Goal: Task Accomplishment & Management: Manage account settings

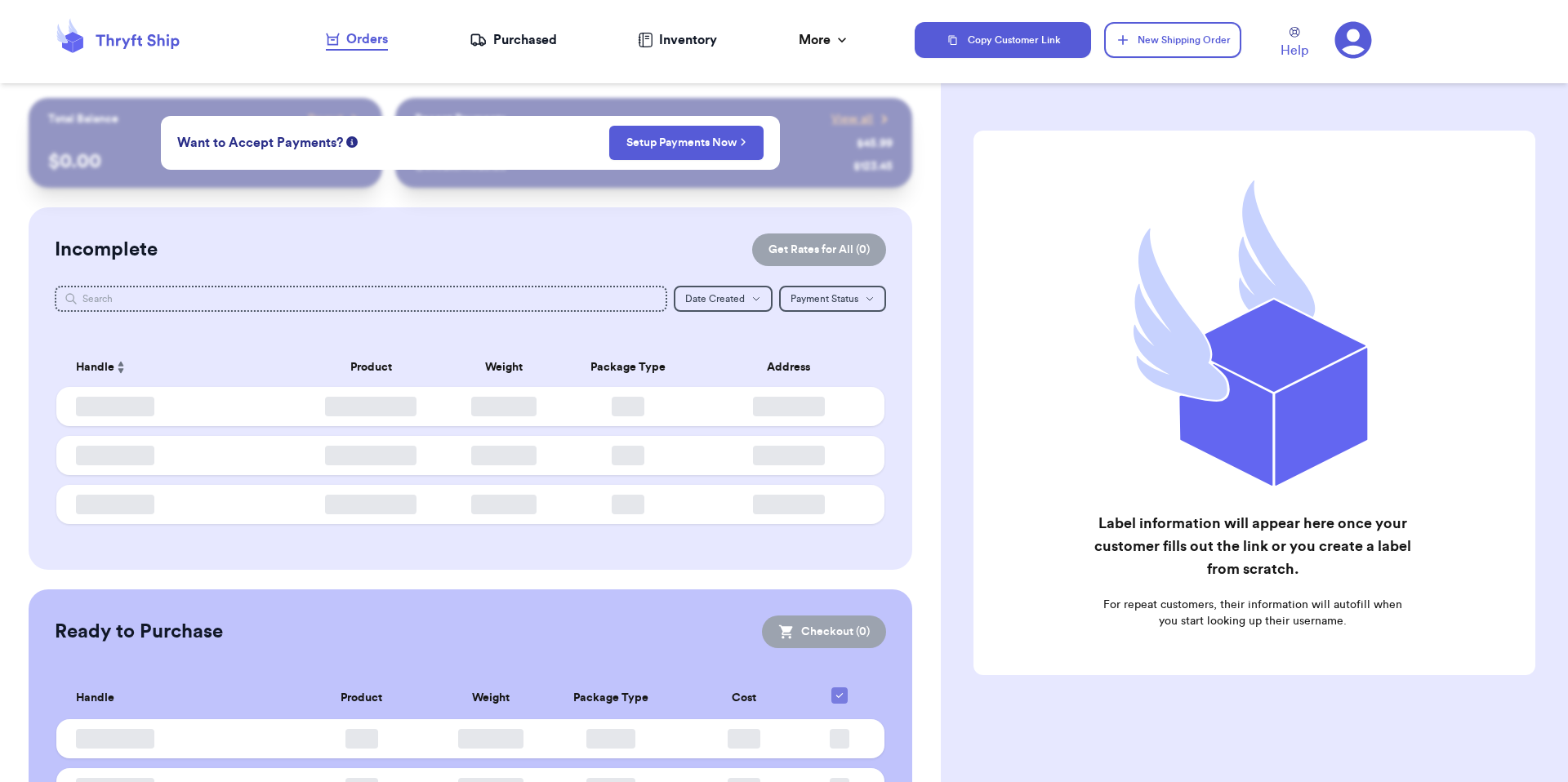
checkbox input "false"
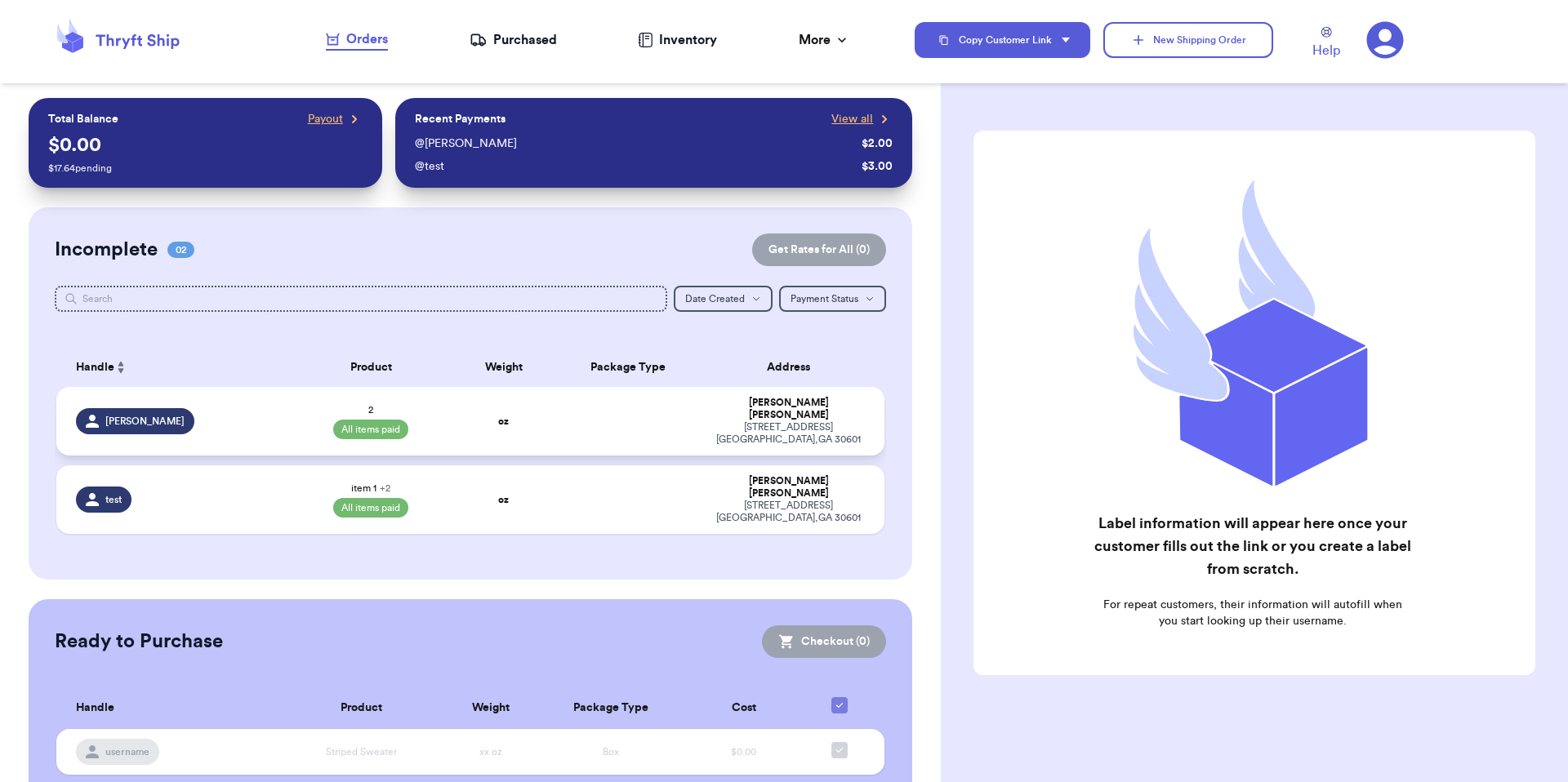
click at [197, 426] on div "[PERSON_NAME]" at bounding box center [177, 421] width 203 height 26
select select "paid"
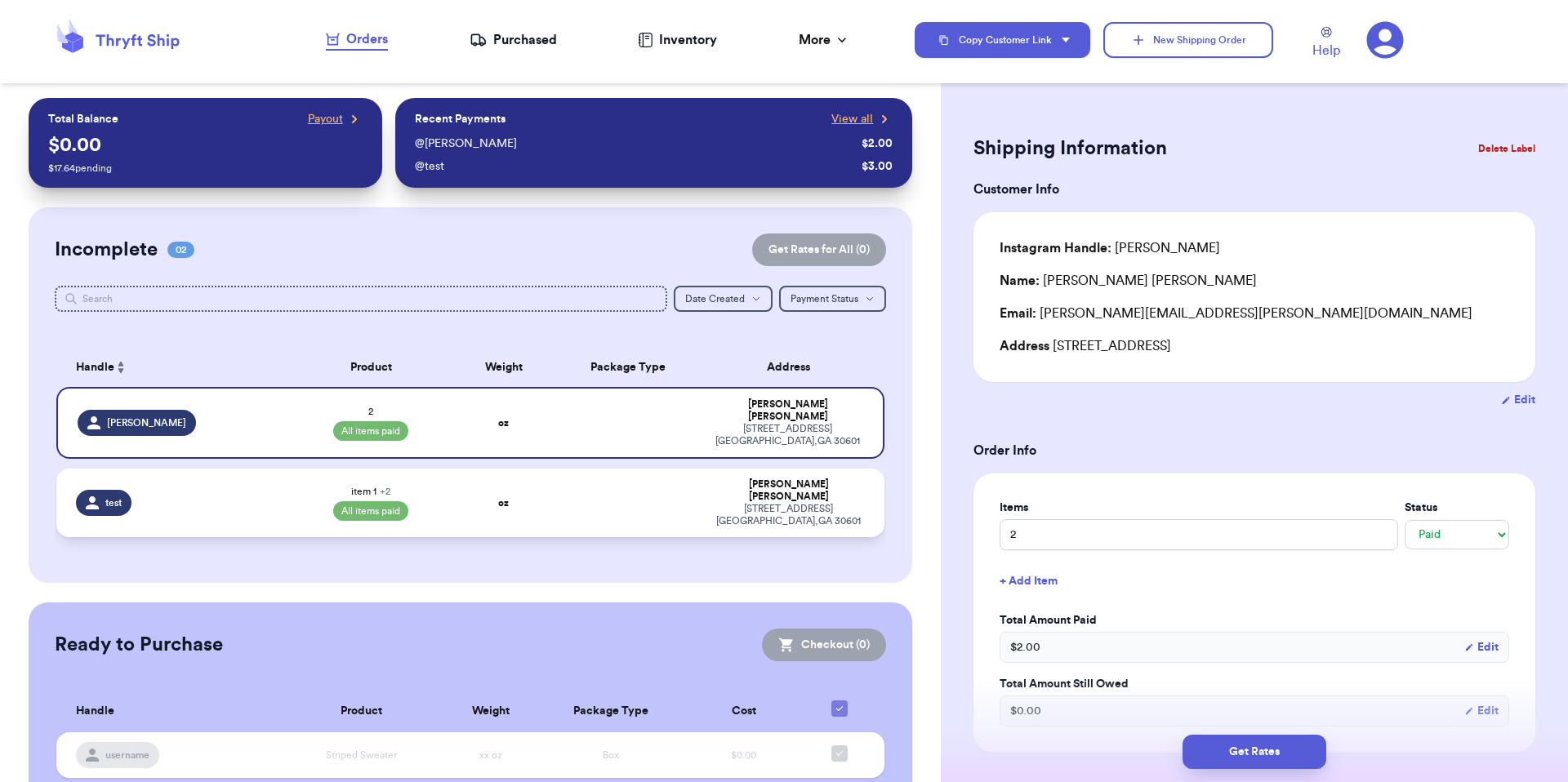
click at [236, 490] on div "test" at bounding box center [177, 503] width 203 height 26
type input "two"
type input "12"
select select "paid"
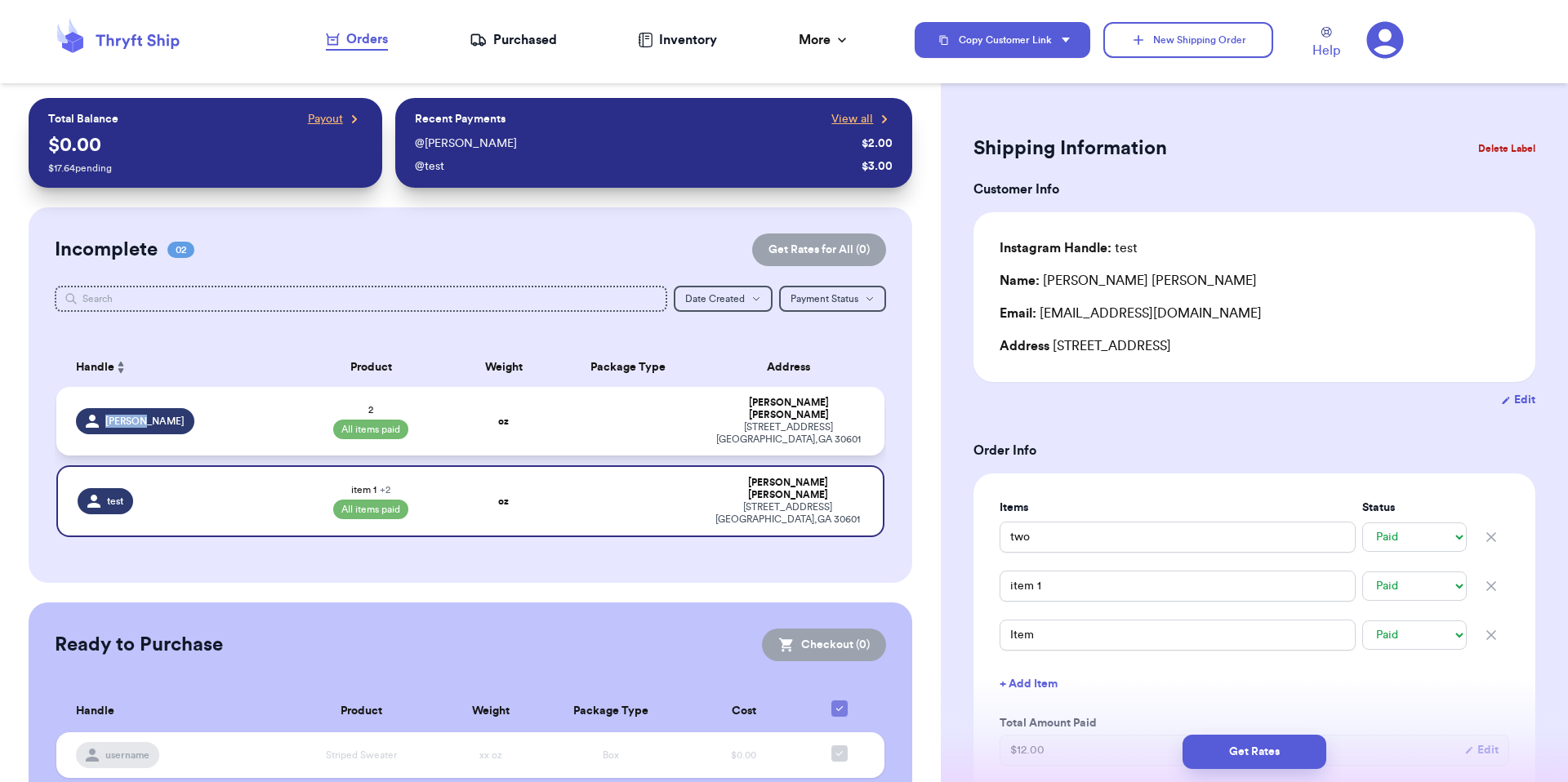
drag, startPoint x: 93, startPoint y: 417, endPoint x: 159, endPoint y: 433, distance: 67.9
click at [159, 433] on td "[PERSON_NAME]" at bounding box center [172, 421] width 232 height 68
type input "2"
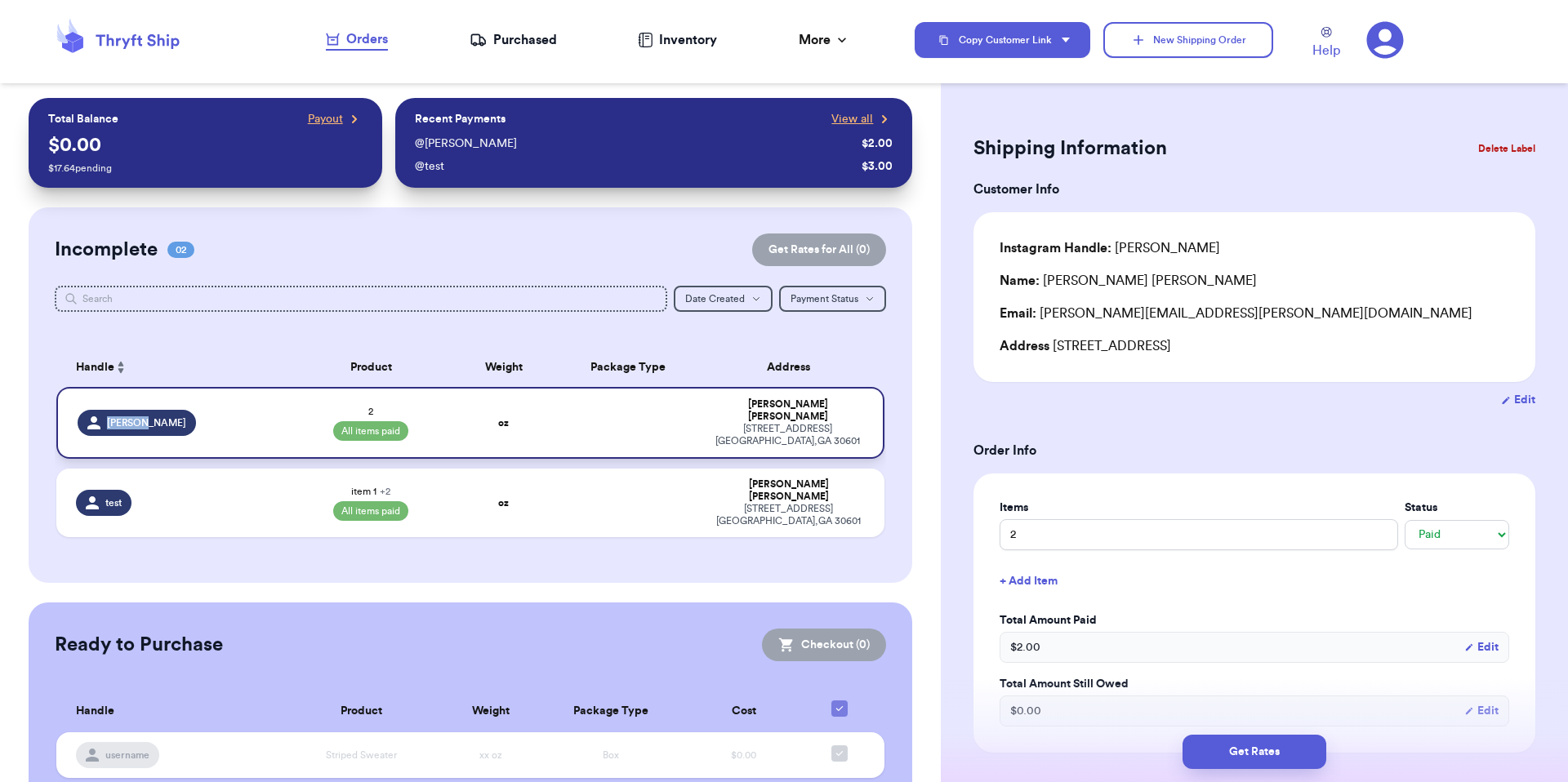
click at [214, 430] on td "[PERSON_NAME]" at bounding box center [172, 423] width 232 height 72
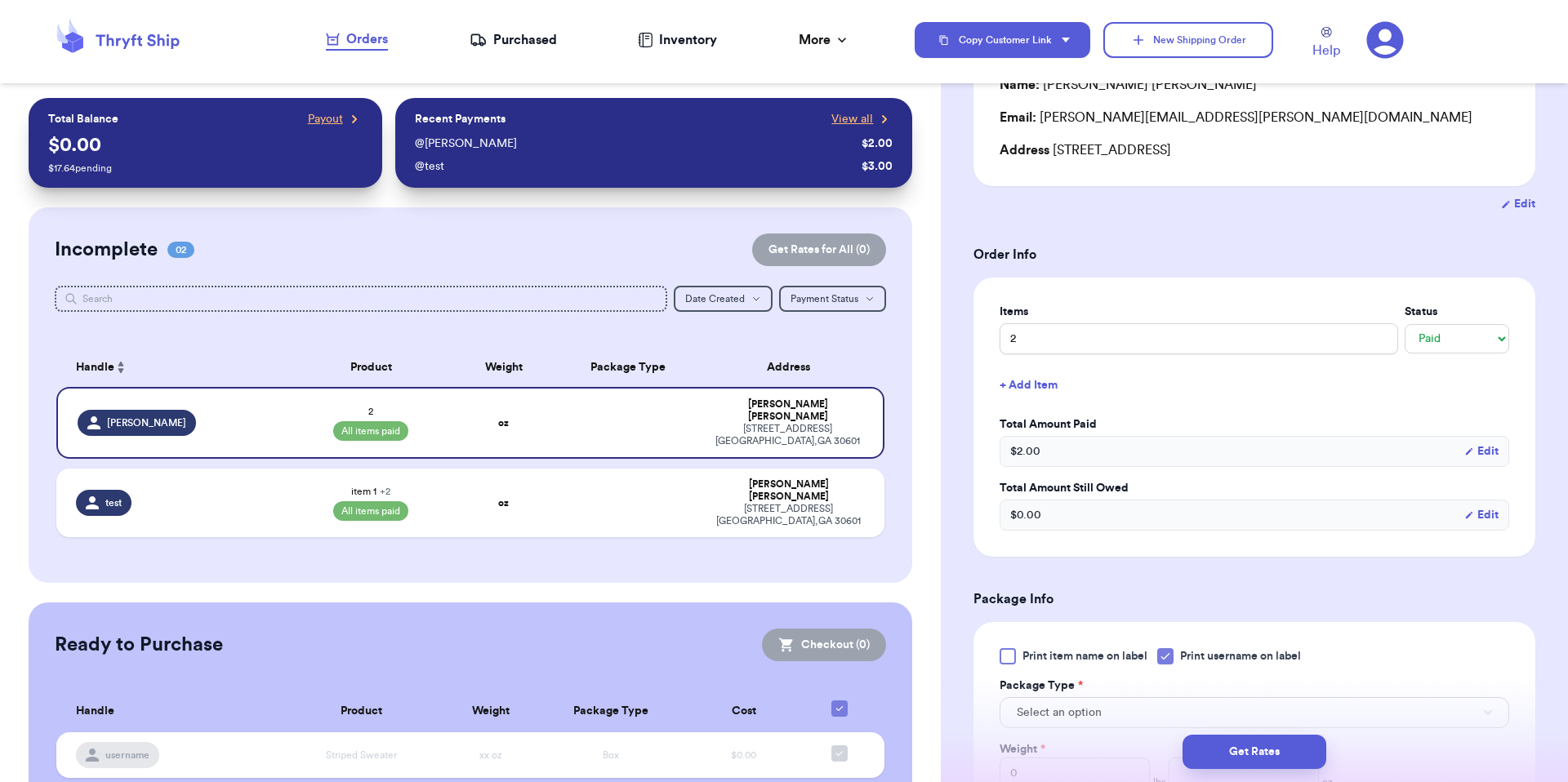
scroll to position [269, 0]
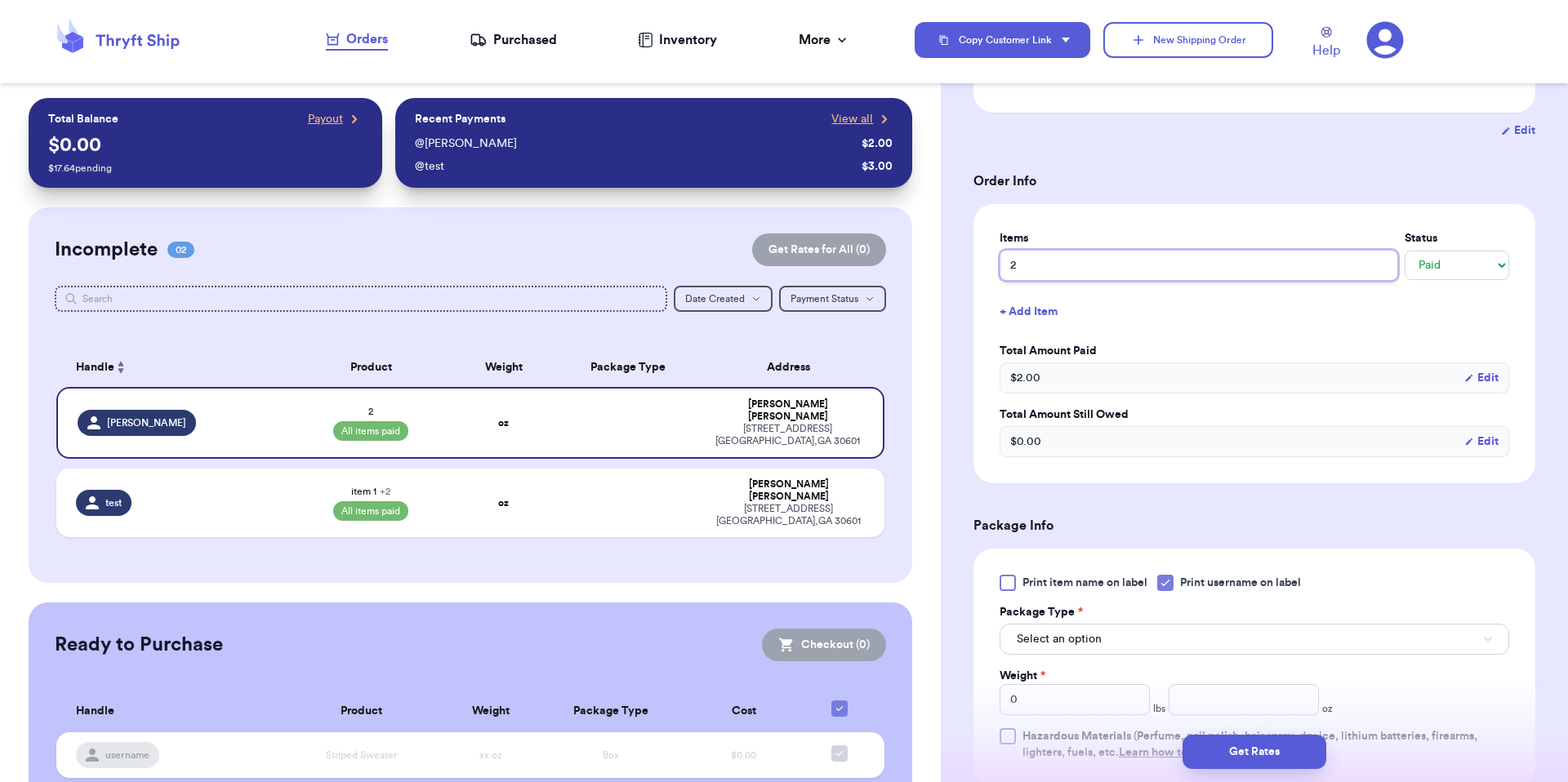
click at [1056, 266] on input "2" at bounding box center [1199, 266] width 398 height 31
type input "s"
type input "sw"
type input "swe"
type input "swea"
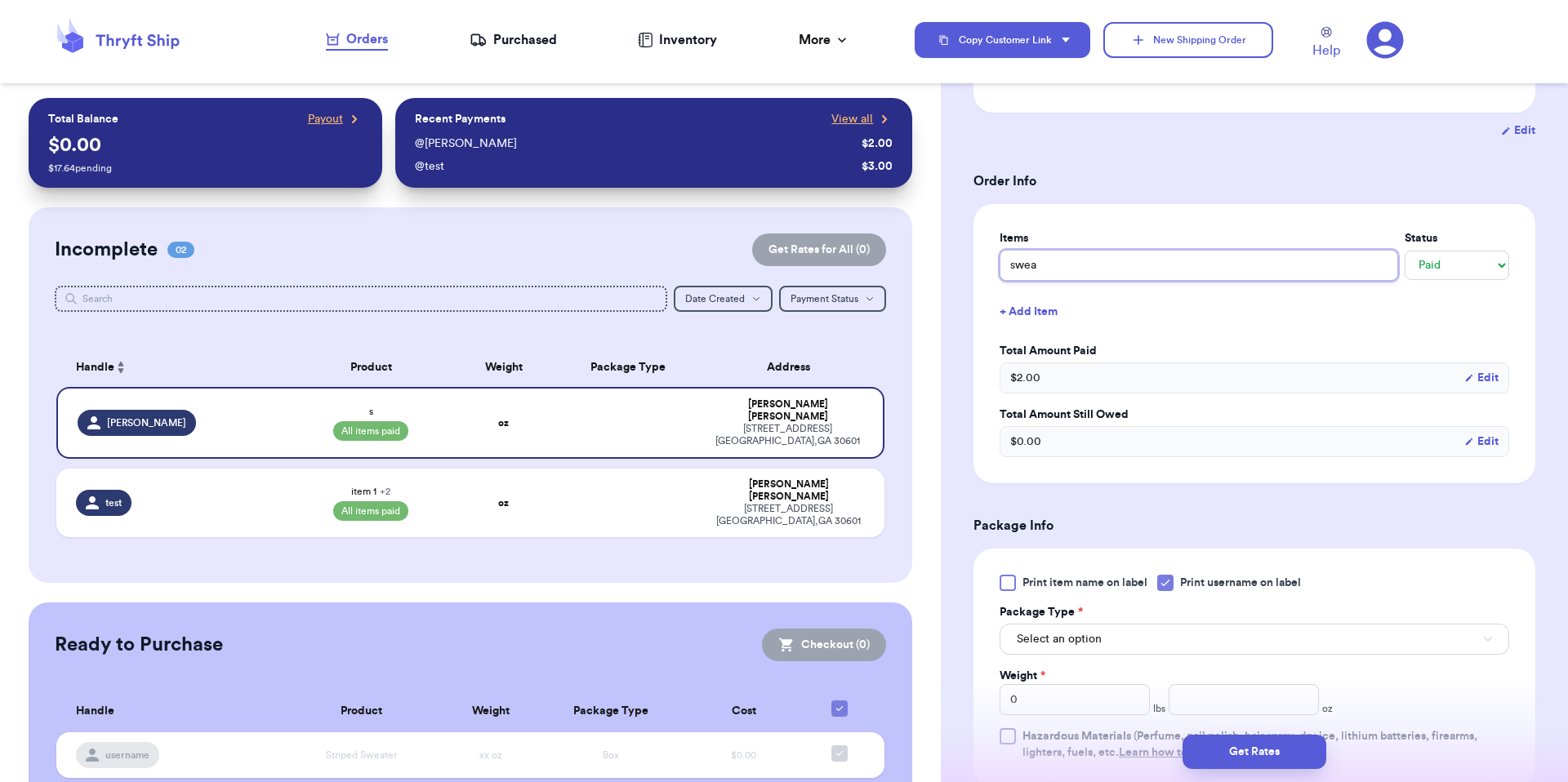
type input "sweat"
type input "sweate"
type input "sweater"
click at [1149, 184] on h3 "Order Info" at bounding box center [1253, 180] width 562 height 19
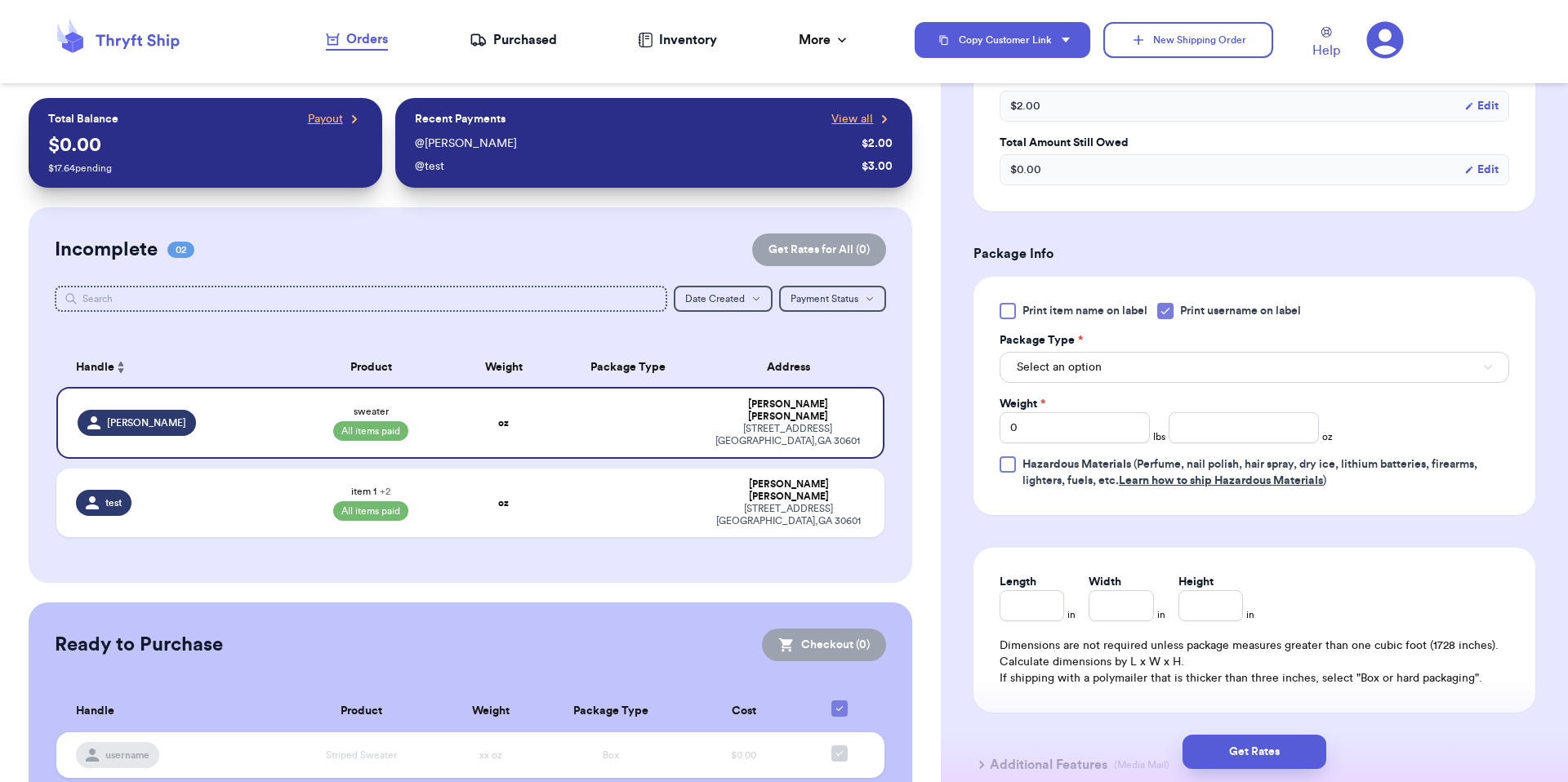
scroll to position [627, 0]
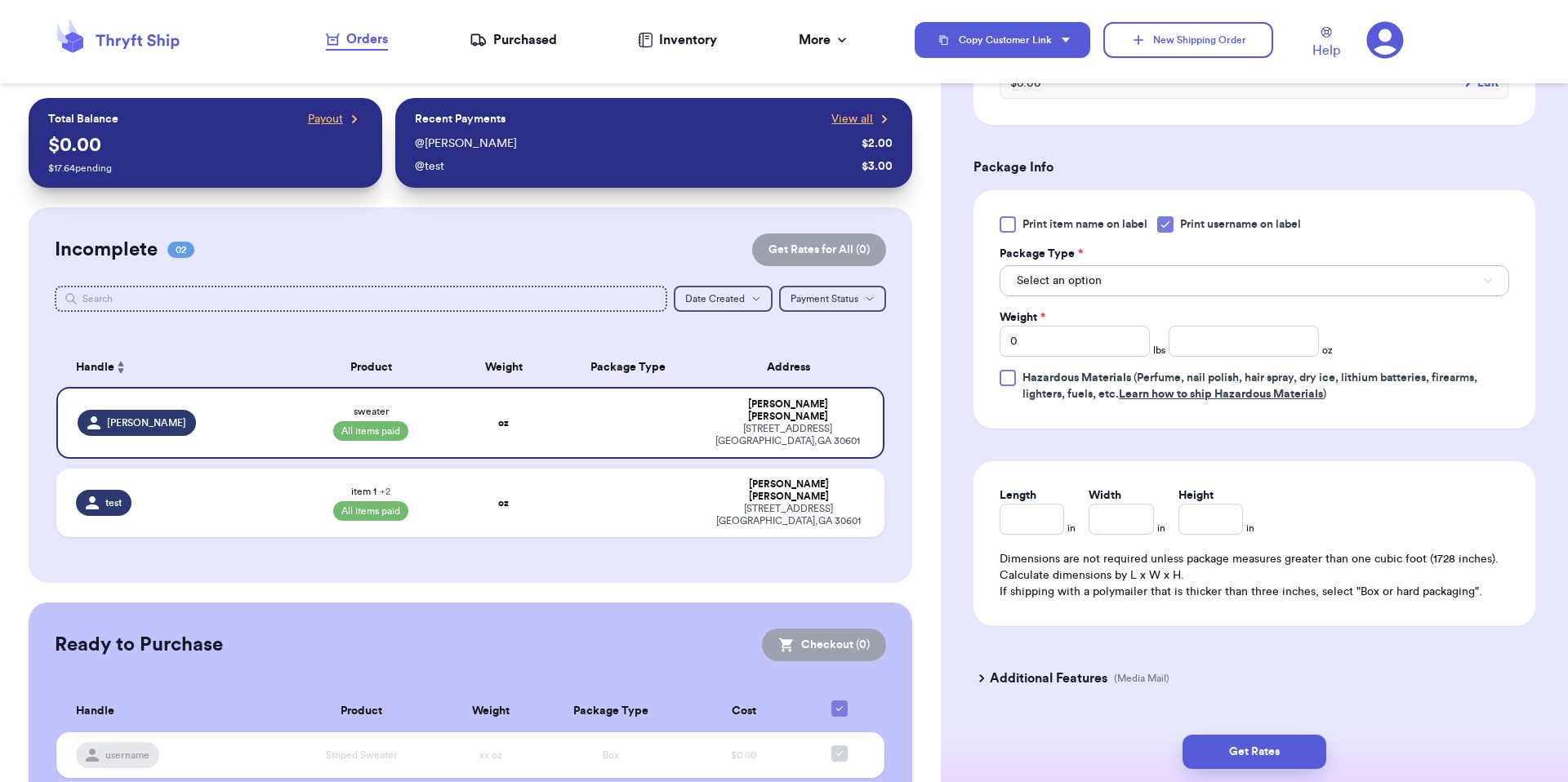
drag, startPoint x: 1219, startPoint y: 290, endPoint x: 1224, endPoint y: 301, distance: 12.1
click at [1175, 291] on button "Select an option" at bounding box center [1254, 281] width 509 height 31
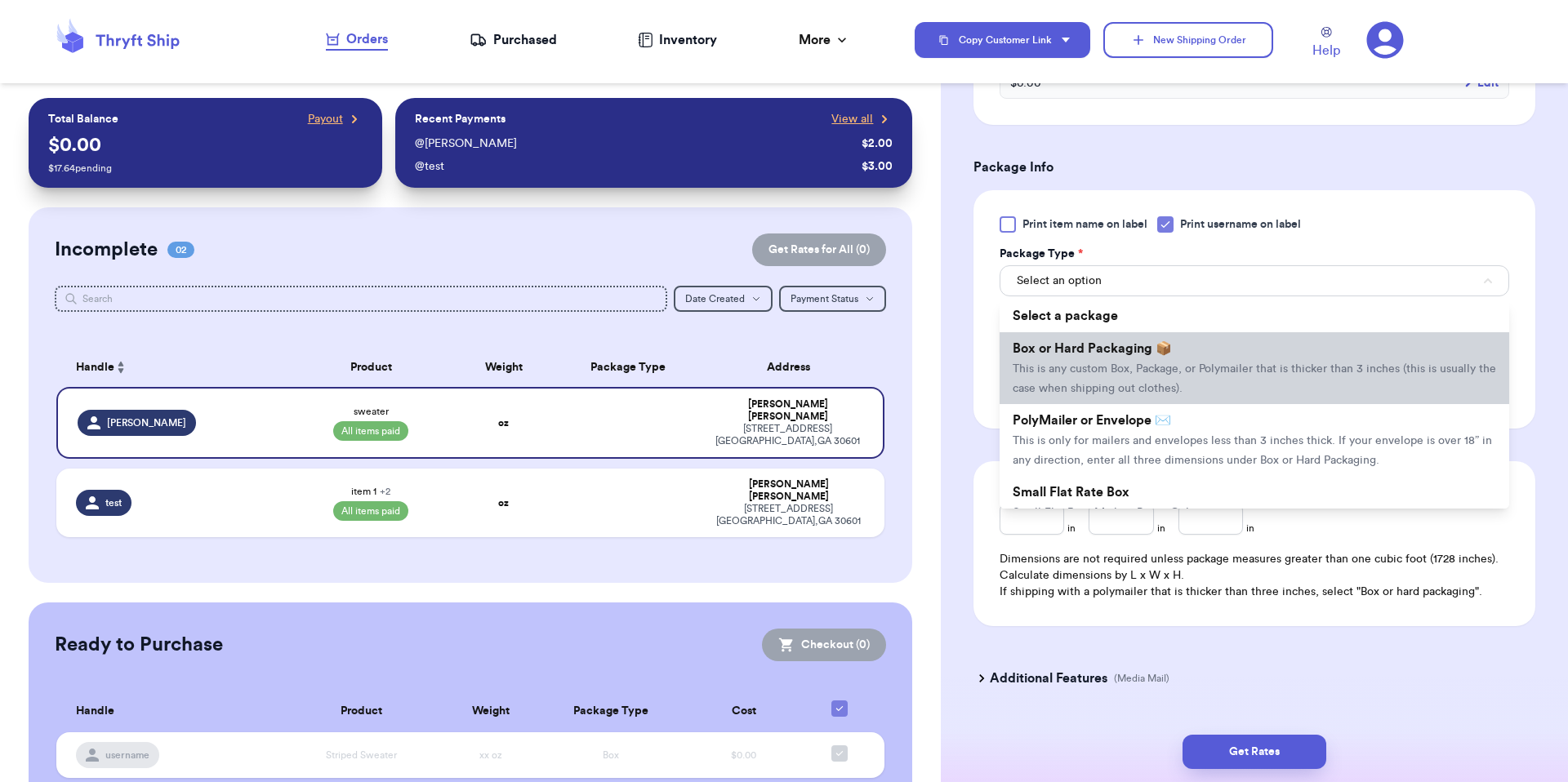
click at [1175, 362] on li "Box or Hard Packaging 📦 This is any custom Box, Package, or Polymailer that is …" at bounding box center [1254, 368] width 509 height 72
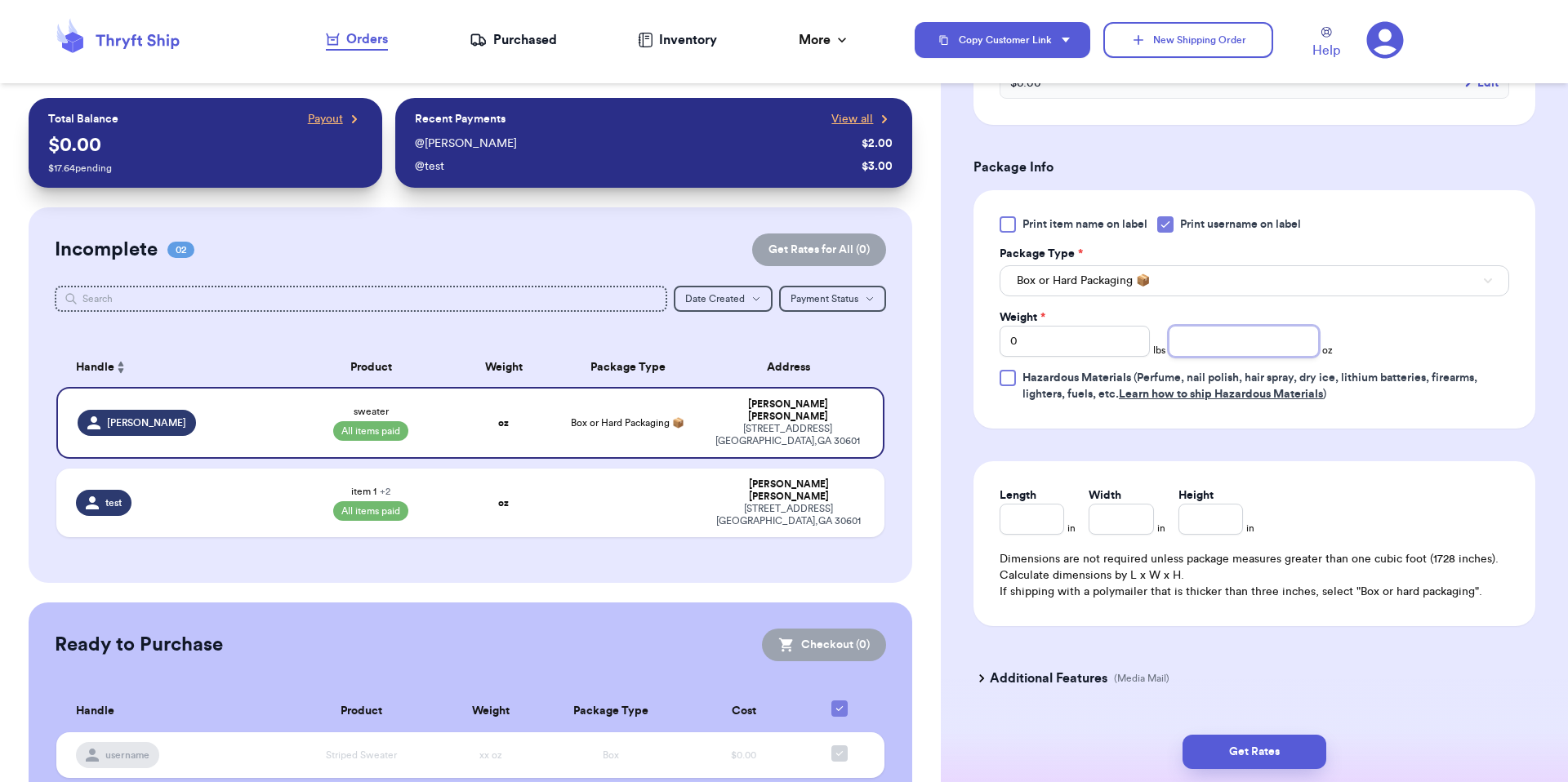
click at [1175, 336] on input "number" at bounding box center [1243, 341] width 150 height 31
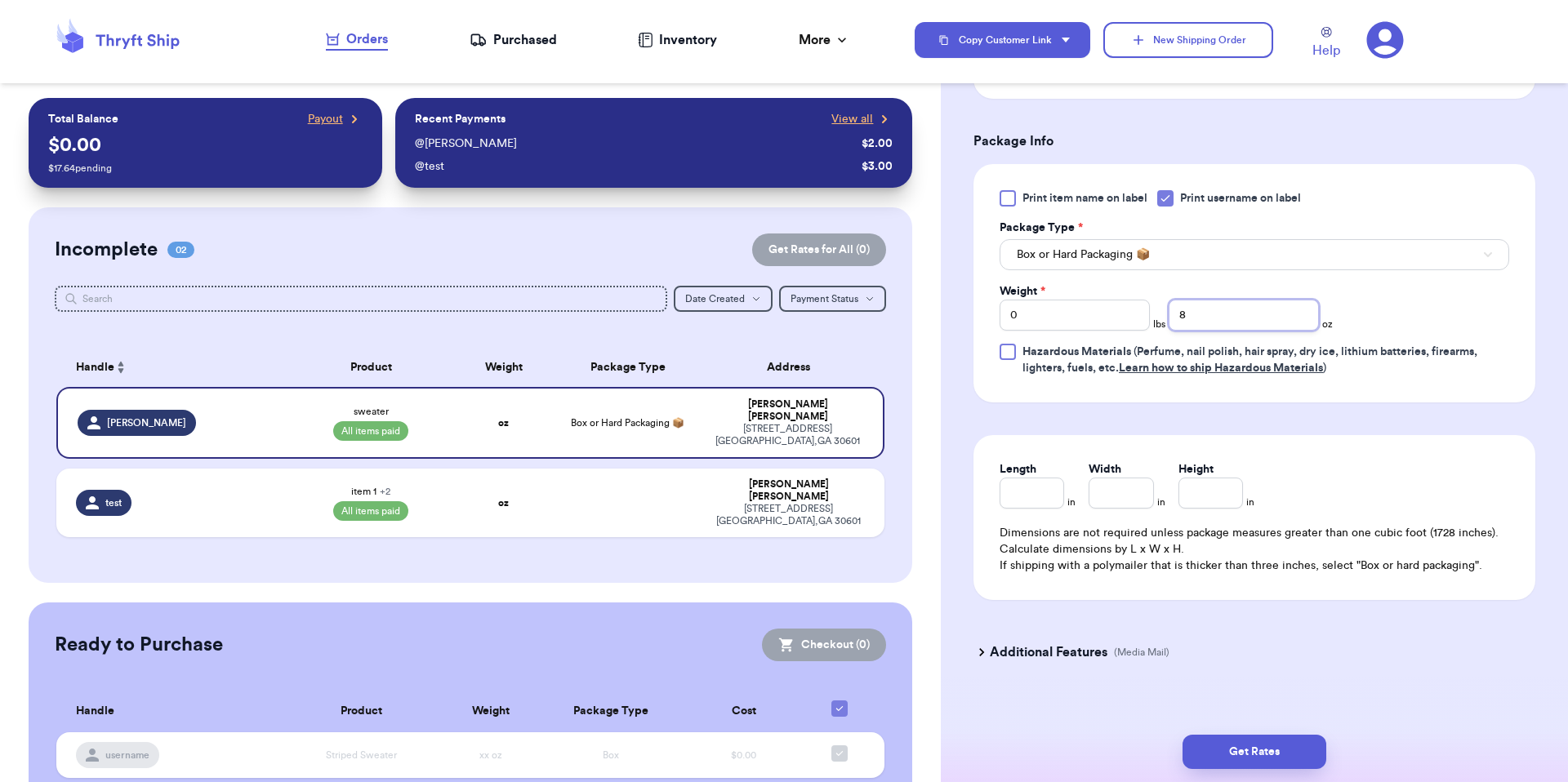
scroll to position [654, 0]
type input "8"
click at [1175, 575] on button "Get Rates" at bounding box center [1253, 751] width 143 height 34
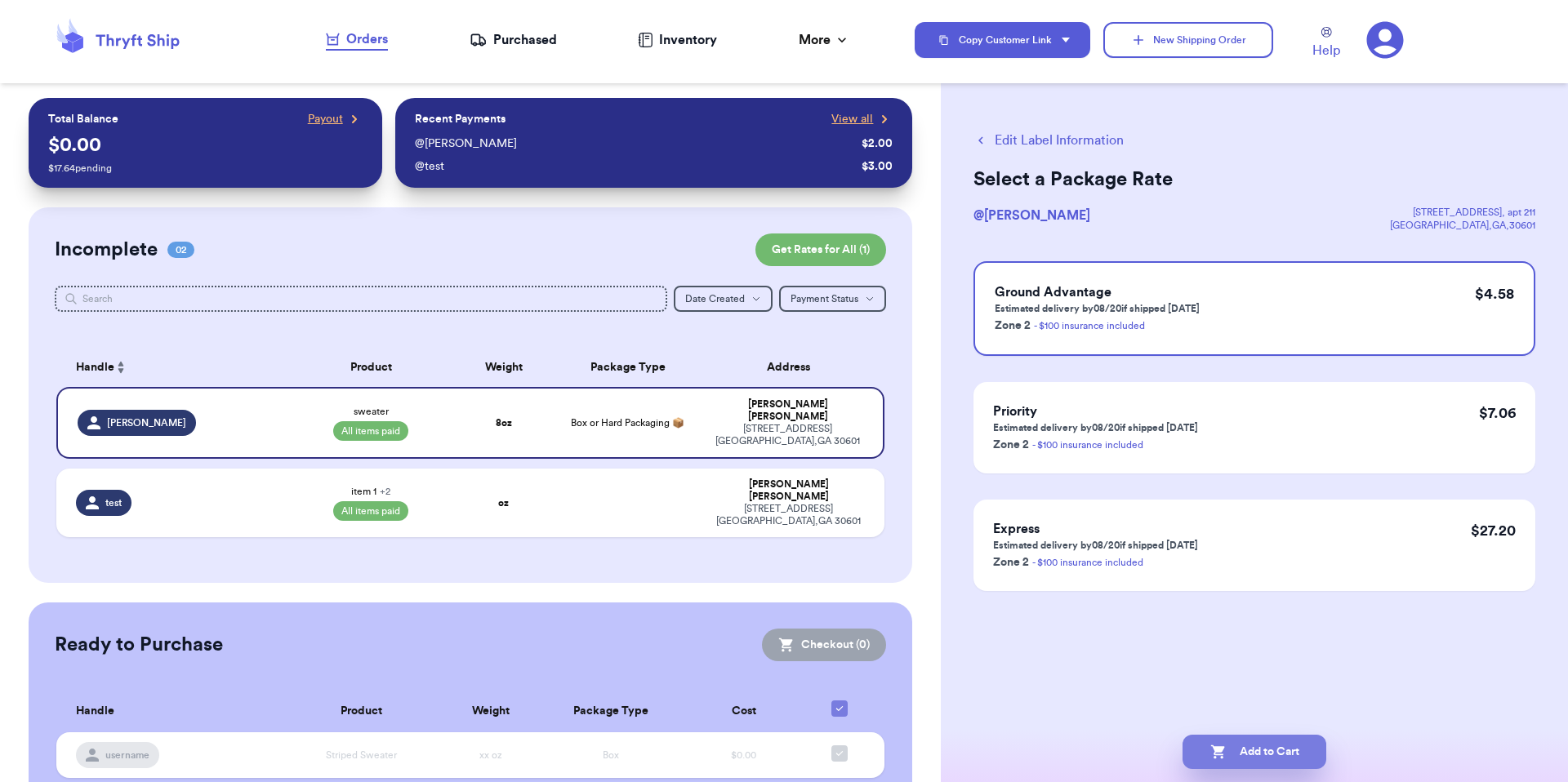
click at [1175, 575] on button "Add to Cart" at bounding box center [1253, 751] width 143 height 34
checkbox input "true"
select select "paid"
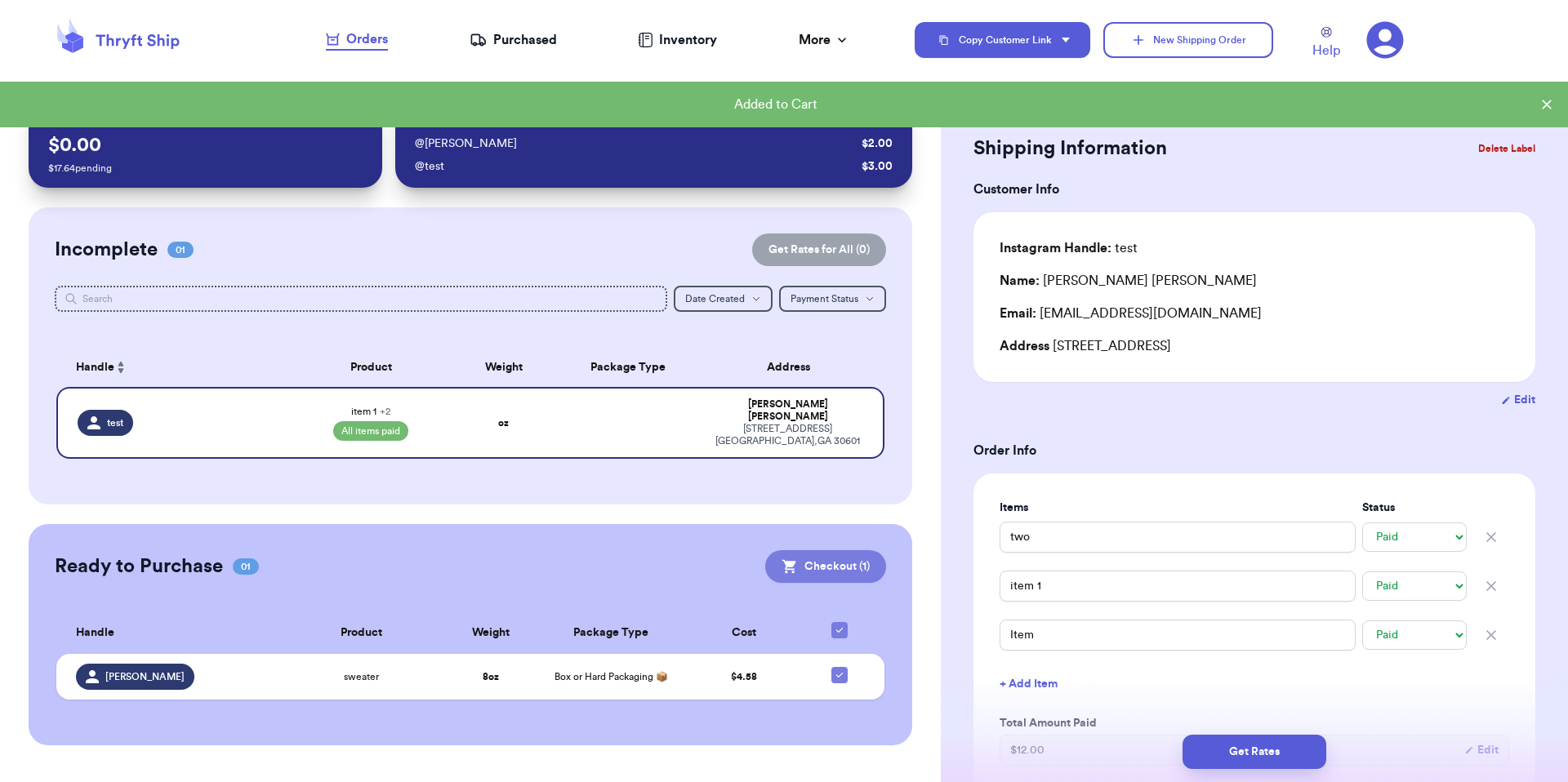
click at [815, 553] on button "Checkout ( 1 )" at bounding box center [826, 566] width 121 height 32
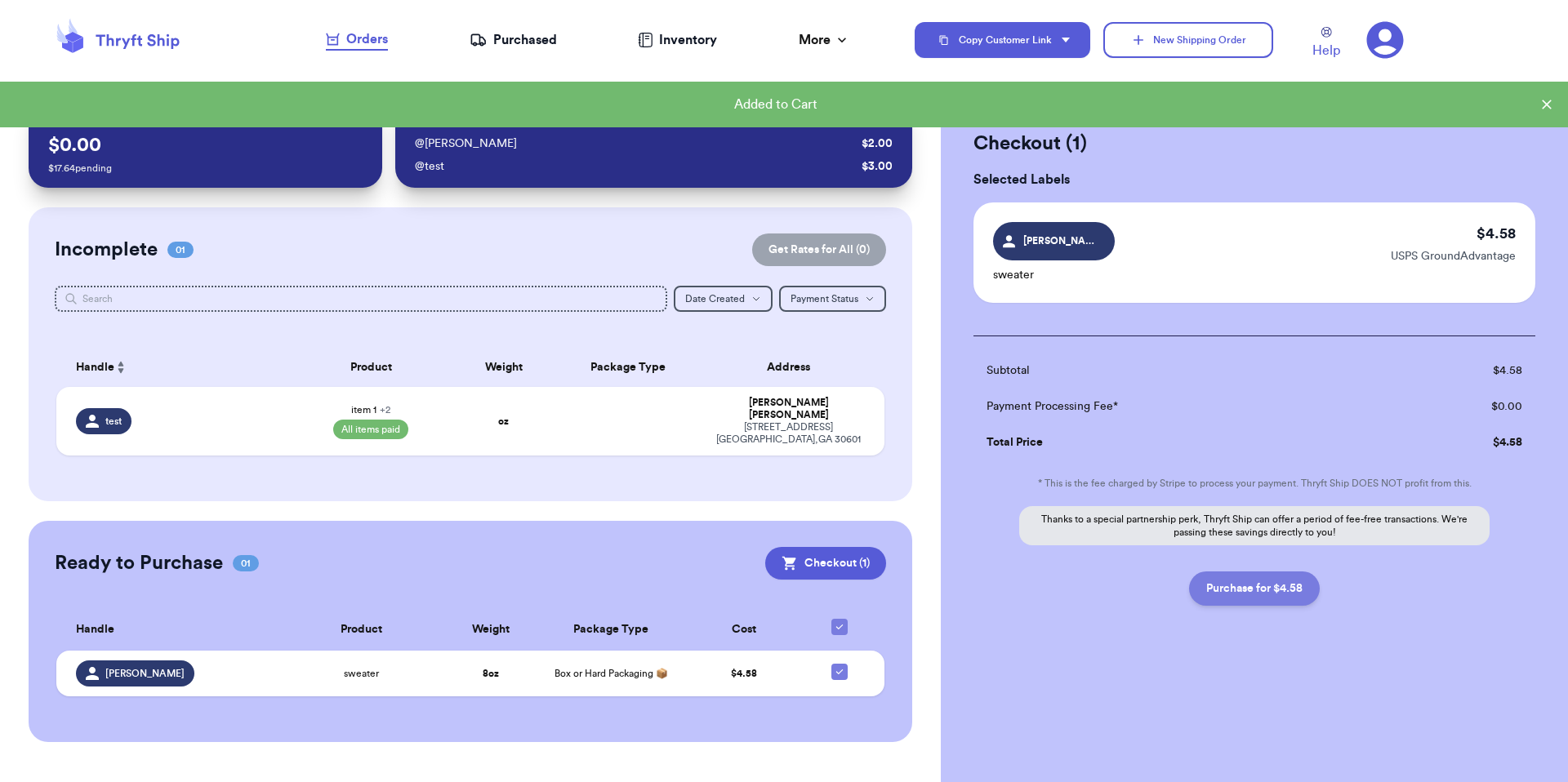
click at [1175, 575] on button "Purchase for $4.58" at bounding box center [1253, 588] width 131 height 34
checkbox input "false"
checkbox input "true"
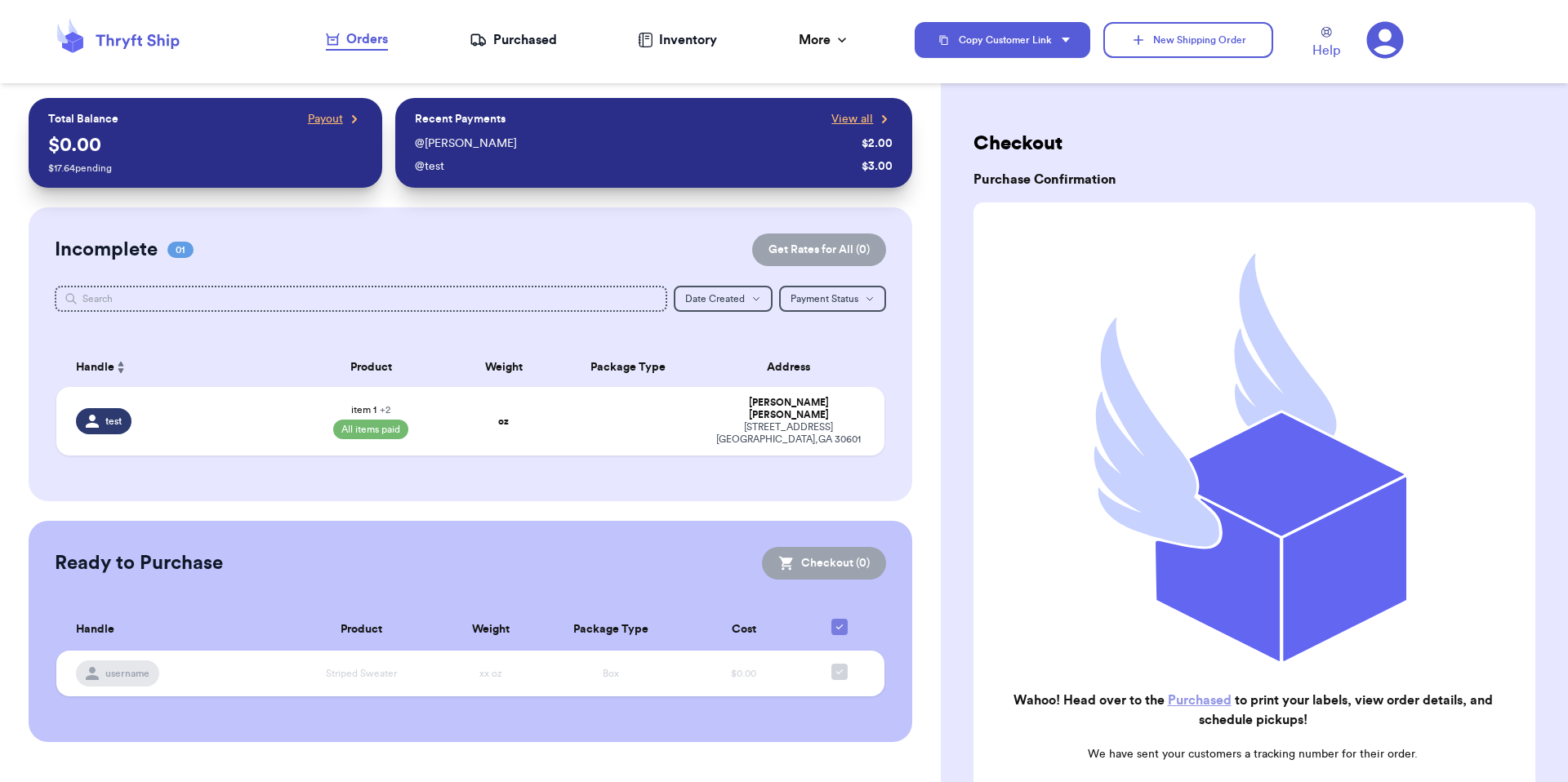
click at [486, 31] on icon at bounding box center [478, 40] width 18 height 17
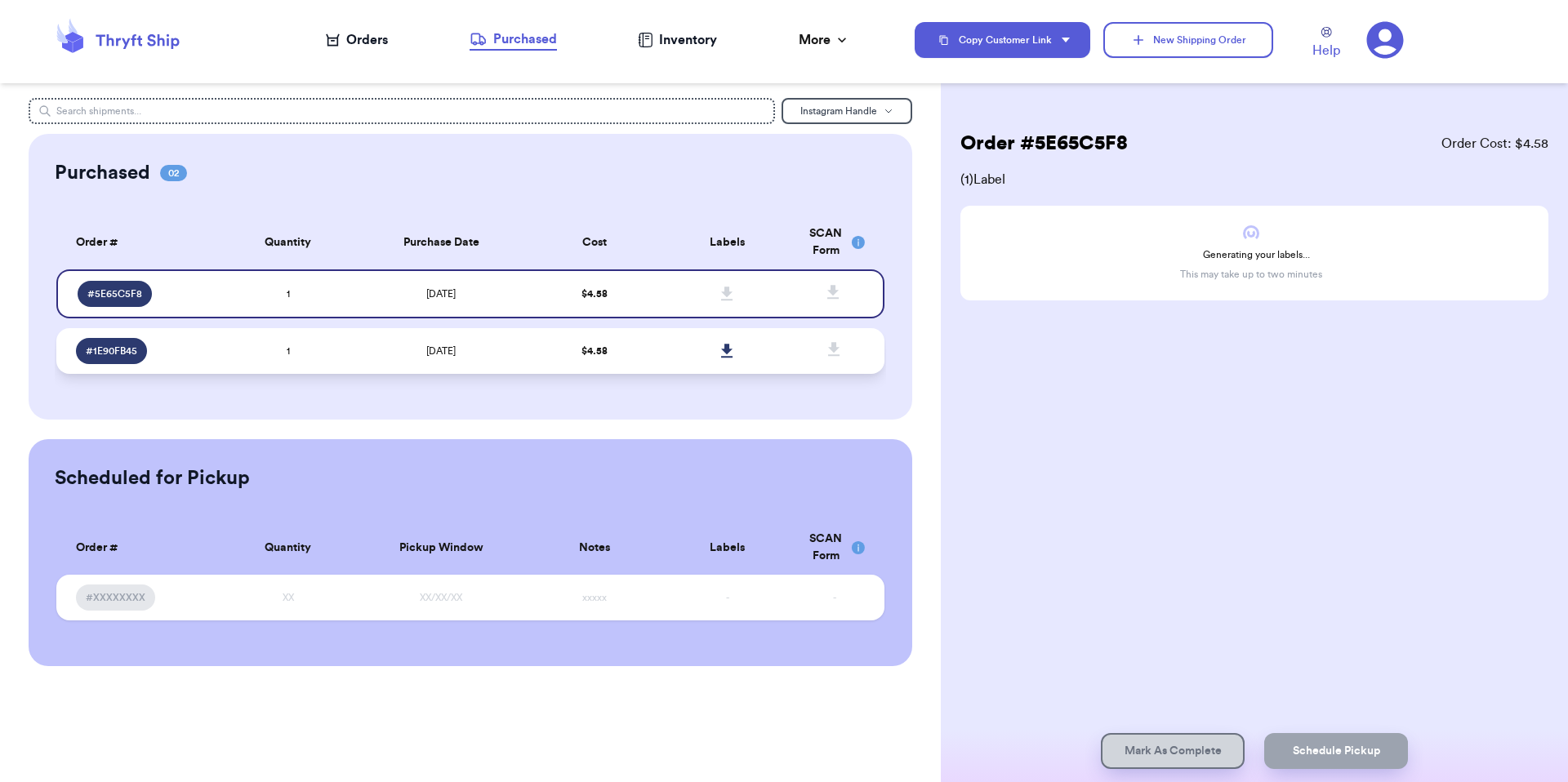
click at [544, 343] on td "$ 4.58" at bounding box center [594, 351] width 132 height 45
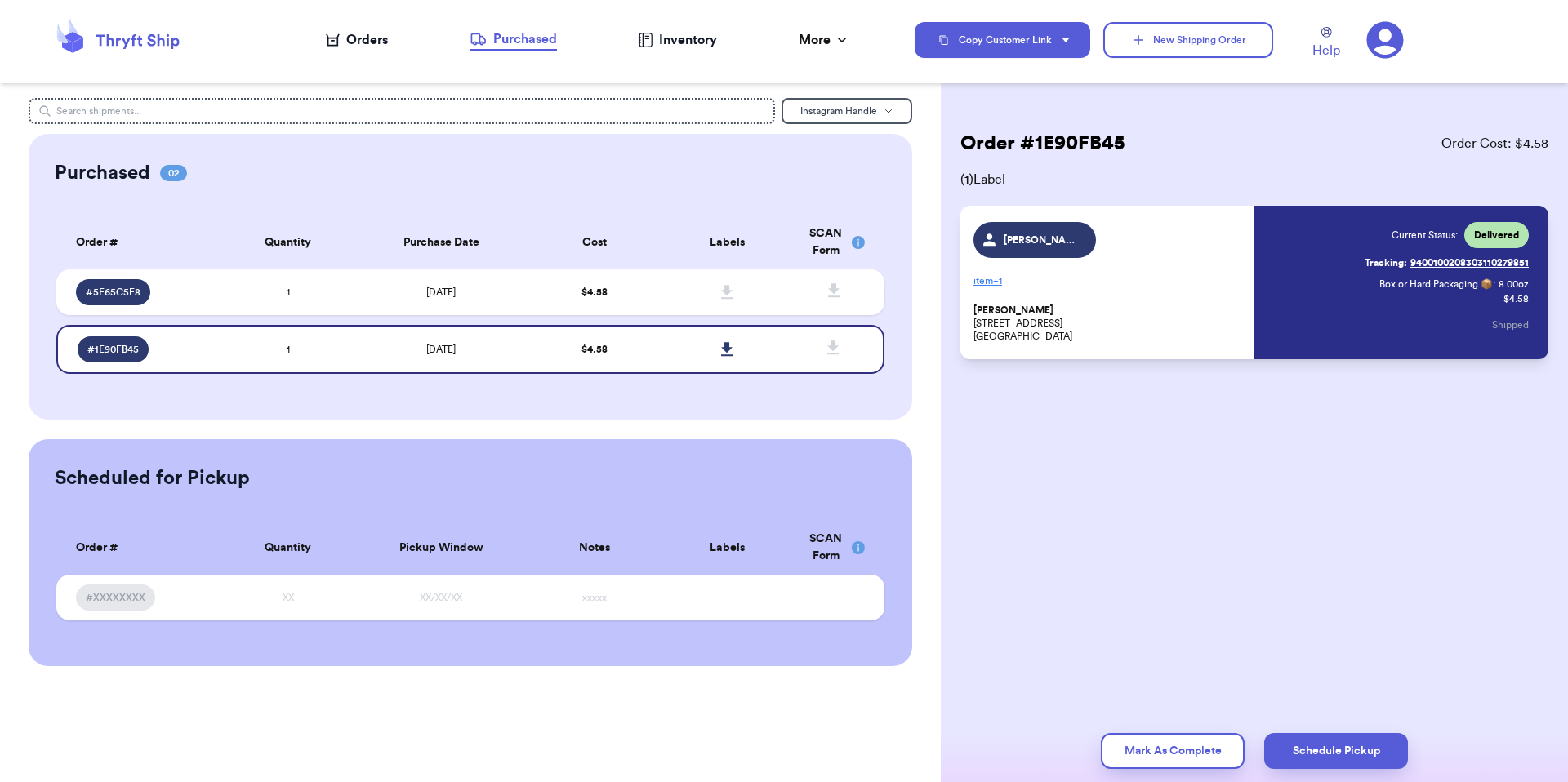
click at [996, 270] on p "item + 1" at bounding box center [1108, 280] width 271 height 26
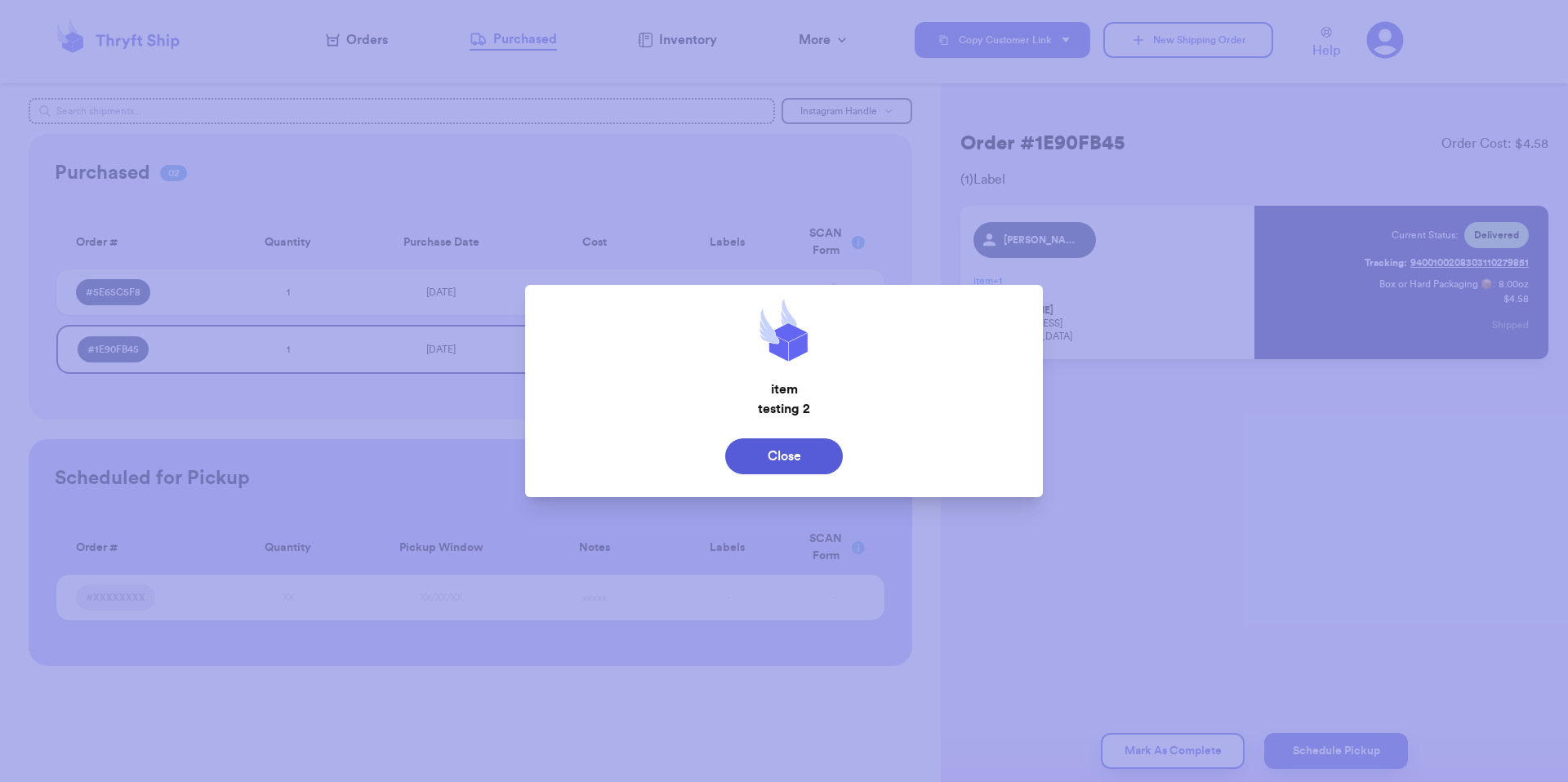
click at [804, 459] on button "Close" at bounding box center [783, 456] width 118 height 36
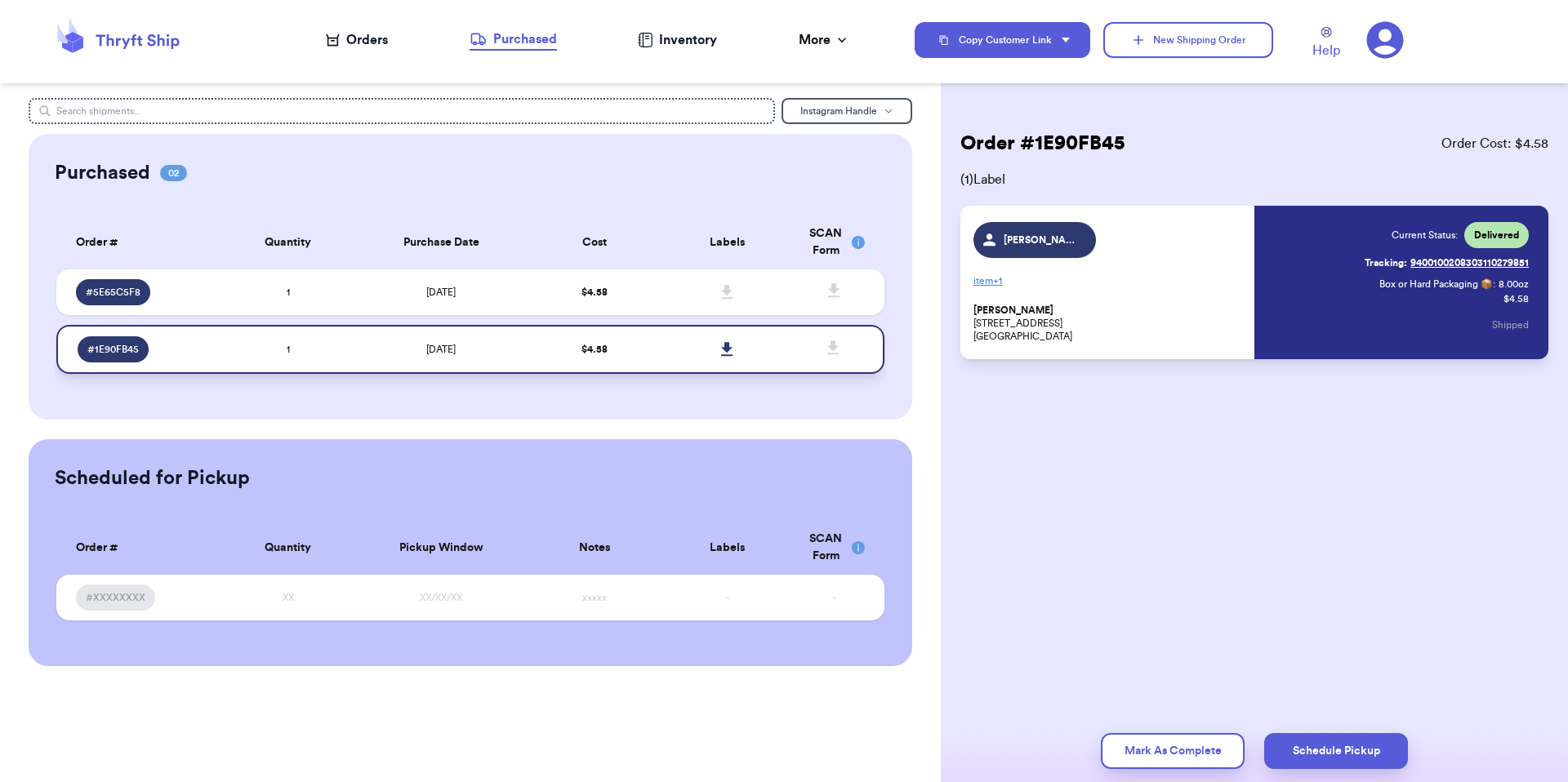
click at [728, 349] on icon at bounding box center [727, 349] width 11 height 14
click at [358, 24] on nav "Orders Purchased Inventory More Stats Completed Orders Payments Payouts" at bounding box center [588, 40] width 653 height 54
click at [358, 39] on div "Orders" at bounding box center [356, 40] width 62 height 19
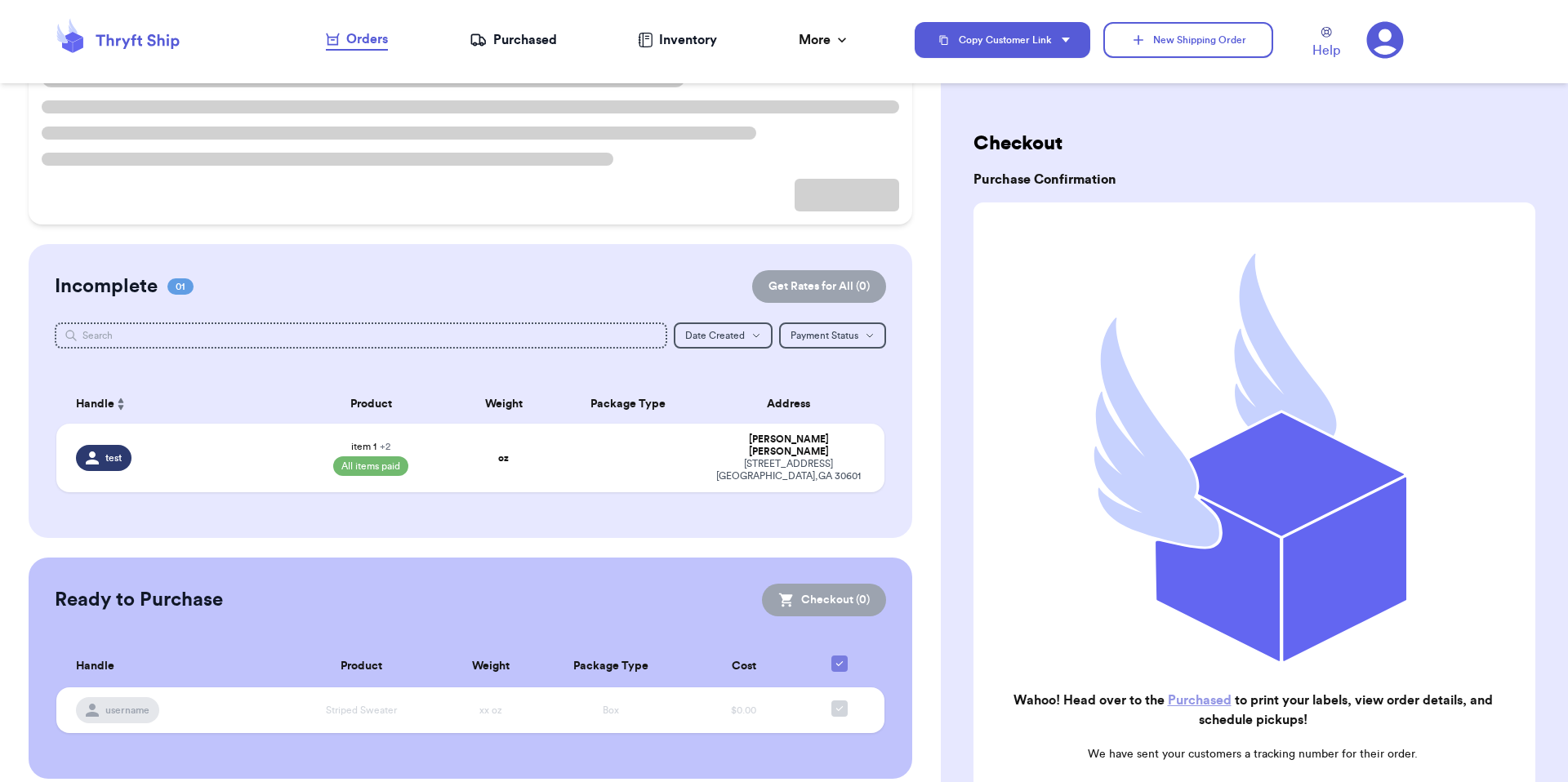
scroll to position [155, 0]
click at [617, 427] on td at bounding box center [627, 455] width 149 height 68
select select "paid"
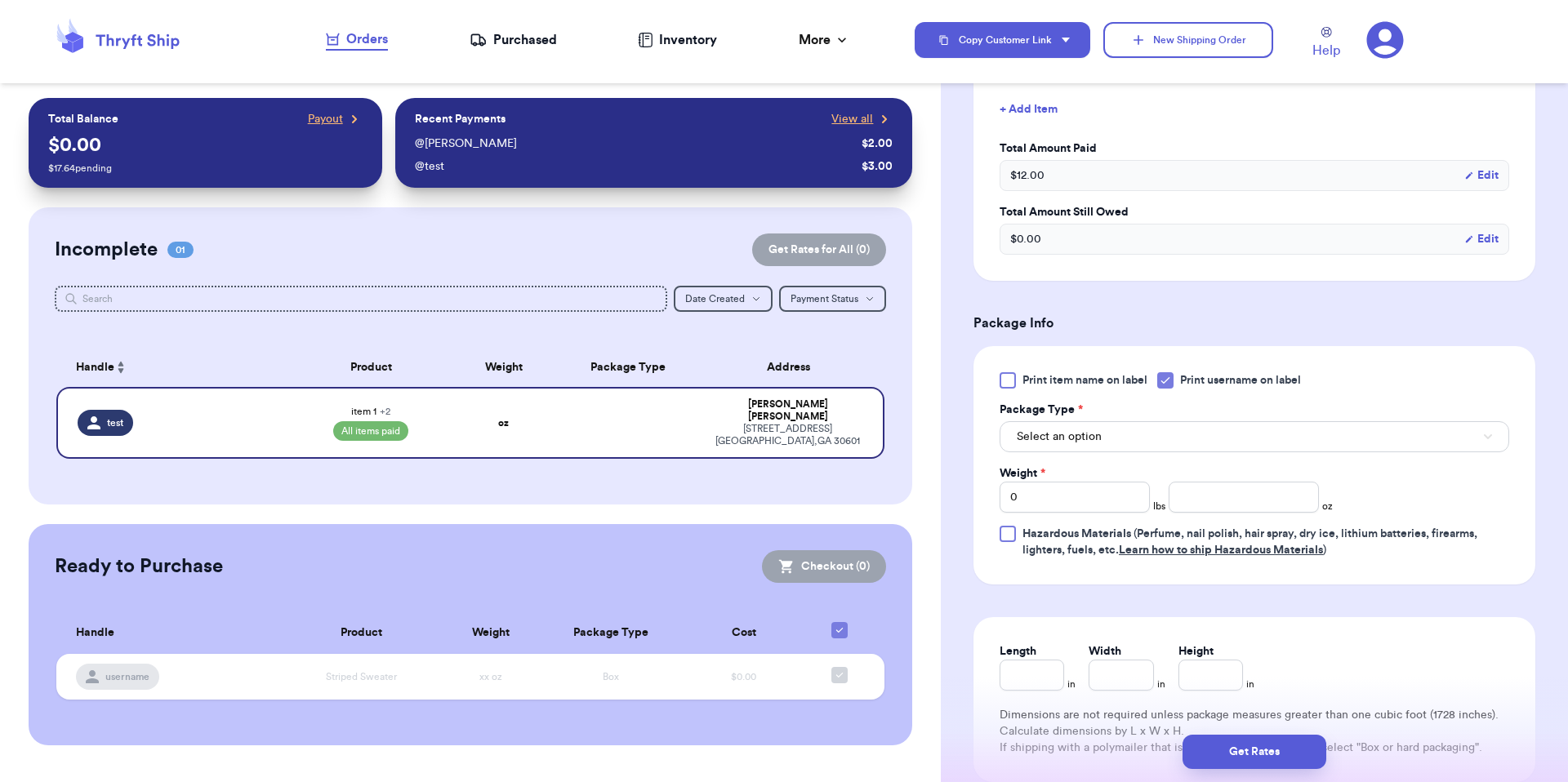
scroll to position [777, 0]
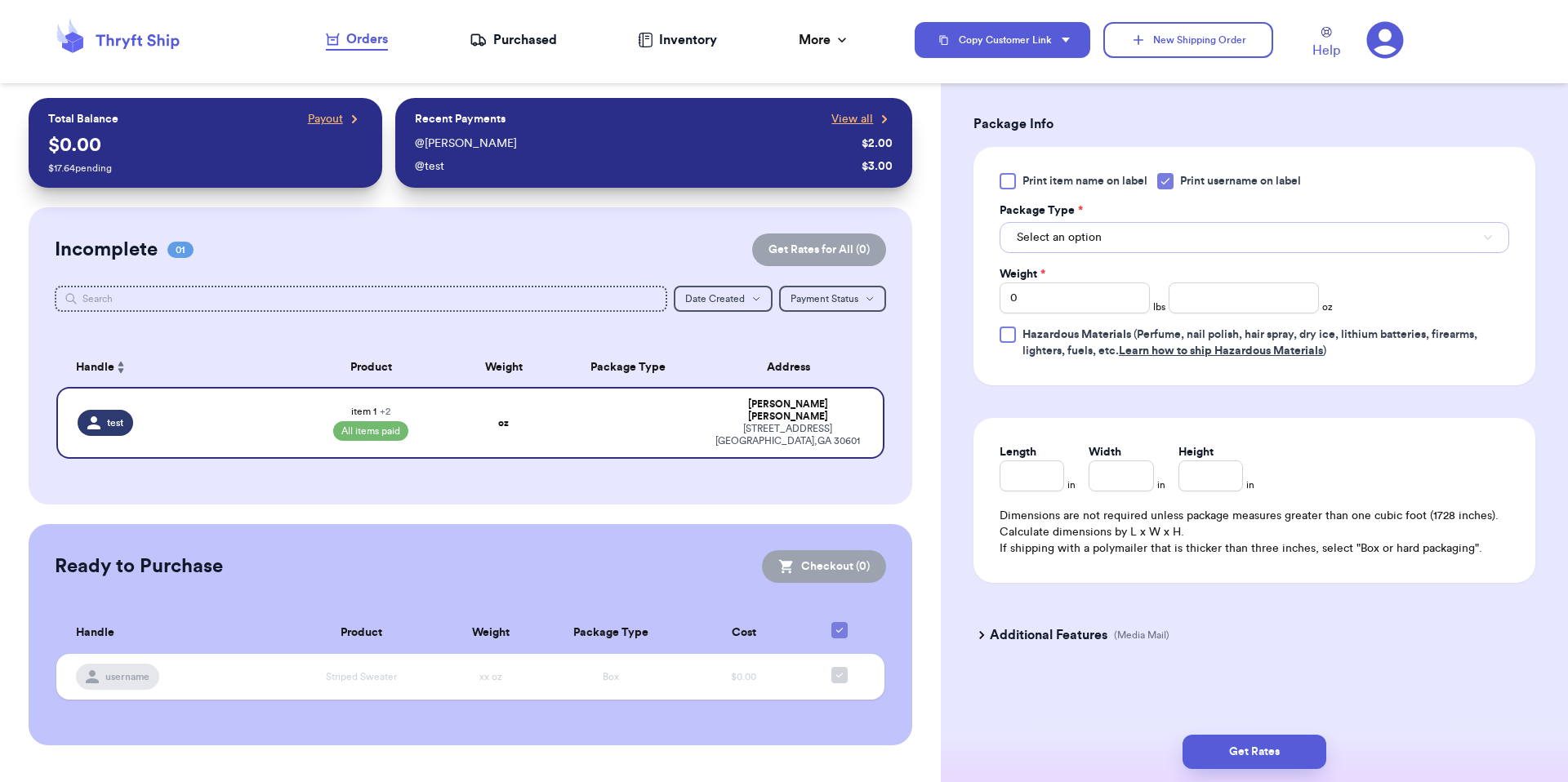
click at [1147, 237] on button "Select an option" at bounding box center [1254, 238] width 509 height 31
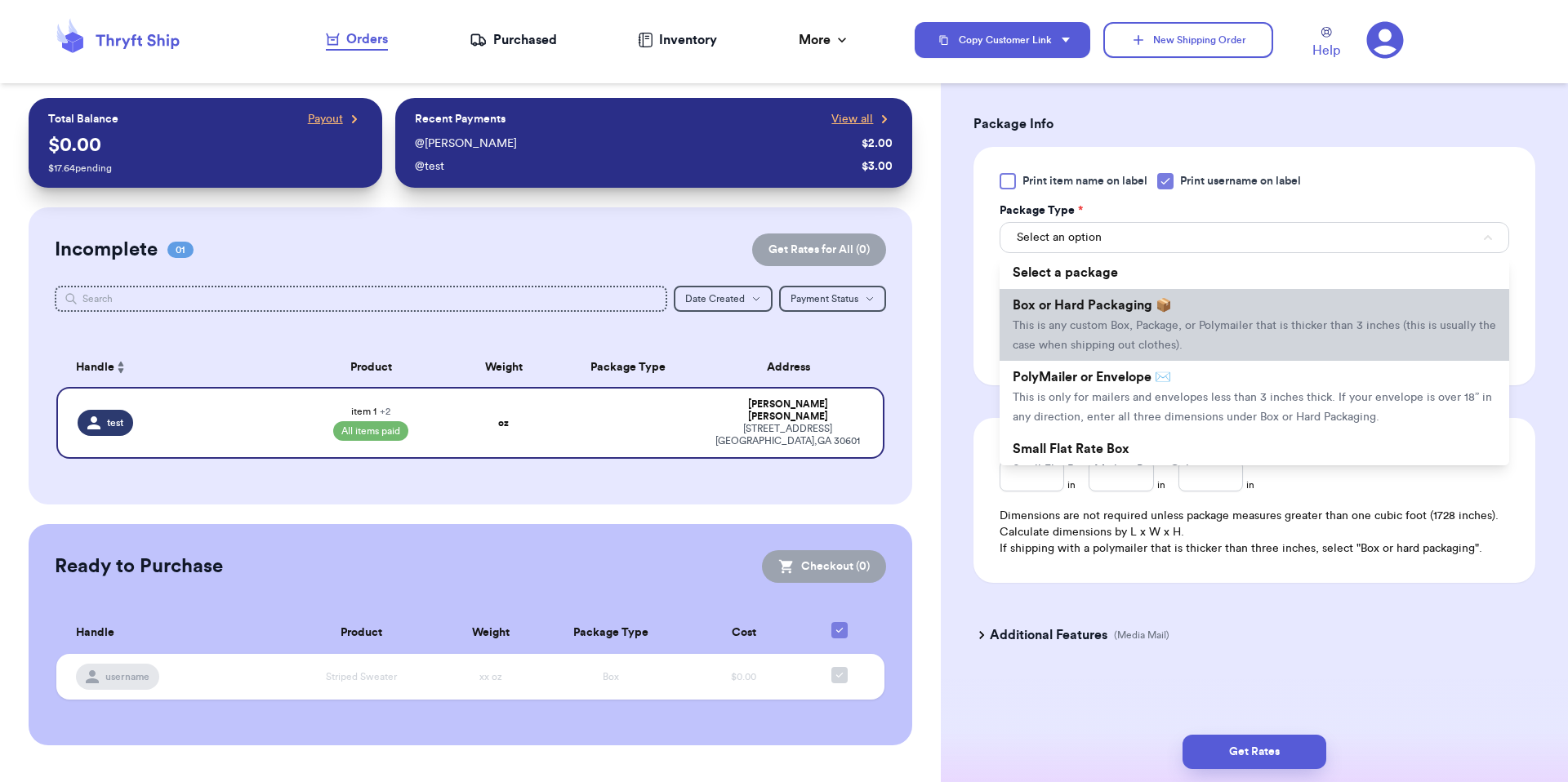
click at [1172, 314] on li "Box or Hard Packaging 📦 This is any custom Box, Package, or Polymailer that is …" at bounding box center [1254, 325] width 509 height 72
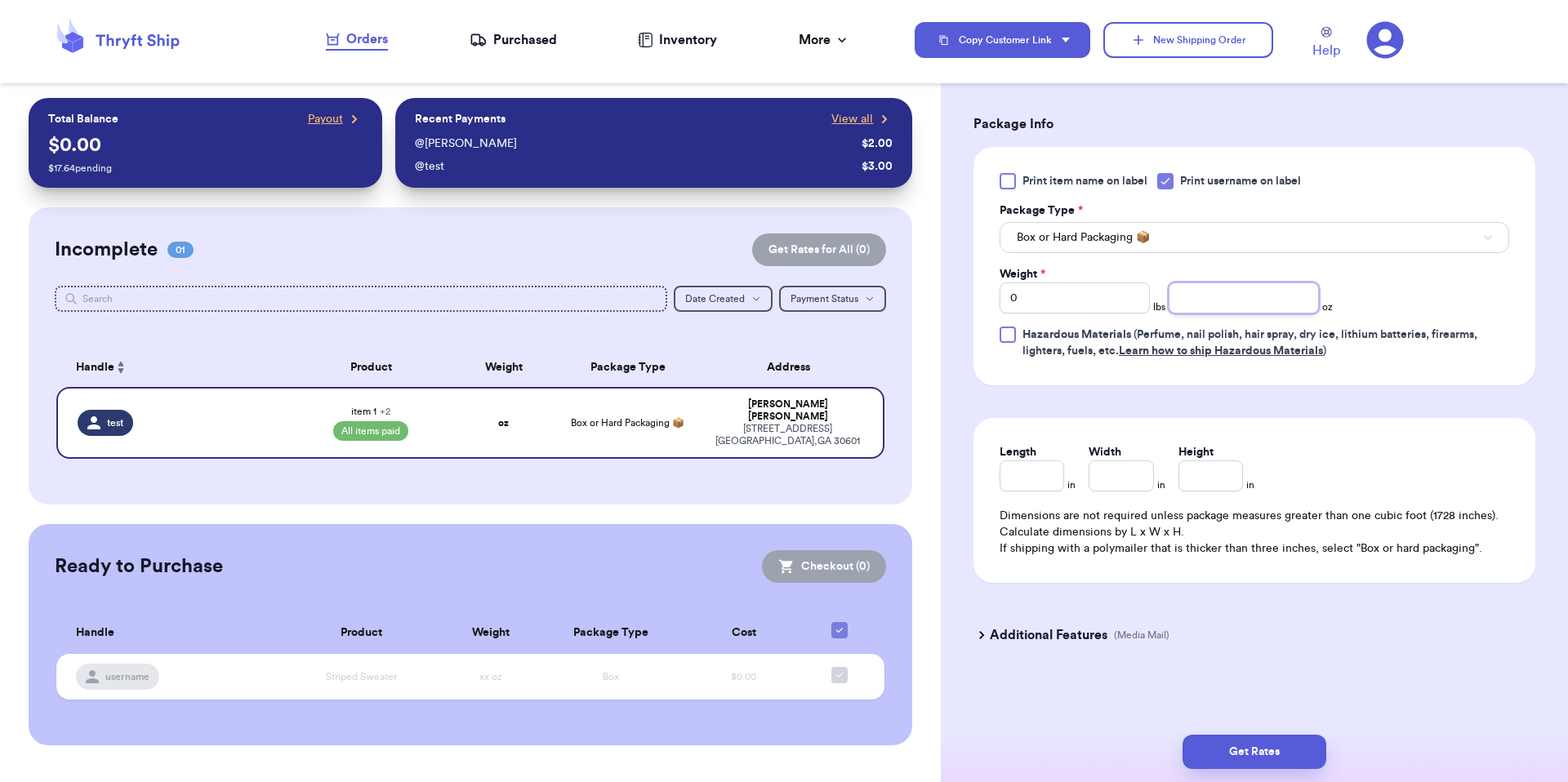
click at [1175, 305] on input "number" at bounding box center [1243, 298] width 150 height 31
type input "6"
drag, startPoint x: 1152, startPoint y: 503, endPoint x: 1118, endPoint y: 501, distance: 34.1
click at [1151, 505] on div "Length in Width in Height in Dimensions are not required unless package measure…" at bounding box center [1253, 501] width 562 height 165
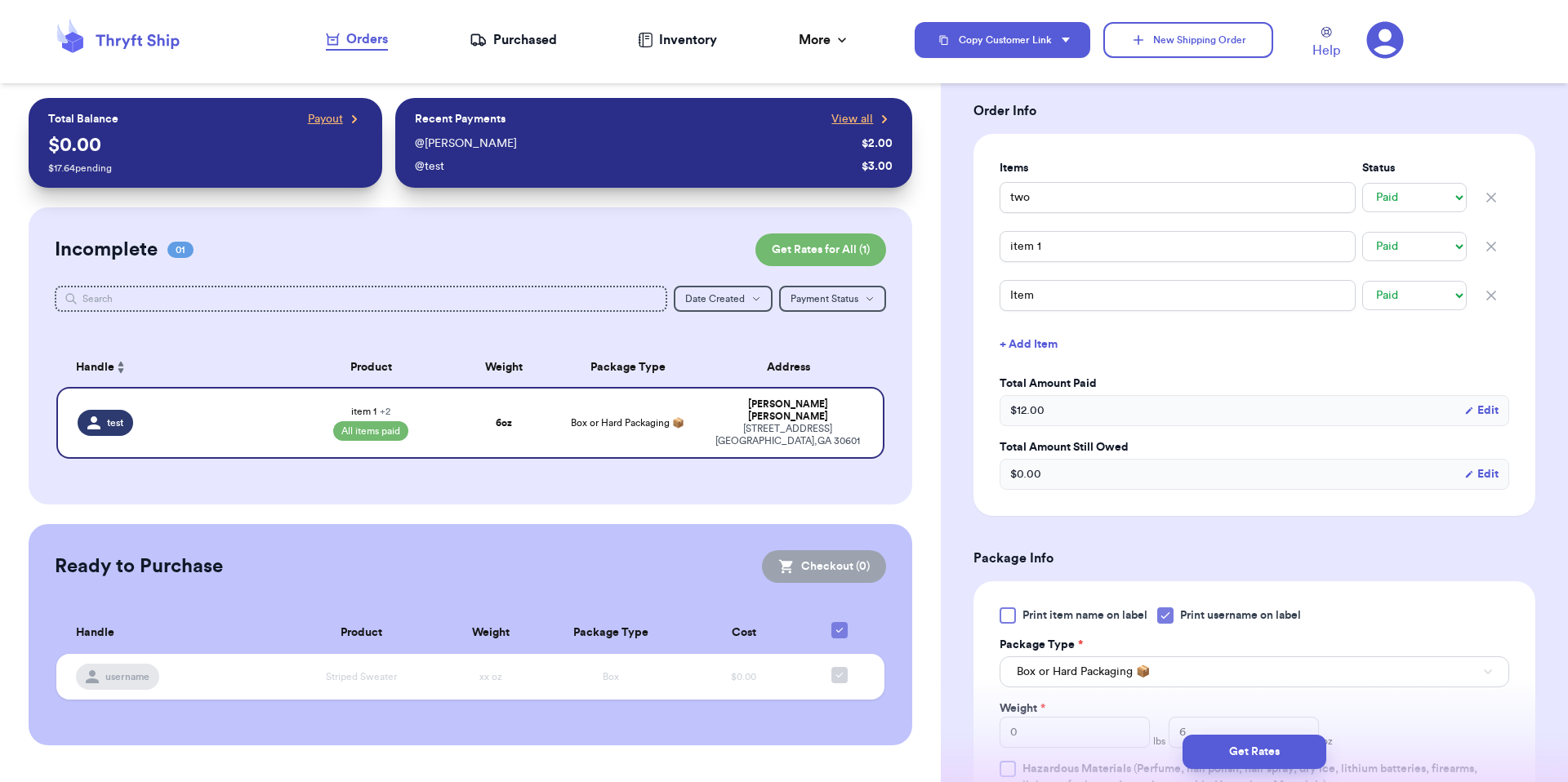
scroll to position [0, 0]
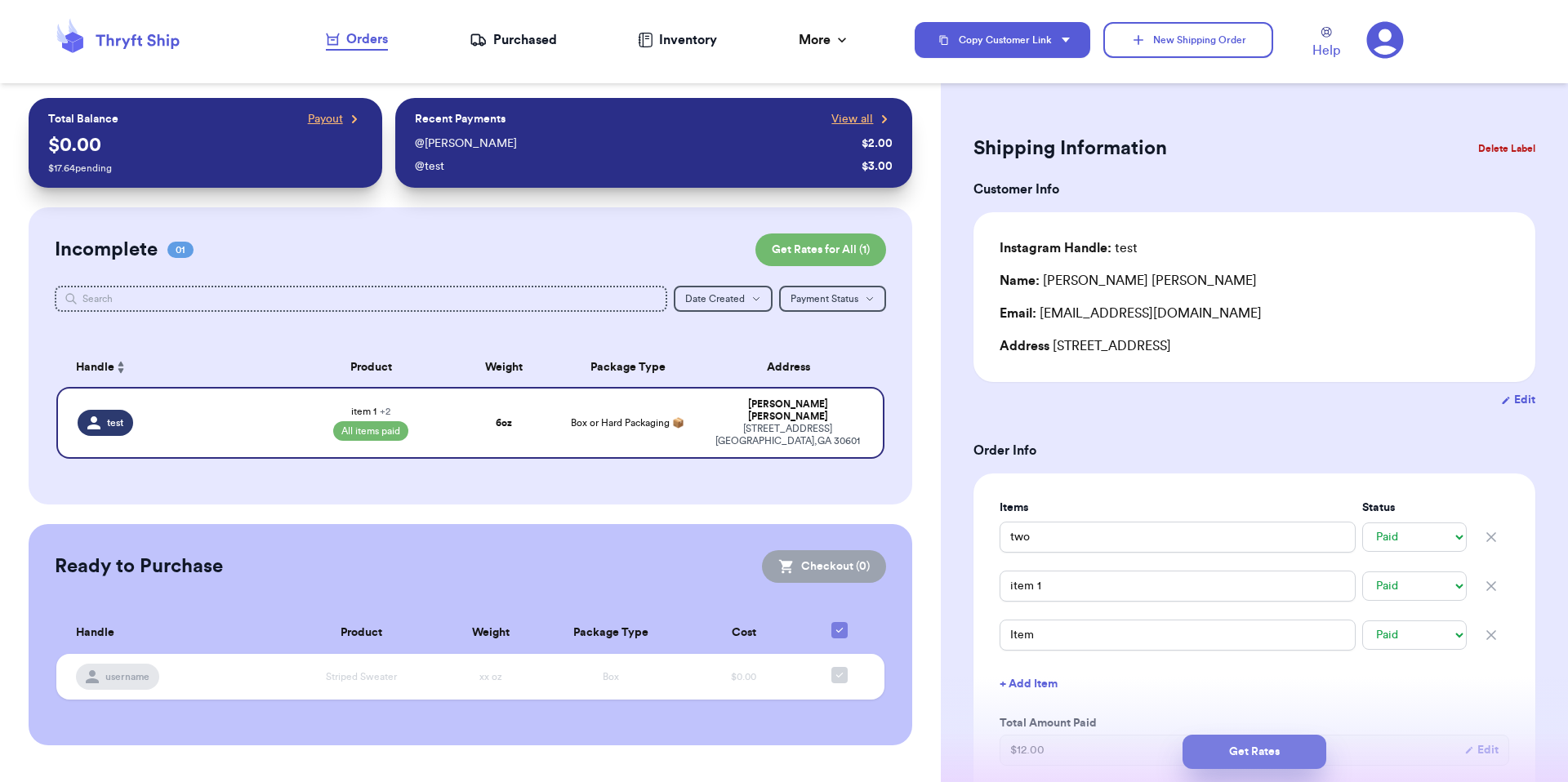
click at [1175, 575] on button "Get Rates" at bounding box center [1253, 751] width 143 height 34
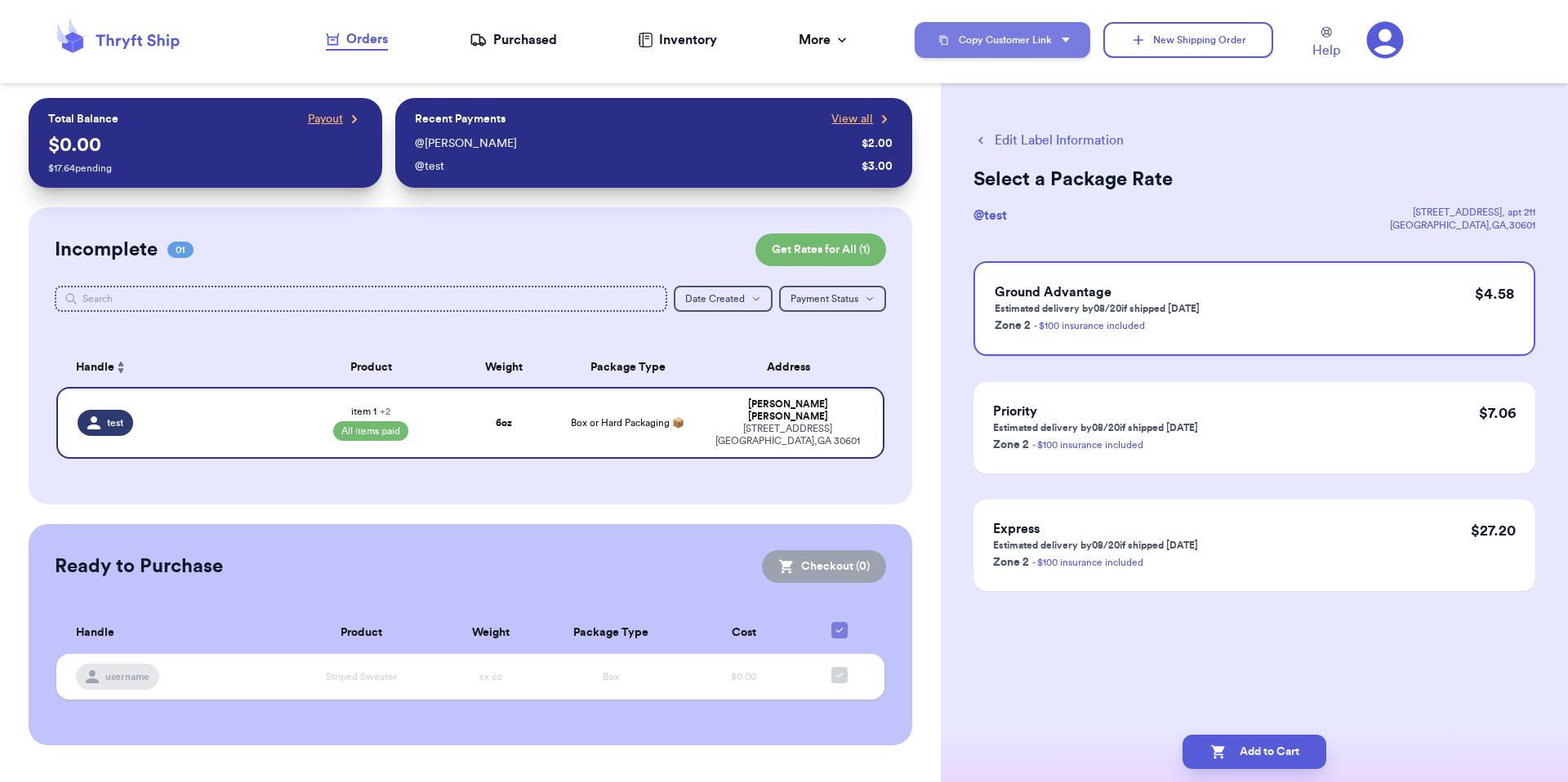
click at [1014, 38] on button "Copy Customer Link" at bounding box center [1002, 40] width 176 height 36
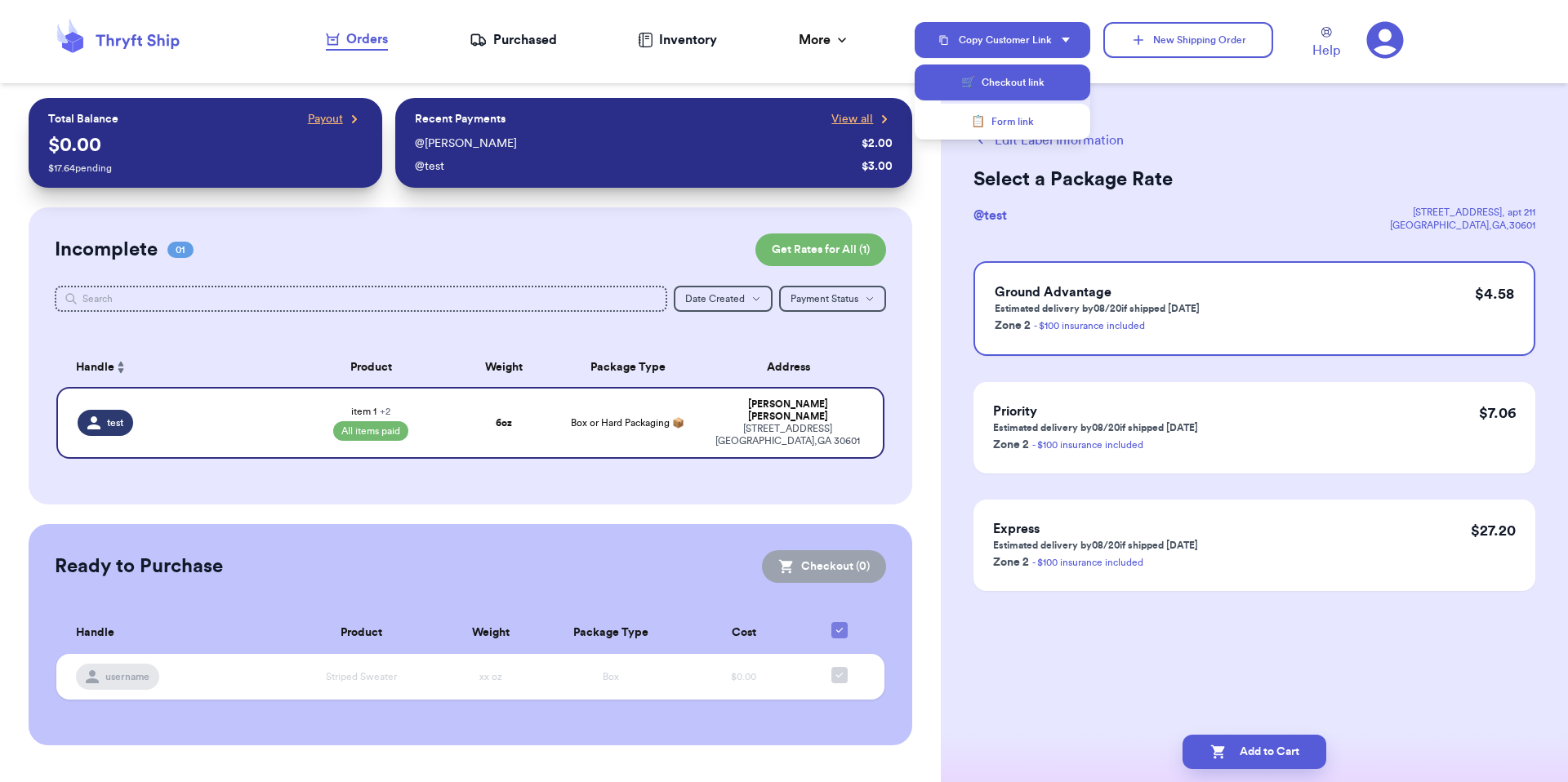
click at [1000, 77] on button "🛒 Checkout link" at bounding box center [1002, 82] width 176 height 36
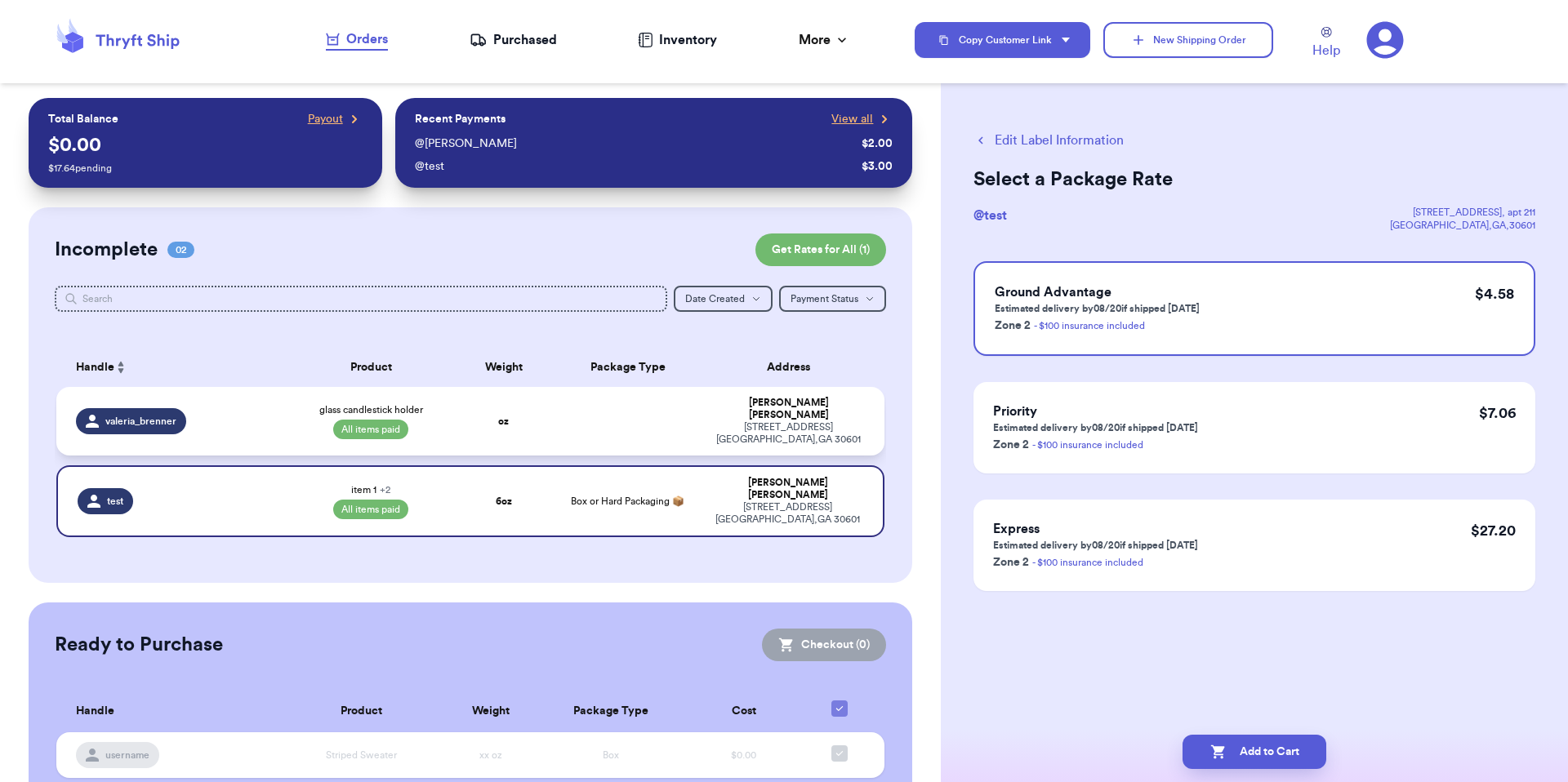
drag, startPoint x: 253, startPoint y: 416, endPoint x: 280, endPoint y: 415, distance: 27.0
click at [254, 416] on div "valeria_brenner" at bounding box center [177, 421] width 203 height 26
select select "paid"
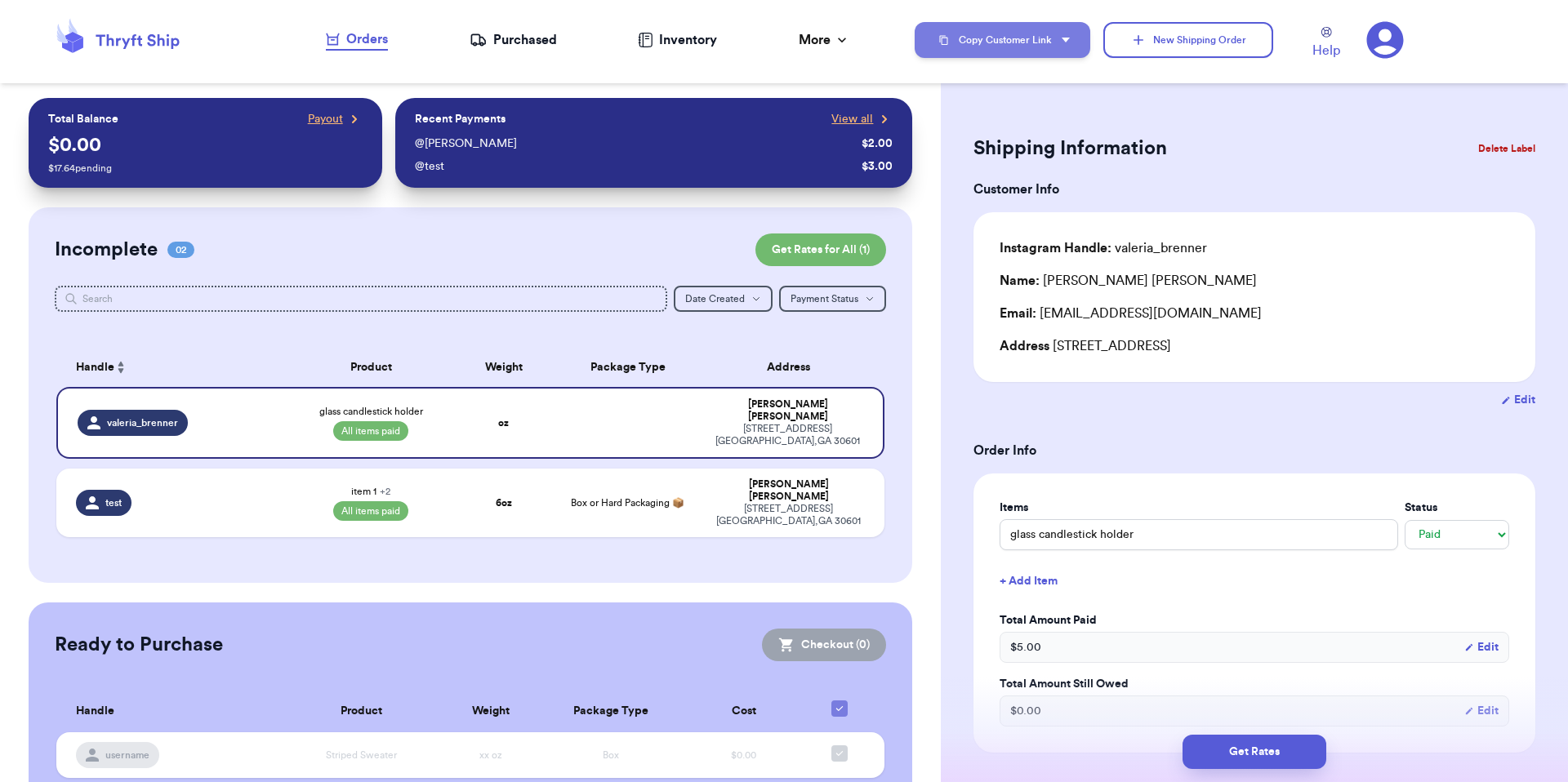
click at [1028, 43] on button "Copy Customer Link" at bounding box center [1002, 40] width 176 height 36
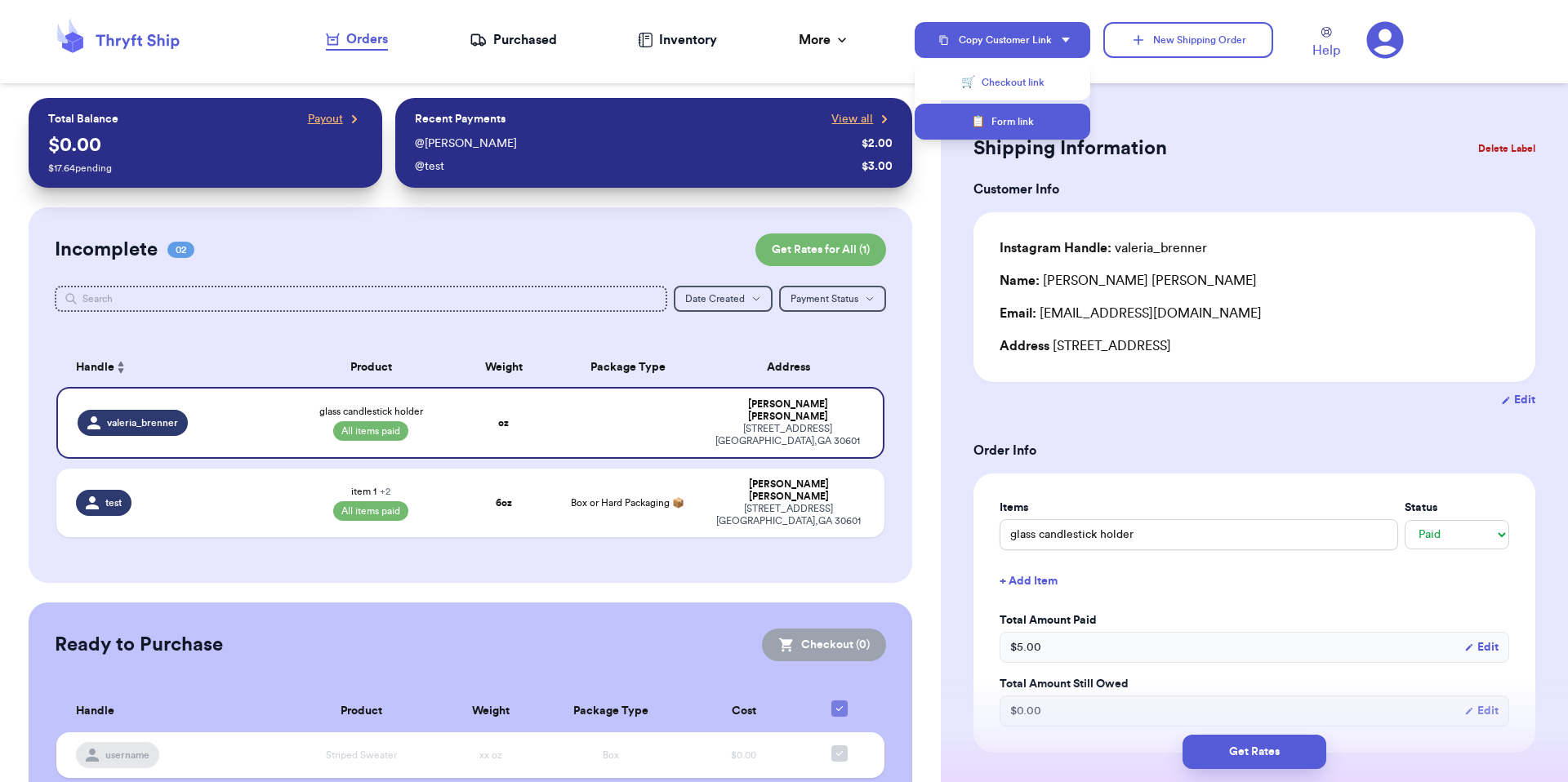
click at [1026, 121] on button "📋 Form link" at bounding box center [1002, 121] width 176 height 36
drag, startPoint x: 337, startPoint y: 427, endPoint x: 349, endPoint y: 426, distance: 12.0
click at [341, 426] on span "Still owes (1)" at bounding box center [370, 430] width 68 height 19
type input "10"
select select "unpaid"
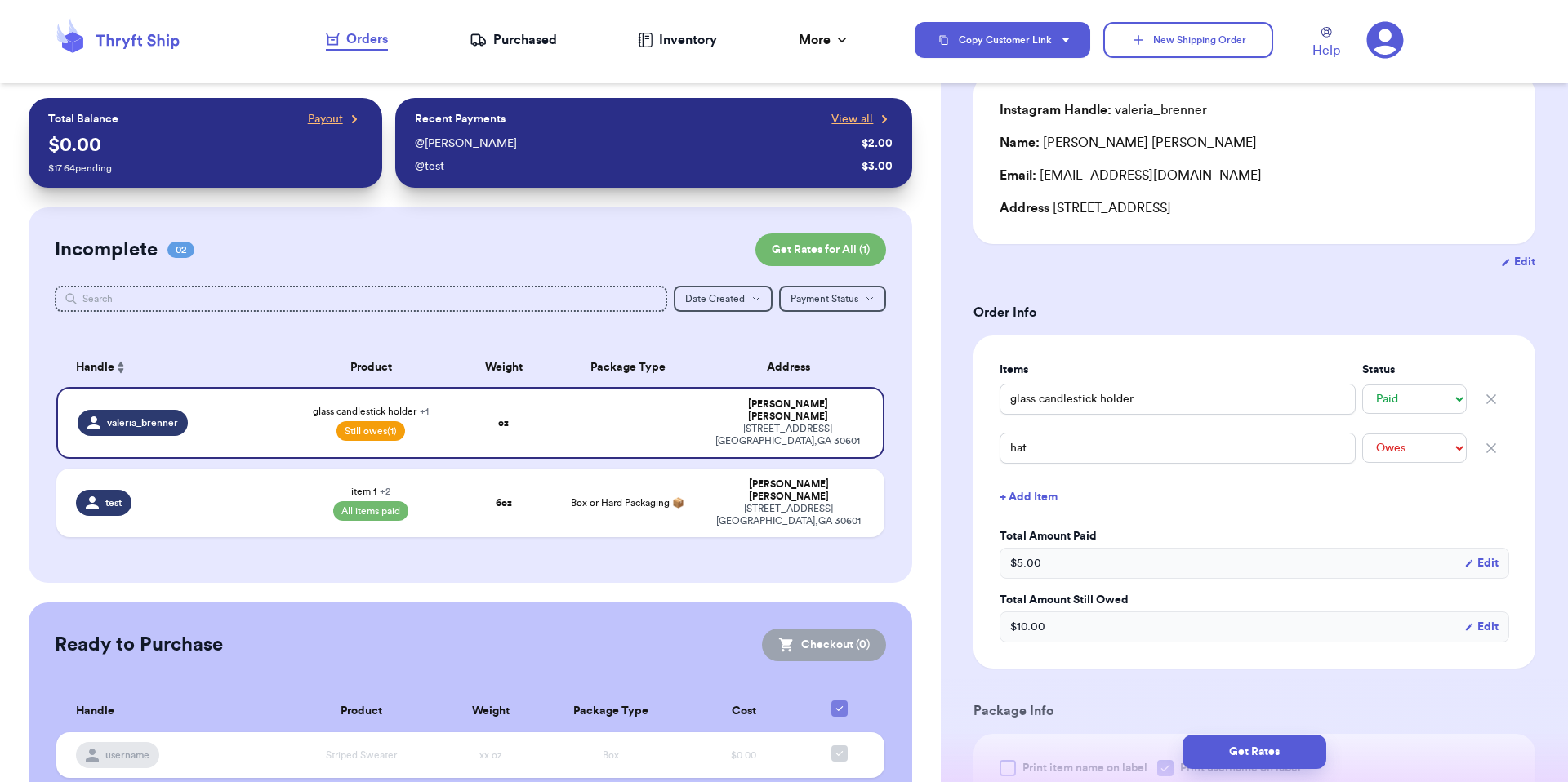
scroll to position [143, 0]
drag, startPoint x: 1071, startPoint y: 401, endPoint x: 1174, endPoint y: 407, distance: 103.2
click at [1174, 407] on input "glass candlestick holder" at bounding box center [1177, 393] width 356 height 31
click at [1175, 378] on div "Items Status glass candlestick holder -- Paid Owes" at bounding box center [1254, 384] width 509 height 56
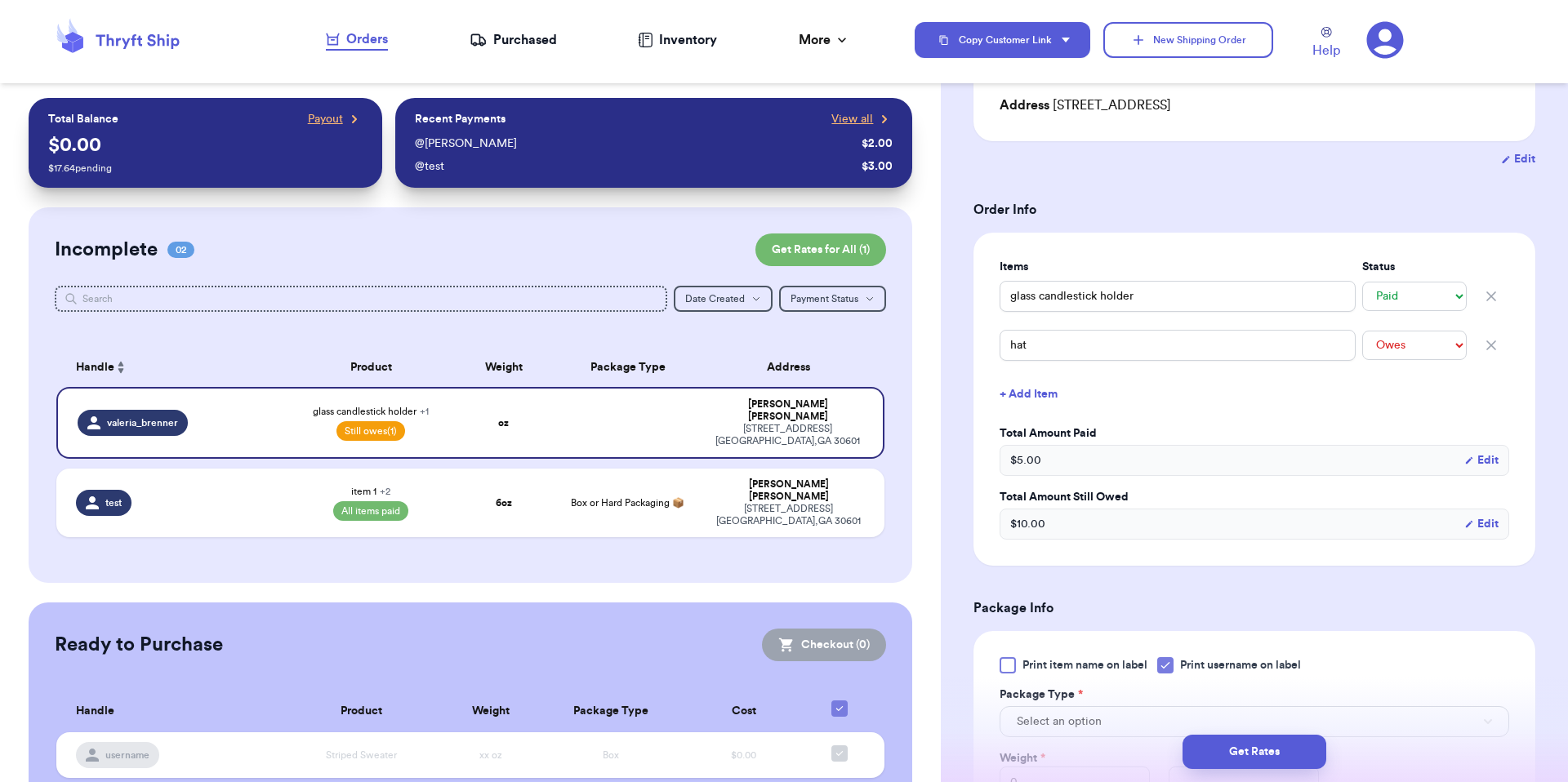
scroll to position [242, 0]
click at [1020, 41] on button "Copy Customer Link" at bounding box center [1002, 40] width 176 height 36
click at [1019, 125] on button "📋 Form link" at bounding box center [1002, 121] width 176 height 36
click at [678, 468] on td "Box or Hard Packaging 📦" at bounding box center [627, 503] width 149 height 68
type input "two"
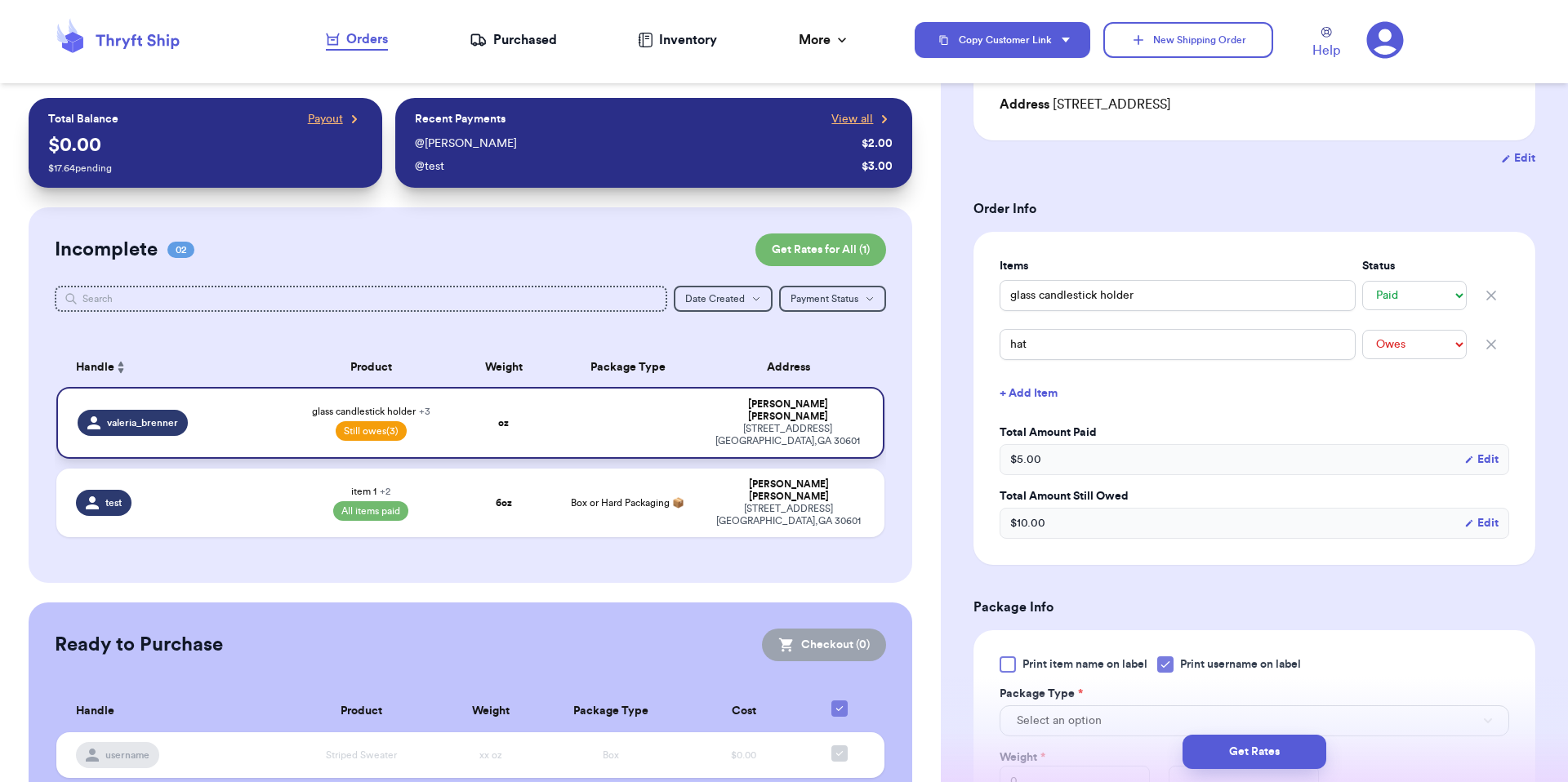
type input "6"
type input "12"
type input "0"
type input "item 1"
select select "paid"
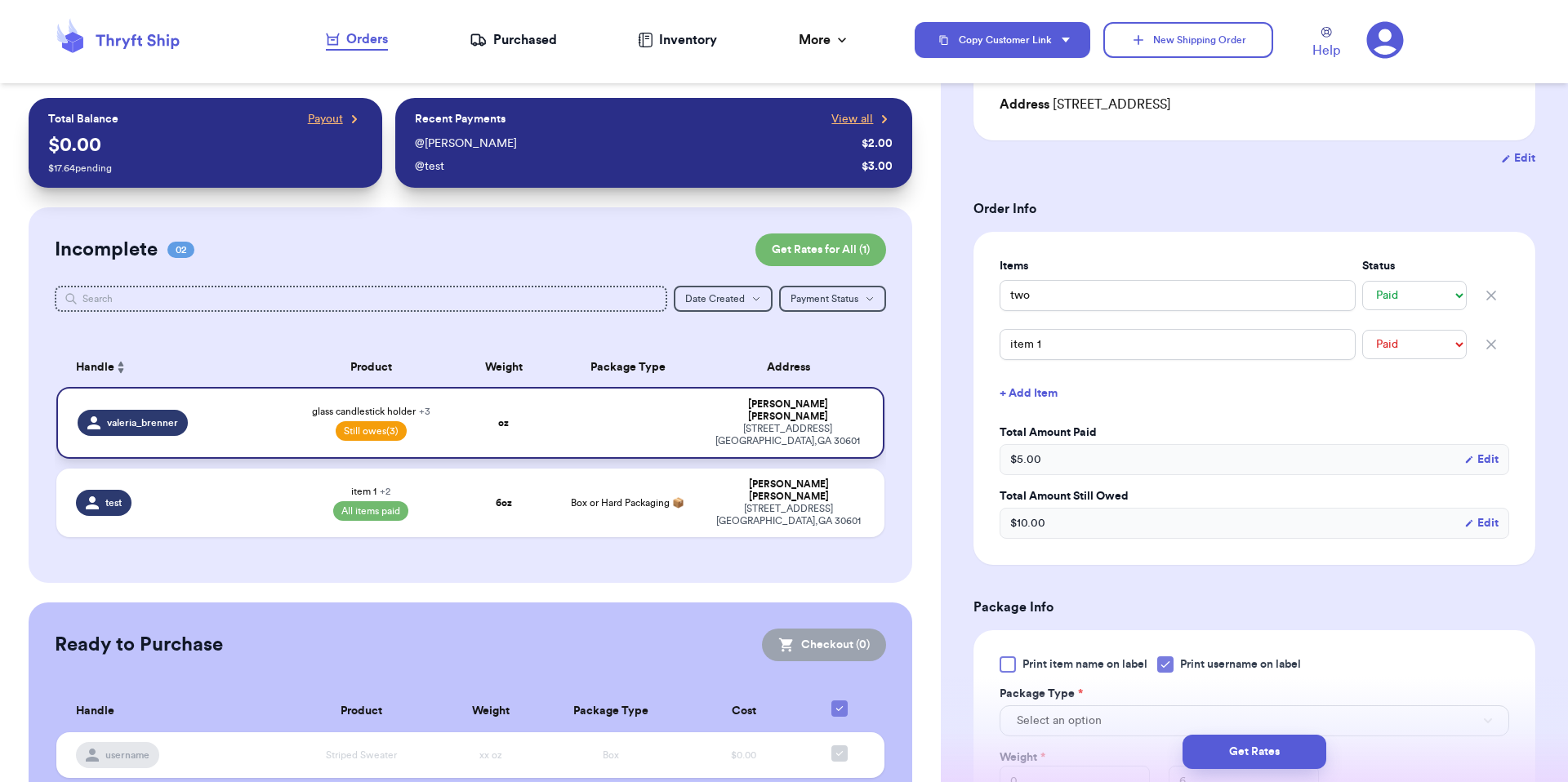
select select "paid"
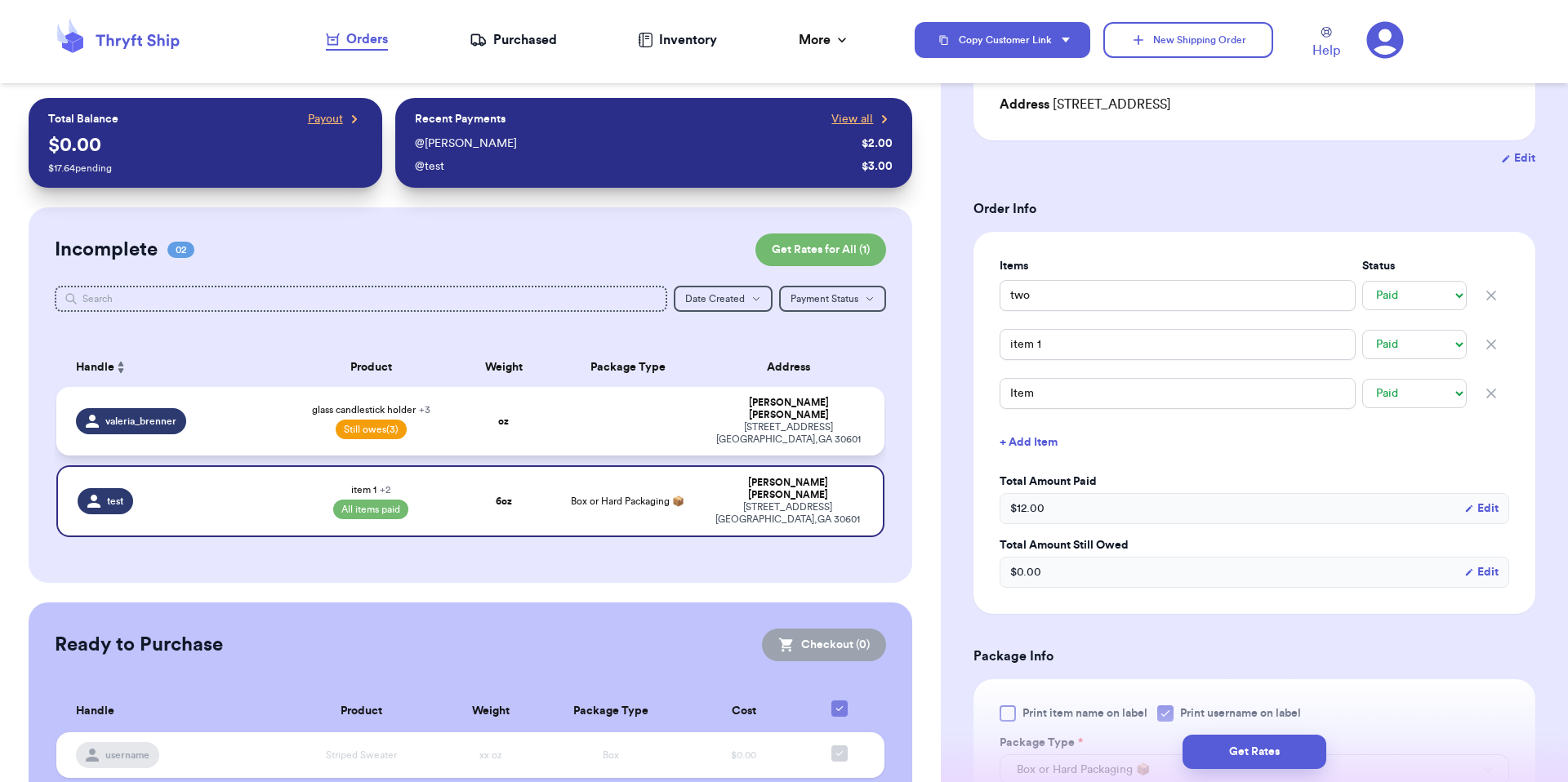
click at [675, 405] on td at bounding box center [627, 421] width 149 height 68
type input "glass candlestick holder"
type input "5"
type input "21"
type input "hat"
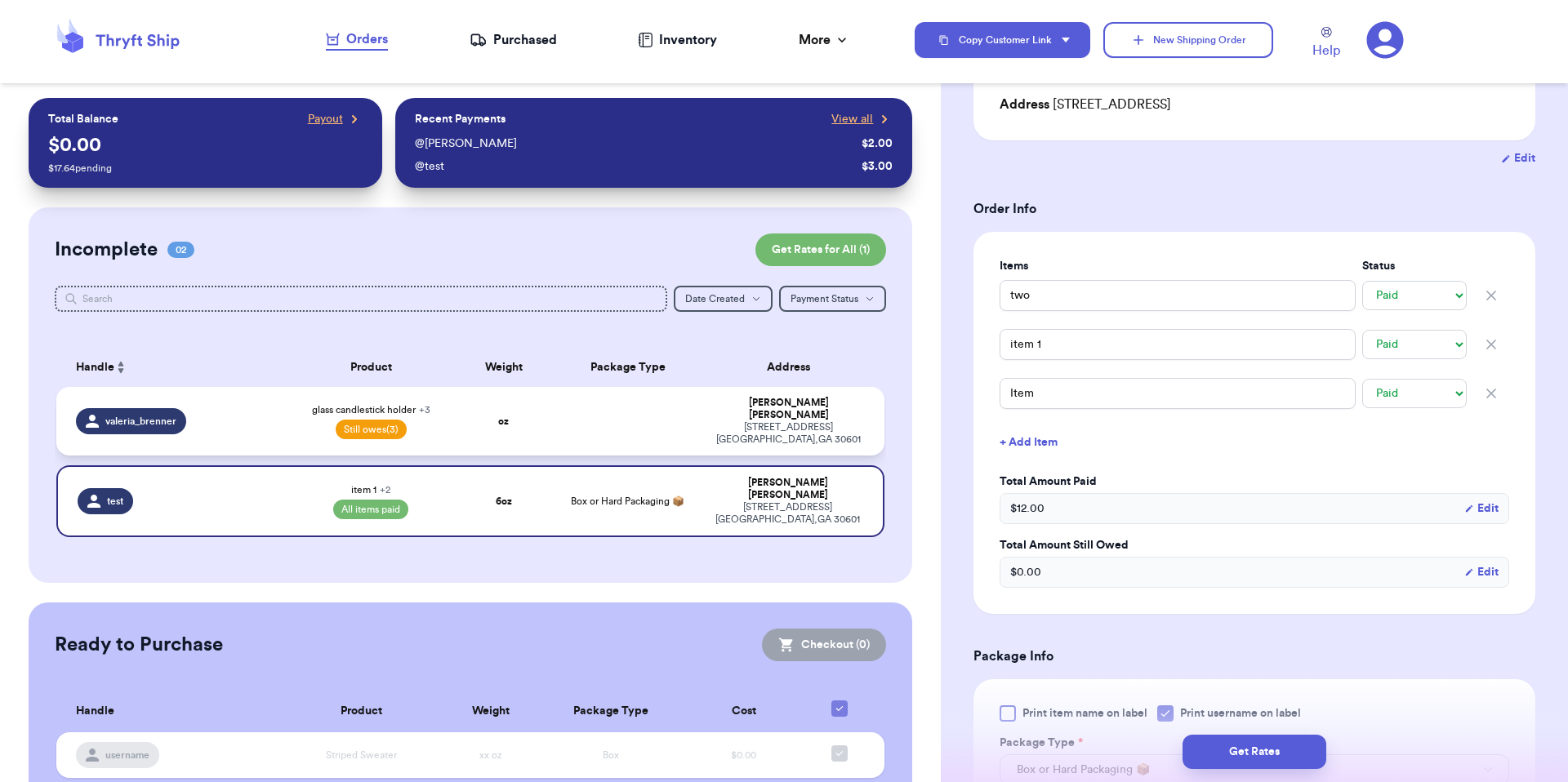
select select "unpaid"
type input "scarf"
select select "unpaid"
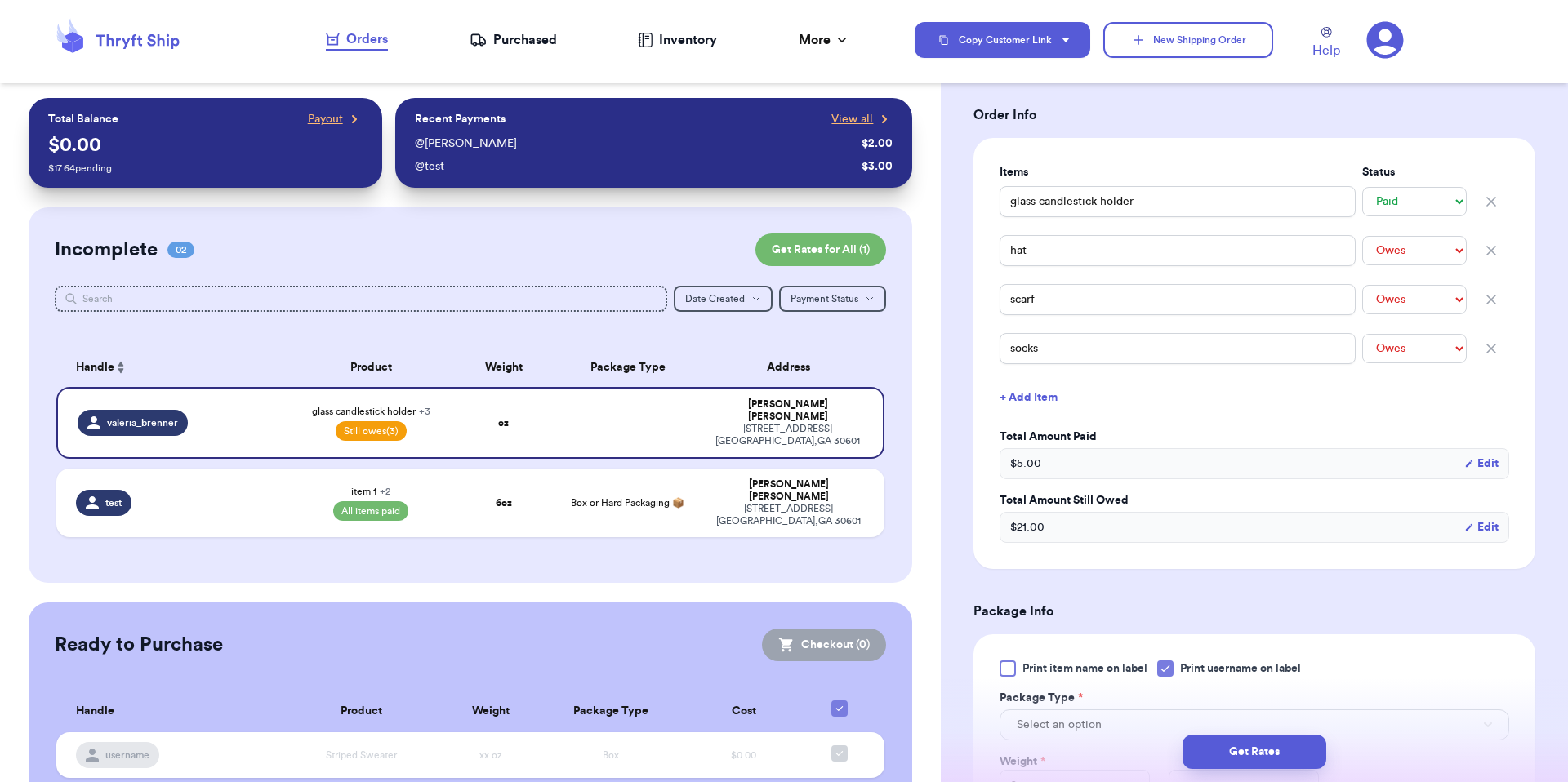
scroll to position [356, 0]
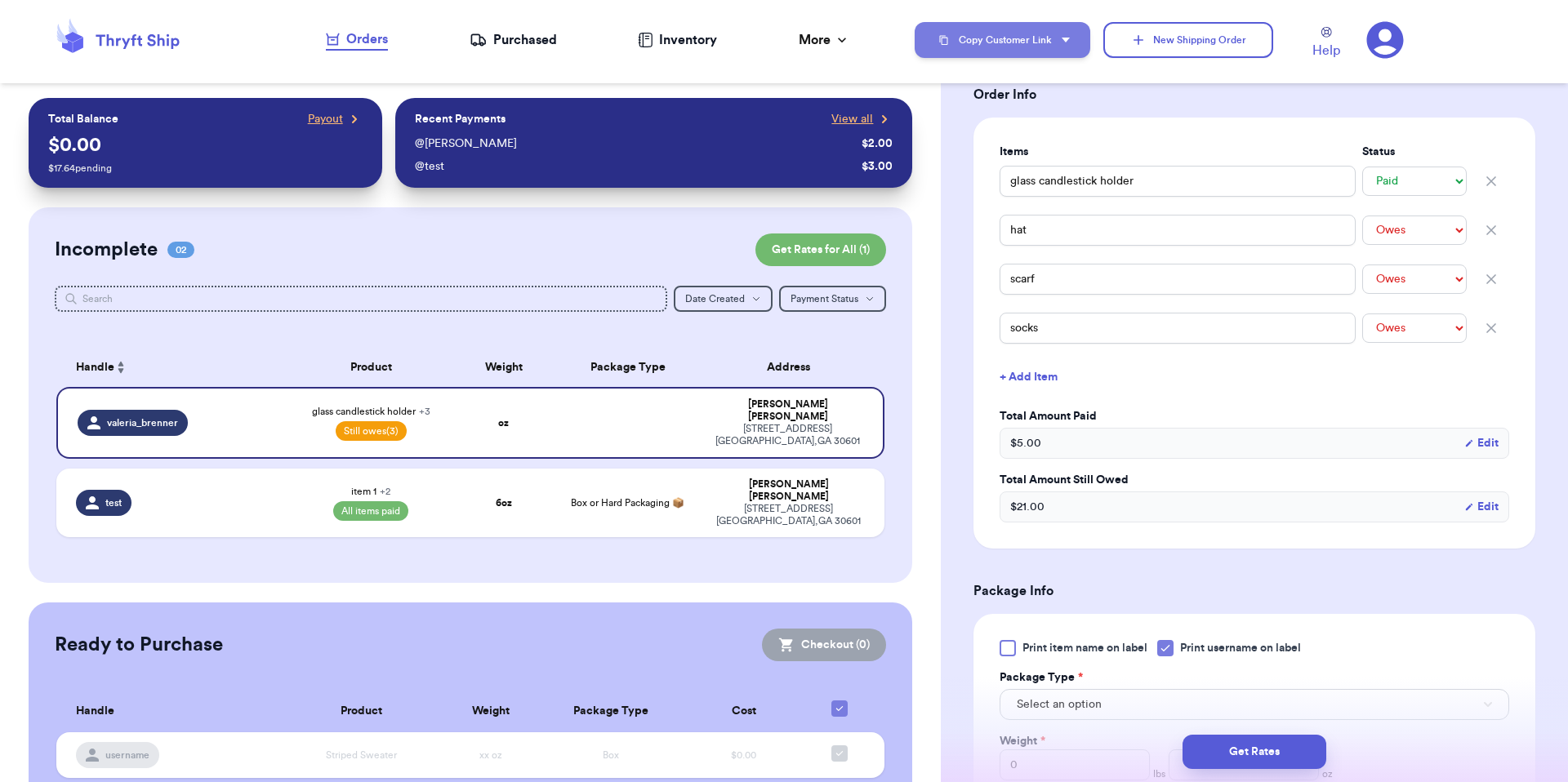
click at [976, 28] on button "Copy Customer Link" at bounding box center [1002, 40] width 176 height 36
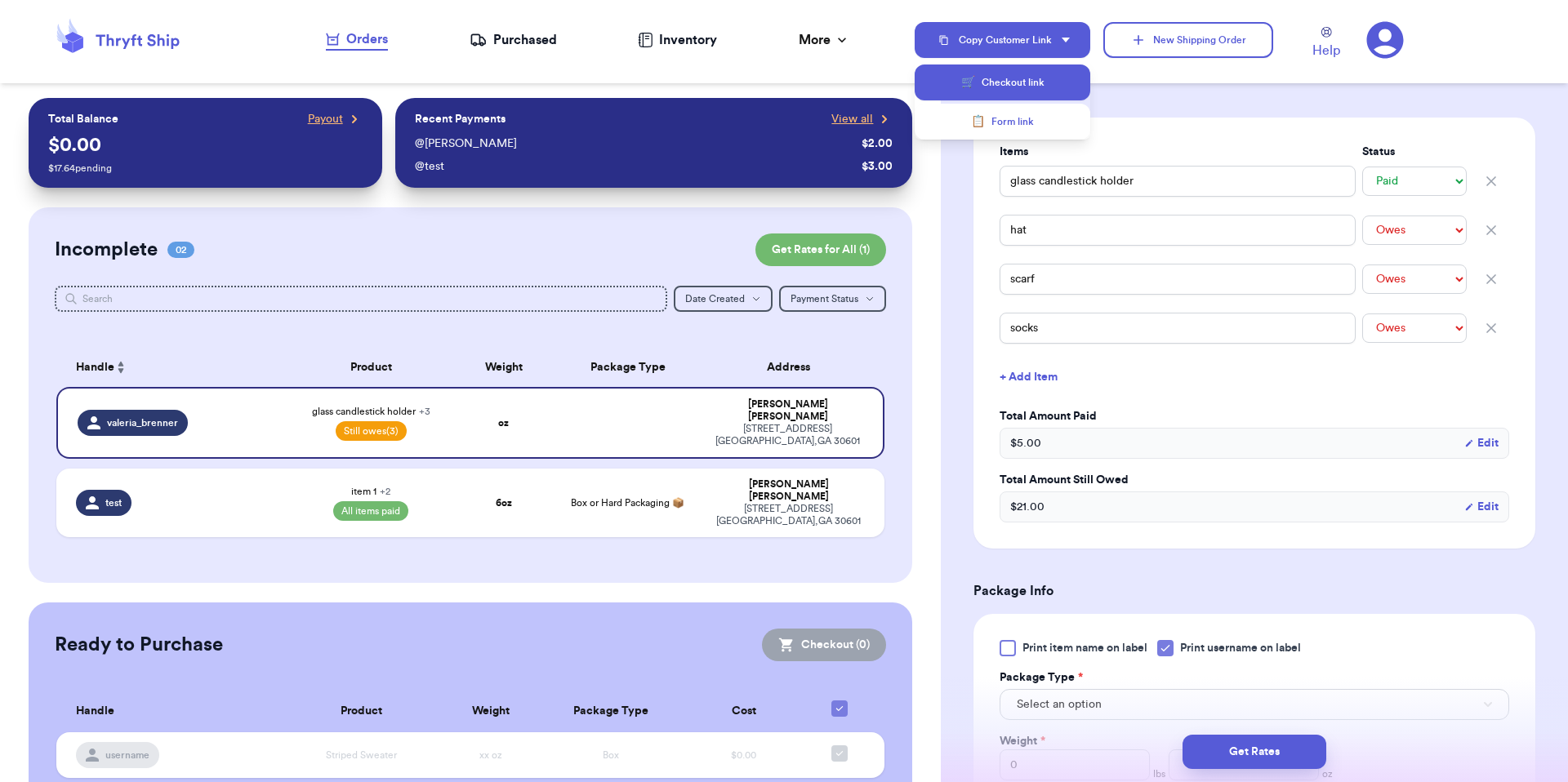
click at [995, 74] on button "🛒 Checkout link" at bounding box center [1002, 82] width 176 height 36
click at [707, 38] on div "Inventory" at bounding box center [678, 40] width 80 height 19
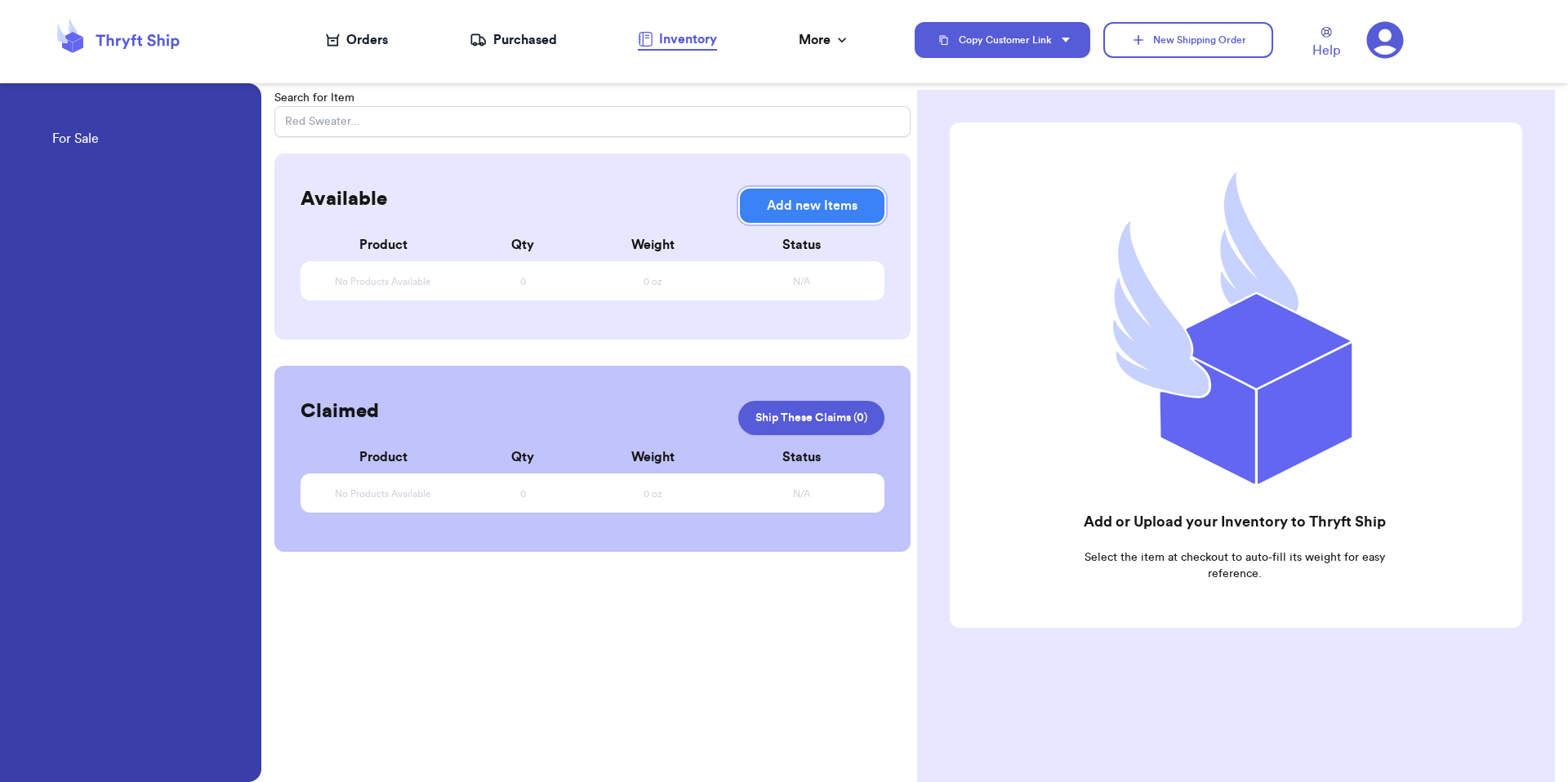
drag, startPoint x: 790, startPoint y: 209, endPoint x: 779, endPoint y: 213, distance: 11.7
click at [779, 213] on button "Add new Items" at bounding box center [812, 205] width 144 height 34
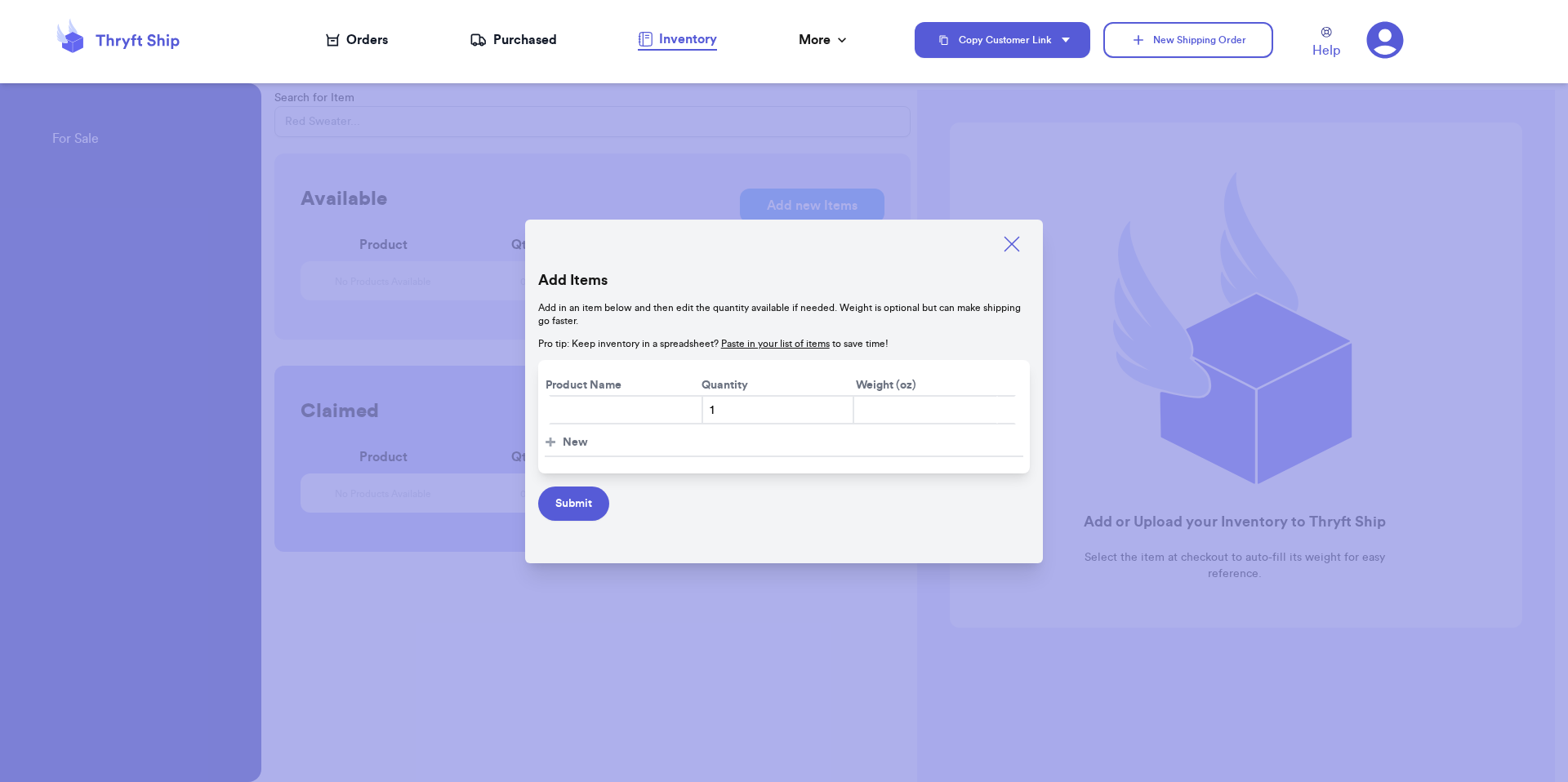
click at [1016, 246] on icon at bounding box center [1012, 243] width 23 height 23
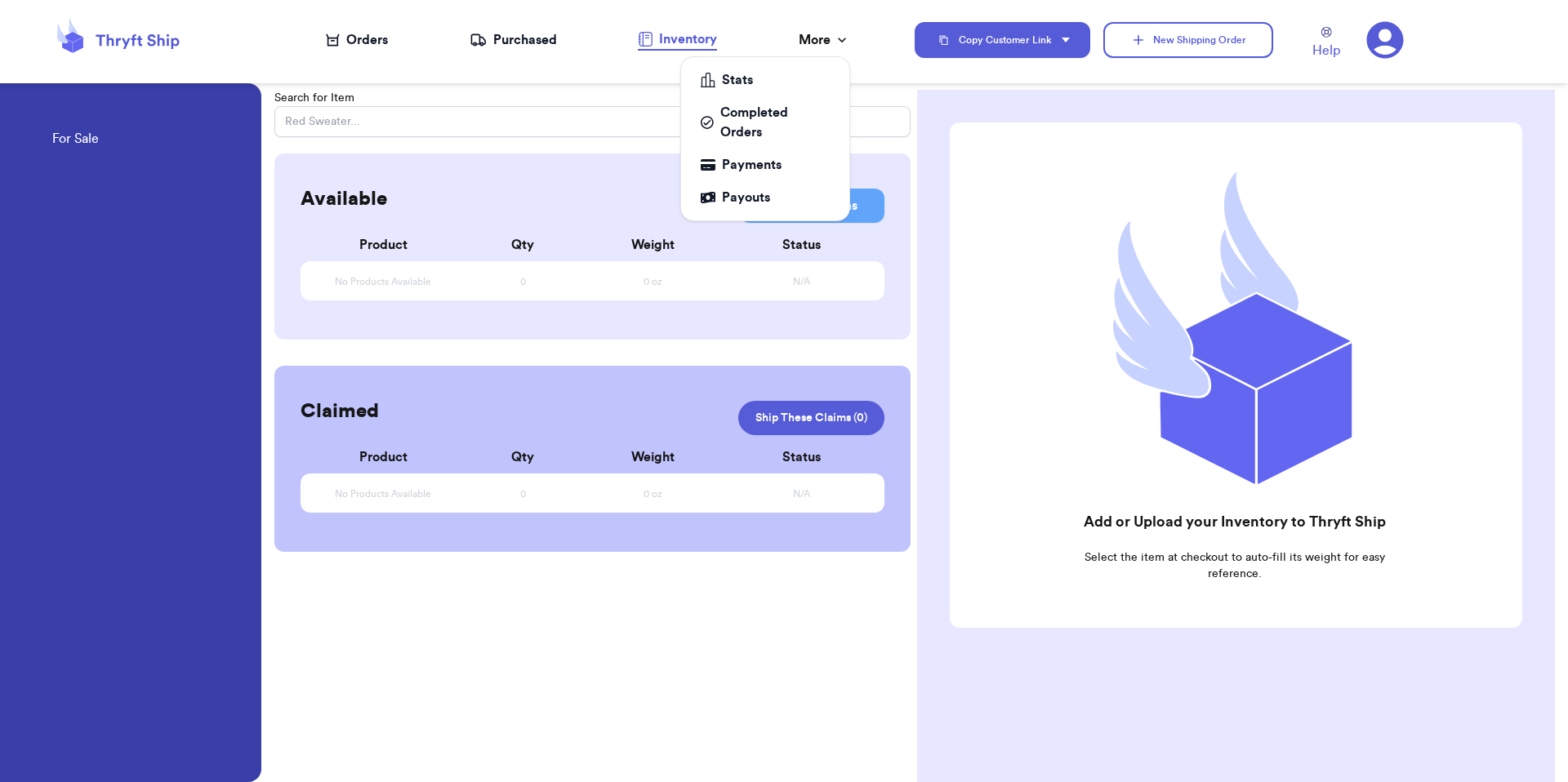
click at [828, 43] on div "More" at bounding box center [825, 40] width 52 height 19
click at [796, 71] on div "Stats" at bounding box center [765, 80] width 129 height 19
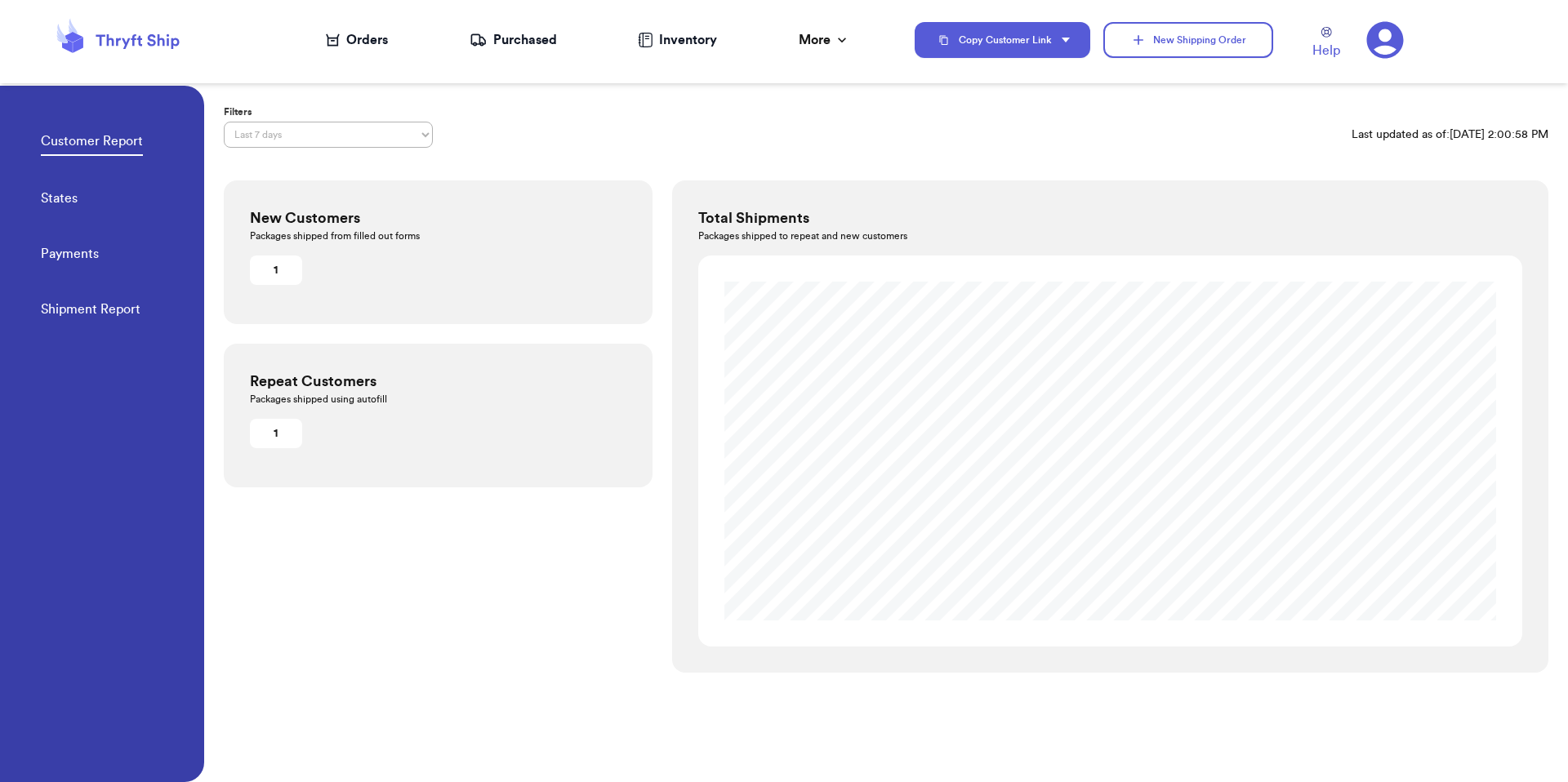
drag, startPoint x: 509, startPoint y: 589, endPoint x: 484, endPoint y: 526, distance: 67.8
click at [507, 575] on div "New Customers Packages shipped from filled out forms 1 Repeat Customers Package…" at bounding box center [438, 427] width 429 height 492
click at [93, 193] on div "Customer Report States Payments Shipment Report" at bounding box center [122, 220] width 163 height 269
click at [68, 199] on link "States" at bounding box center [59, 200] width 37 height 23
select select "LAST_30_DAYS"
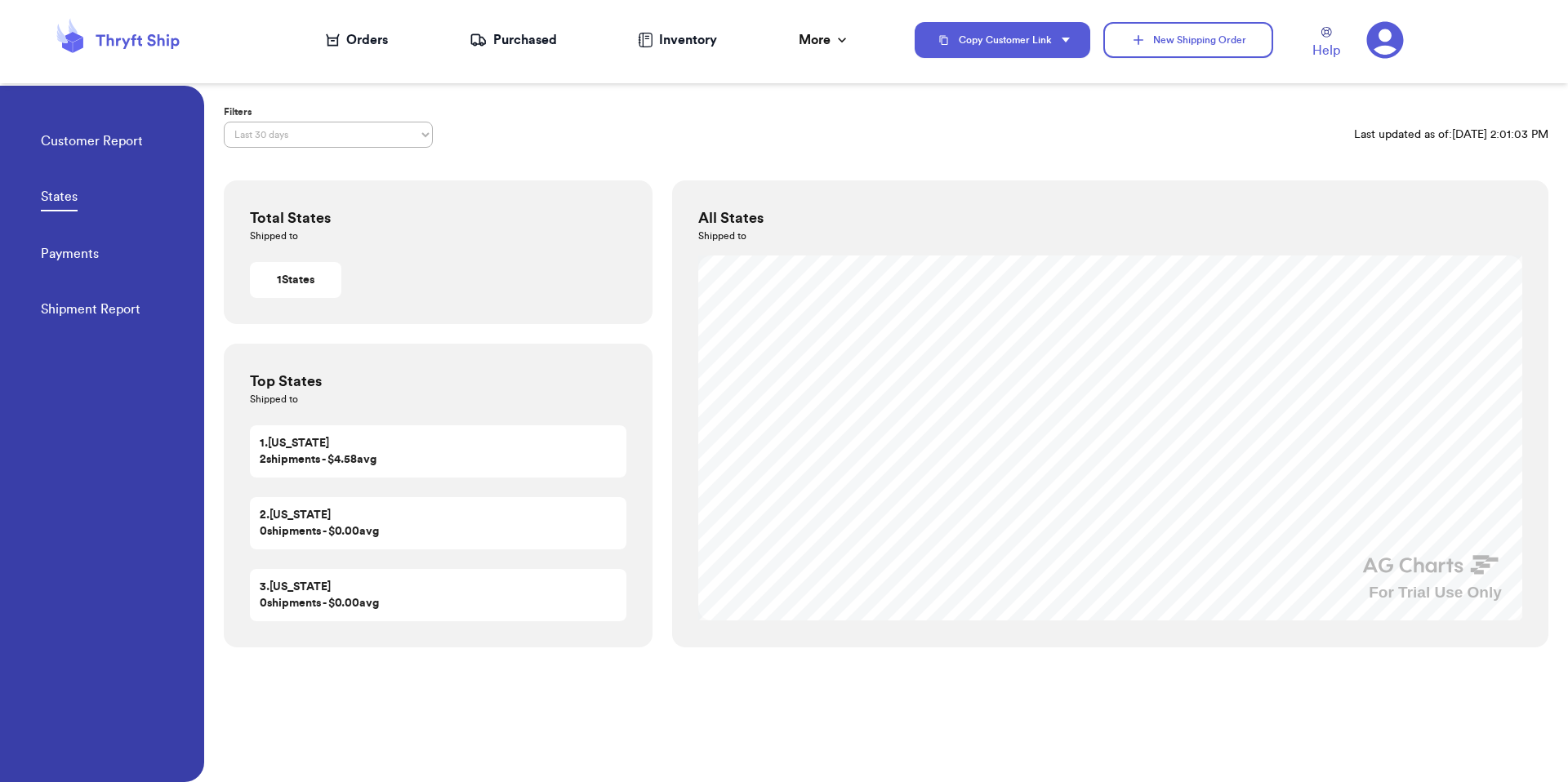
click at [68, 251] on link "Payments" at bounding box center [69, 255] width 58 height 23
select select "LAST_30_DAYS"
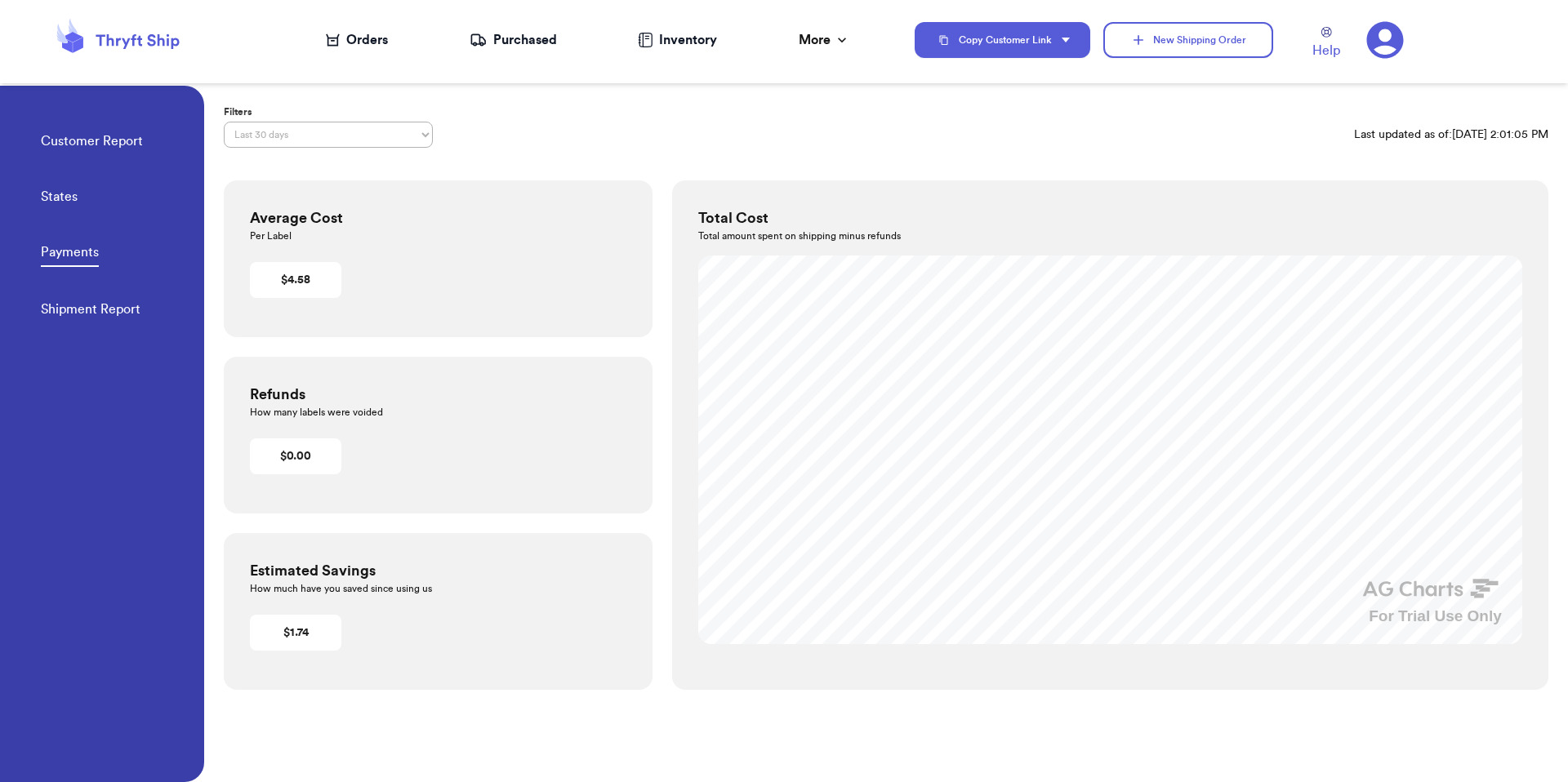
click at [66, 305] on link "Shipment Report" at bounding box center [91, 311] width 100 height 23
select select "LAST_30_DAYS"
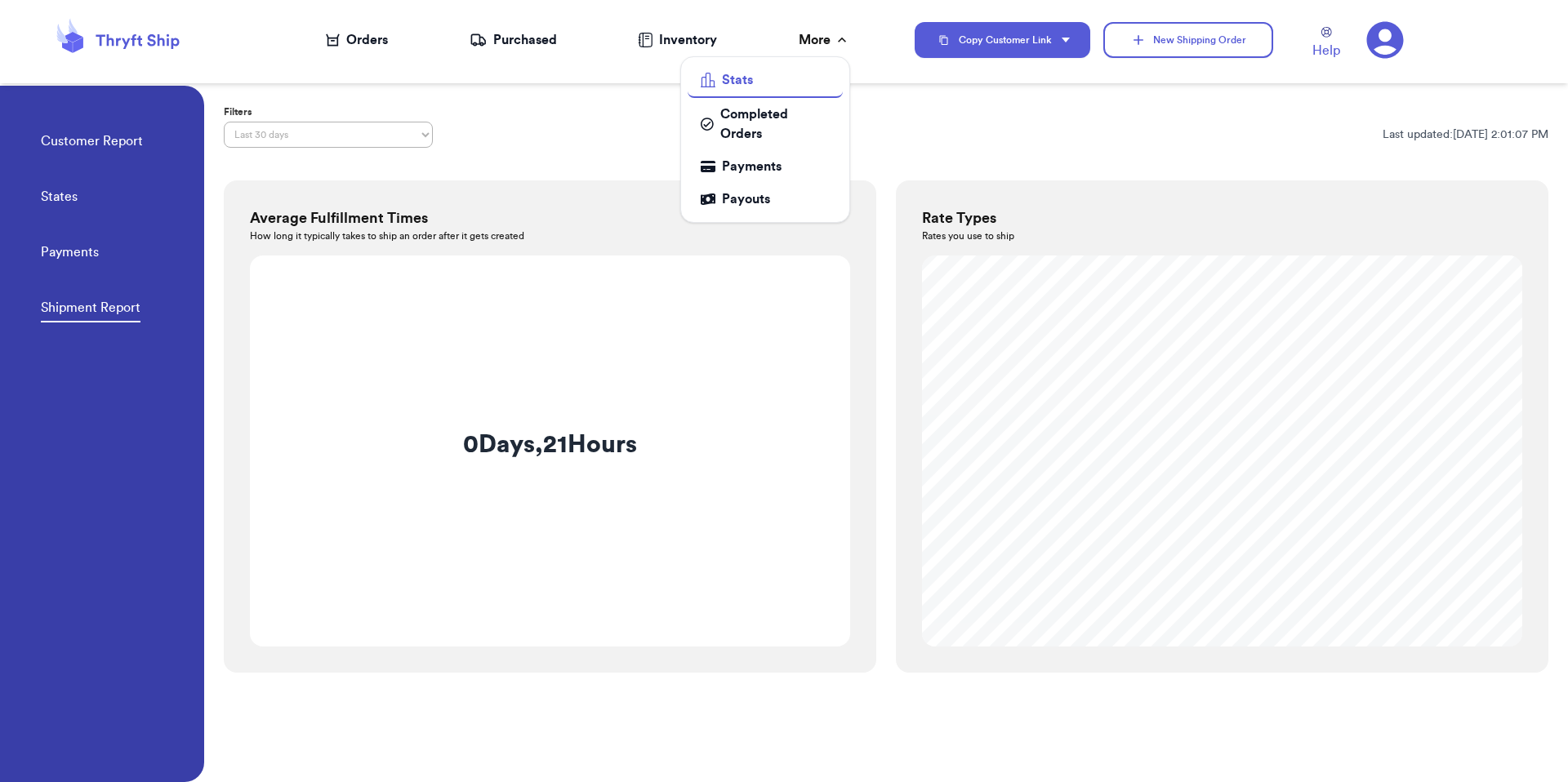
click at [818, 49] on div "More" at bounding box center [825, 40] width 52 height 19
click at [778, 180] on link "Payments" at bounding box center [765, 166] width 156 height 32
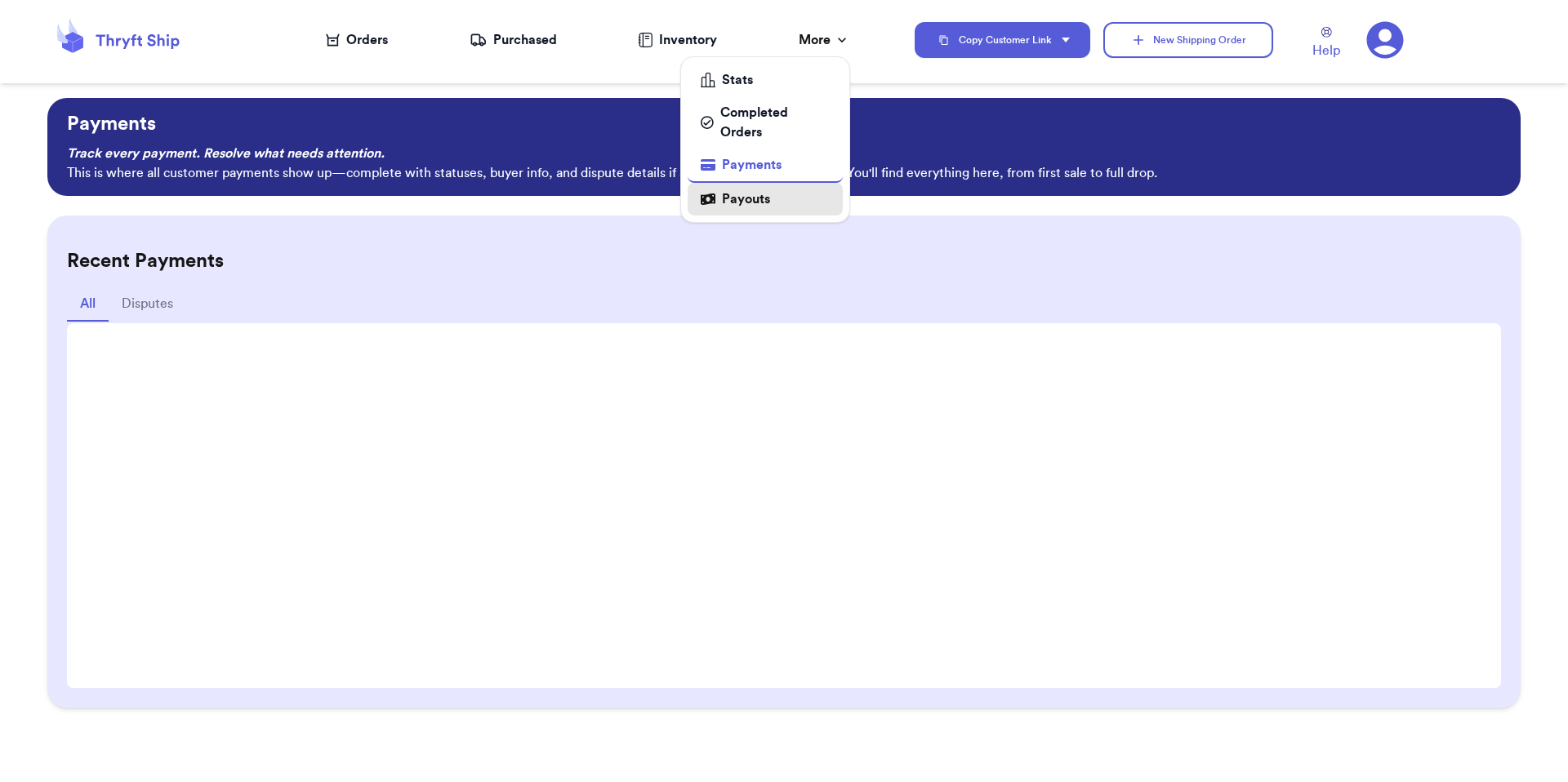
click at [716, 198] on div "Payouts" at bounding box center [765, 199] width 129 height 19
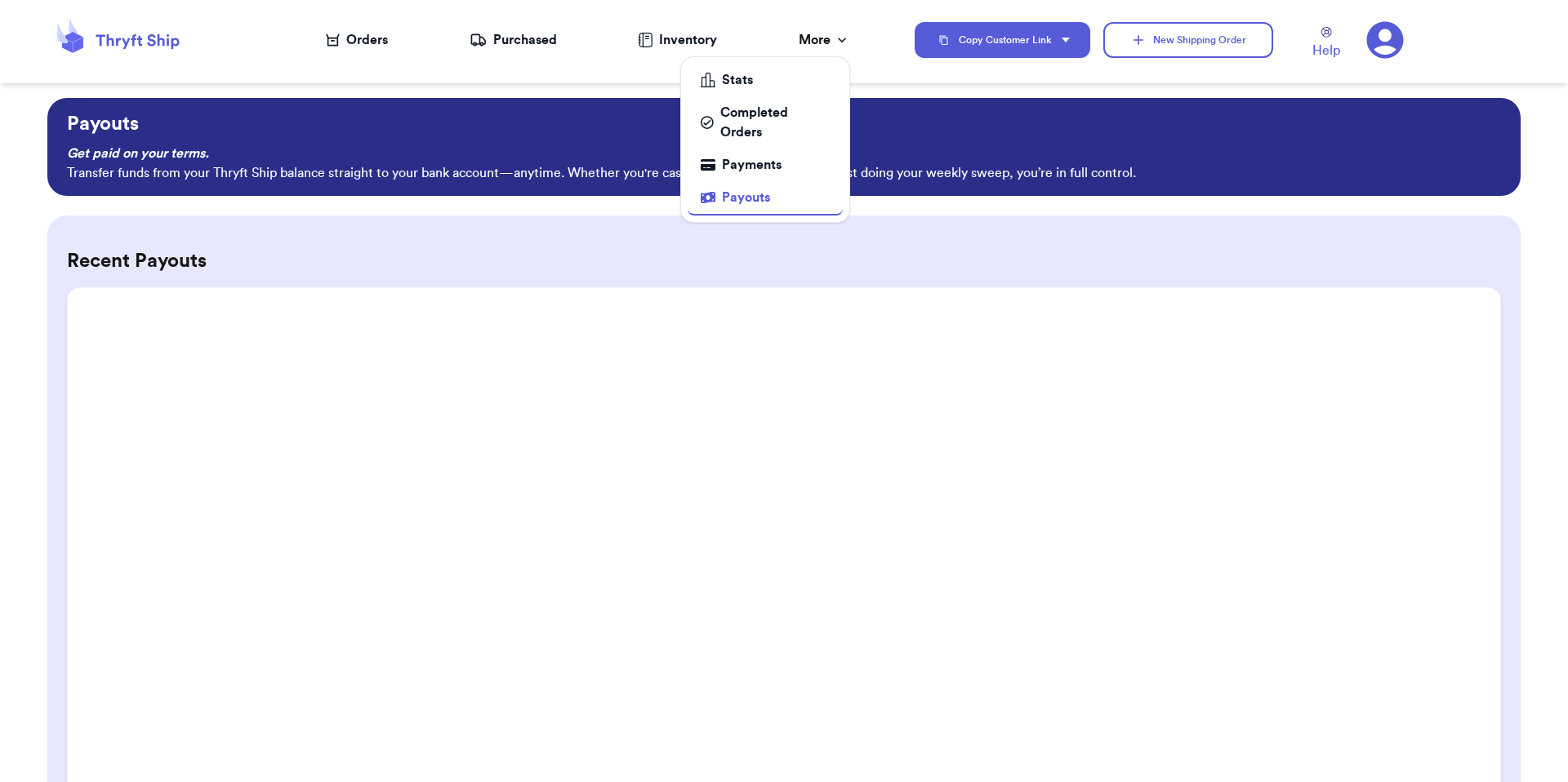
click at [823, 34] on div "More" at bounding box center [825, 40] width 52 height 19
click at [823, 41] on div "More" at bounding box center [825, 40] width 52 height 19
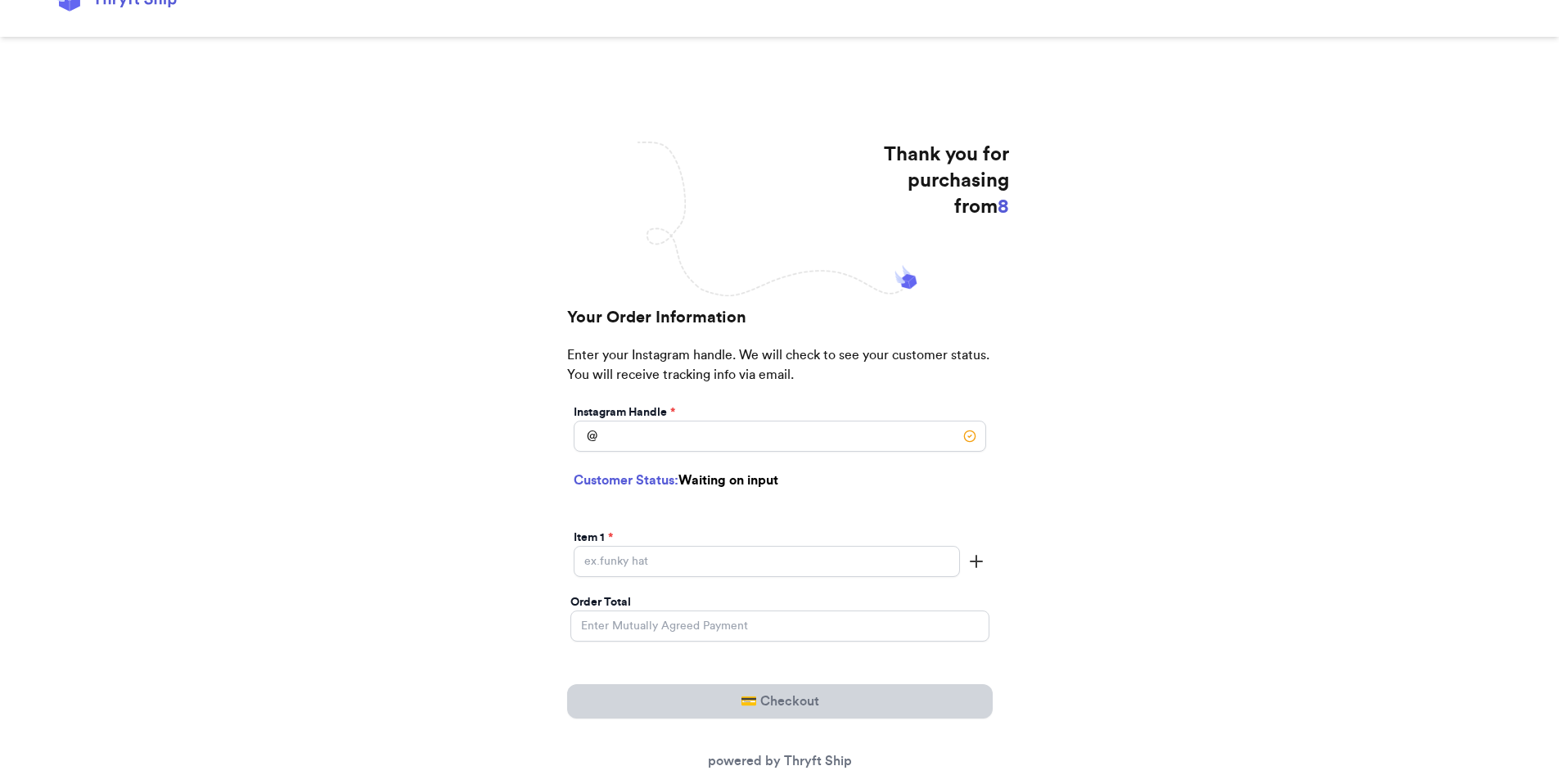
scroll to position [135, 0]
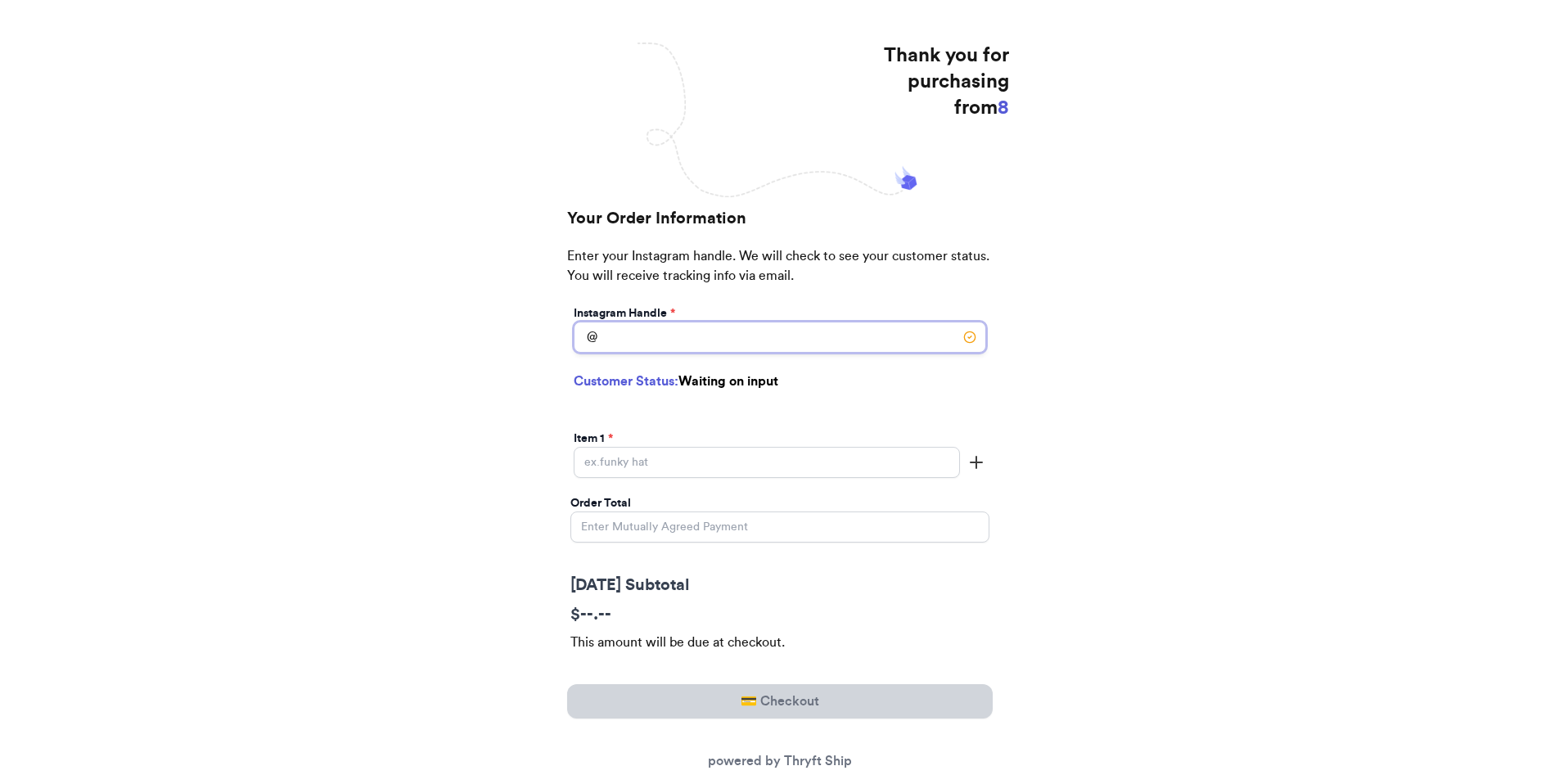
click at [844, 331] on input "[DATE] Subtotal" at bounding box center [780, 338] width 413 height 32
type input "[PERSON_NAME]"
select select "GA"
type input "[GEOGRAPHIC_DATA]"
type input "30601"
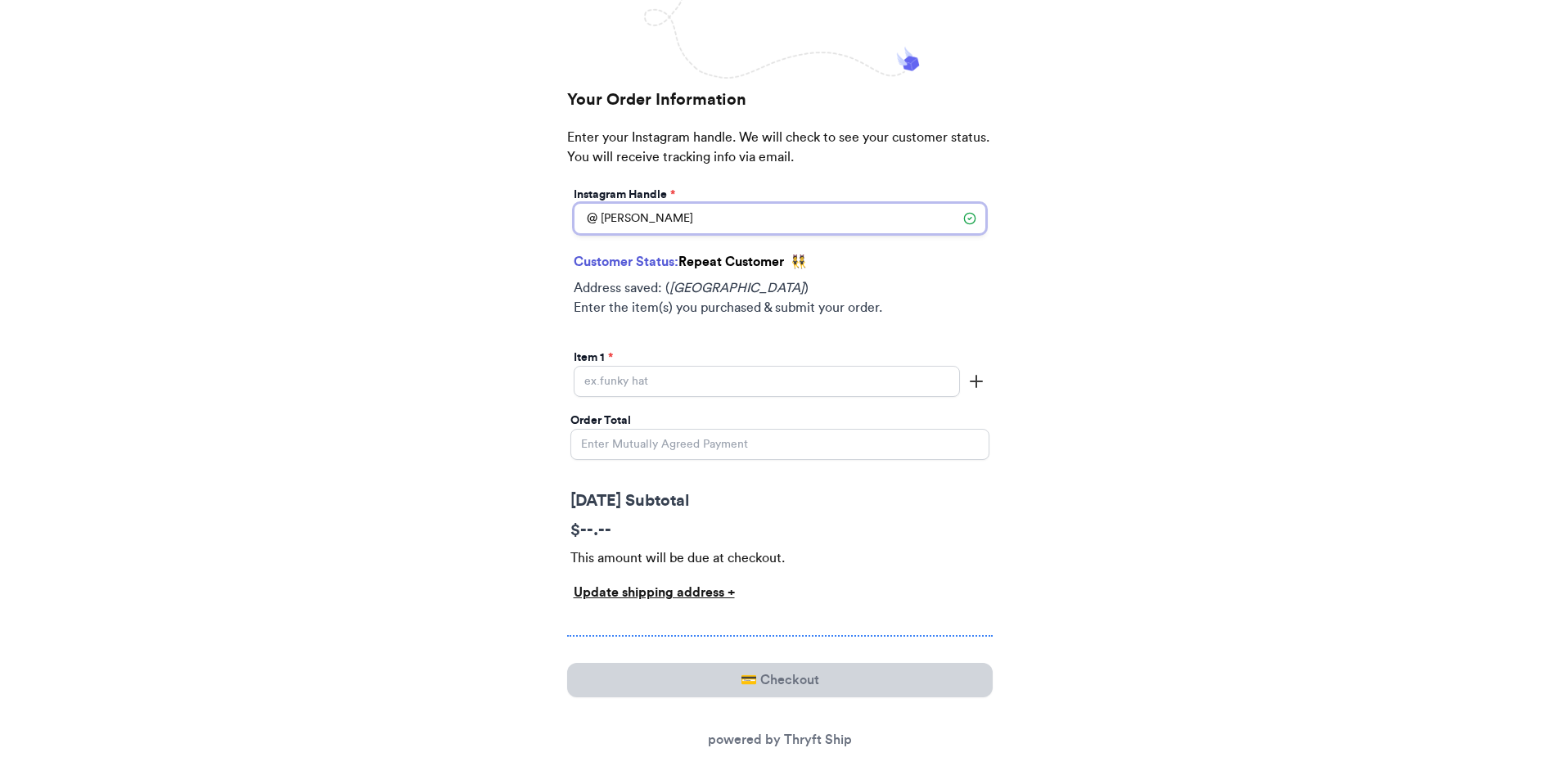
scroll to position [267, 0]
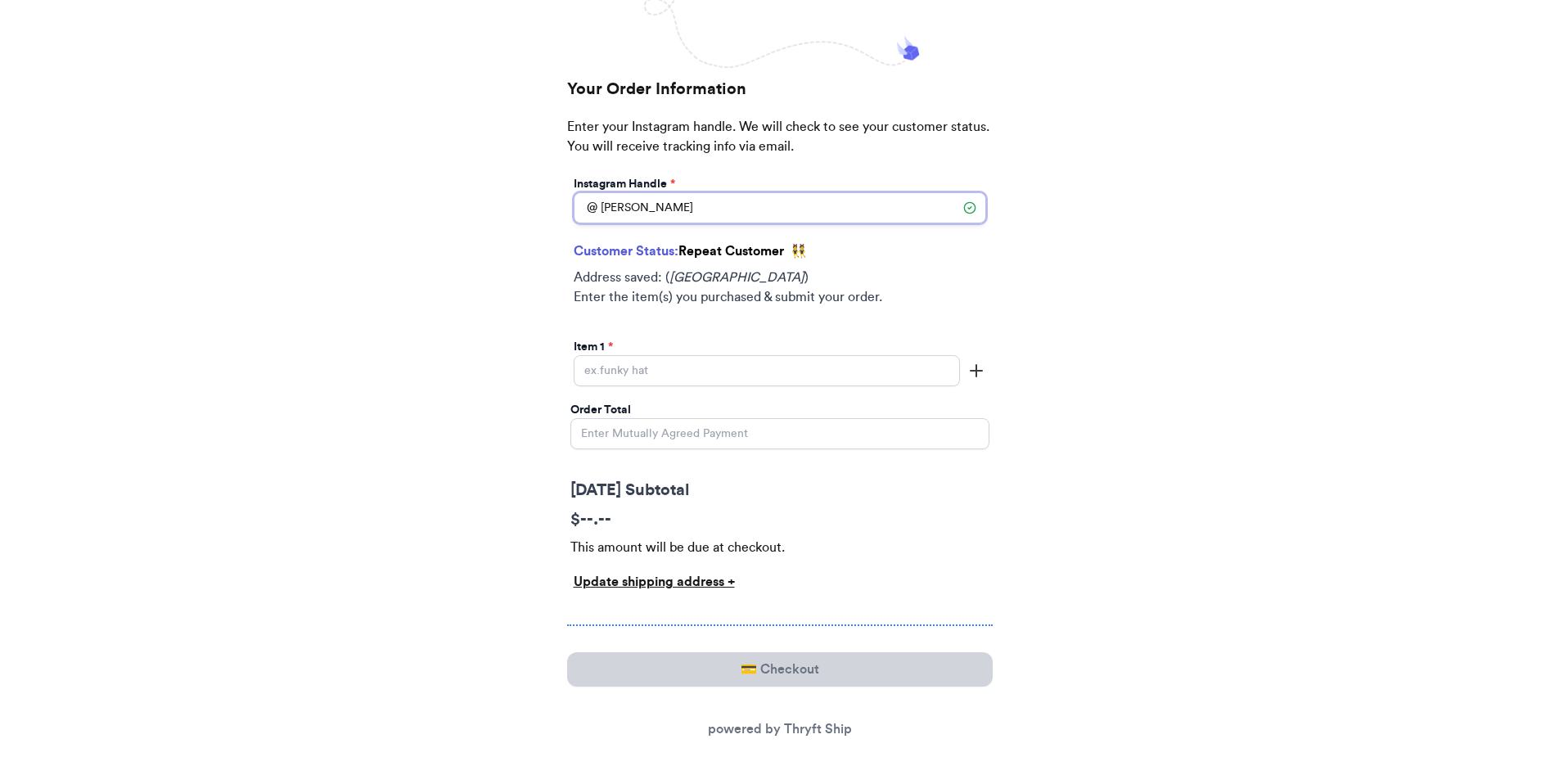
type input "[PERSON_NAME]"
drag, startPoint x: 580, startPoint y: 273, endPoint x: 956, endPoint y: 288, distance: 376.3
click at [956, 288] on p "Address saved: ( [GEOGRAPHIC_DATA] ) Enter the item(s) you purchased & submit y…" at bounding box center [780, 287] width 413 height 39
click at [749, 371] on input "Today's Subtotal" at bounding box center [767, 371] width 386 height 32
drag, startPoint x: 699, startPoint y: 363, endPoint x: 565, endPoint y: 357, distance: 134.1
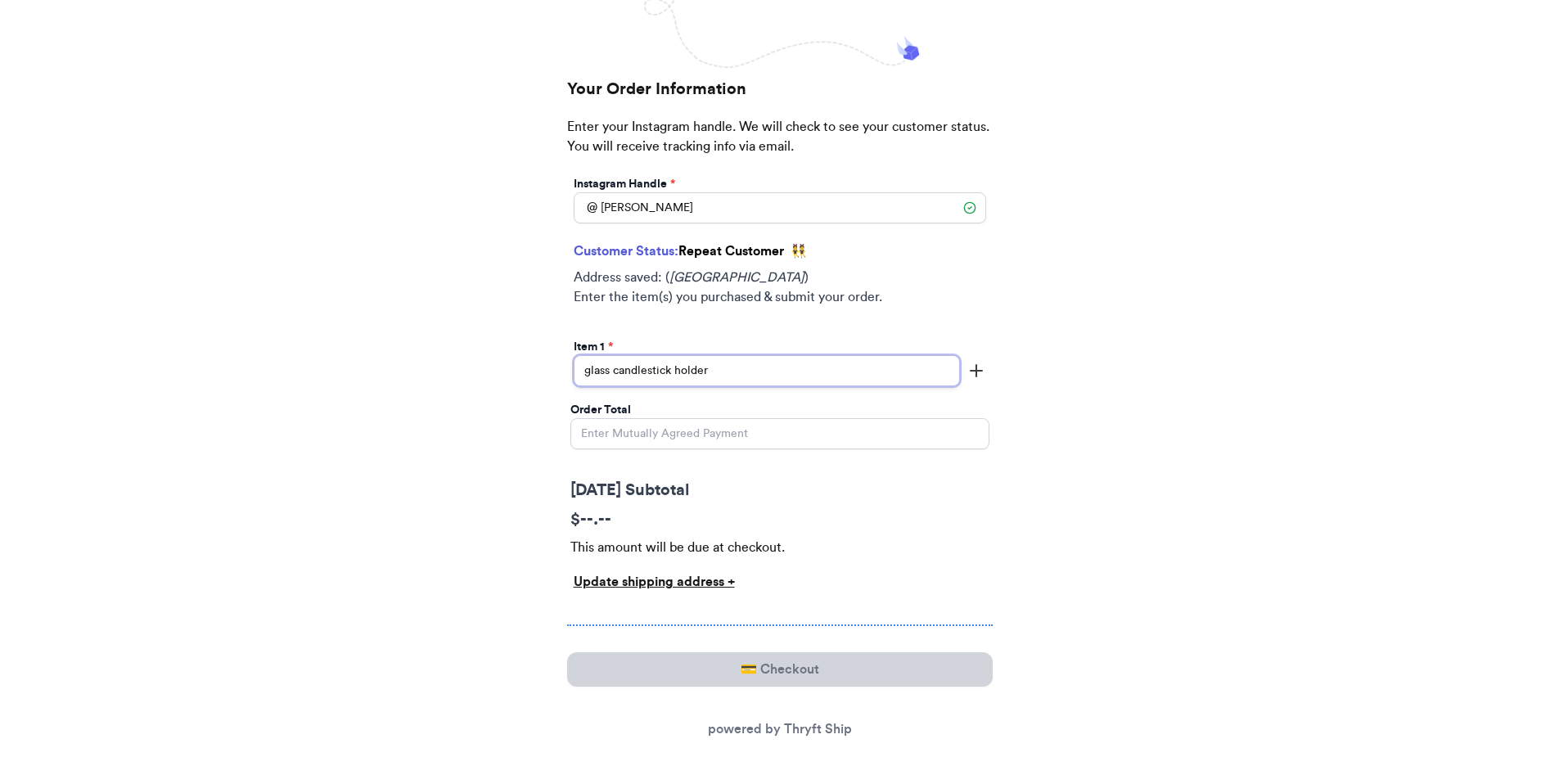
click at [565, 357] on div "Your Order Information Enter your Instagram handle. We will check to see your c…" at bounding box center [780, 415] width 458 height 675
type input "glass candlestick holder"
click at [616, 437] on input "Order Total" at bounding box center [780, 434] width 419 height 32
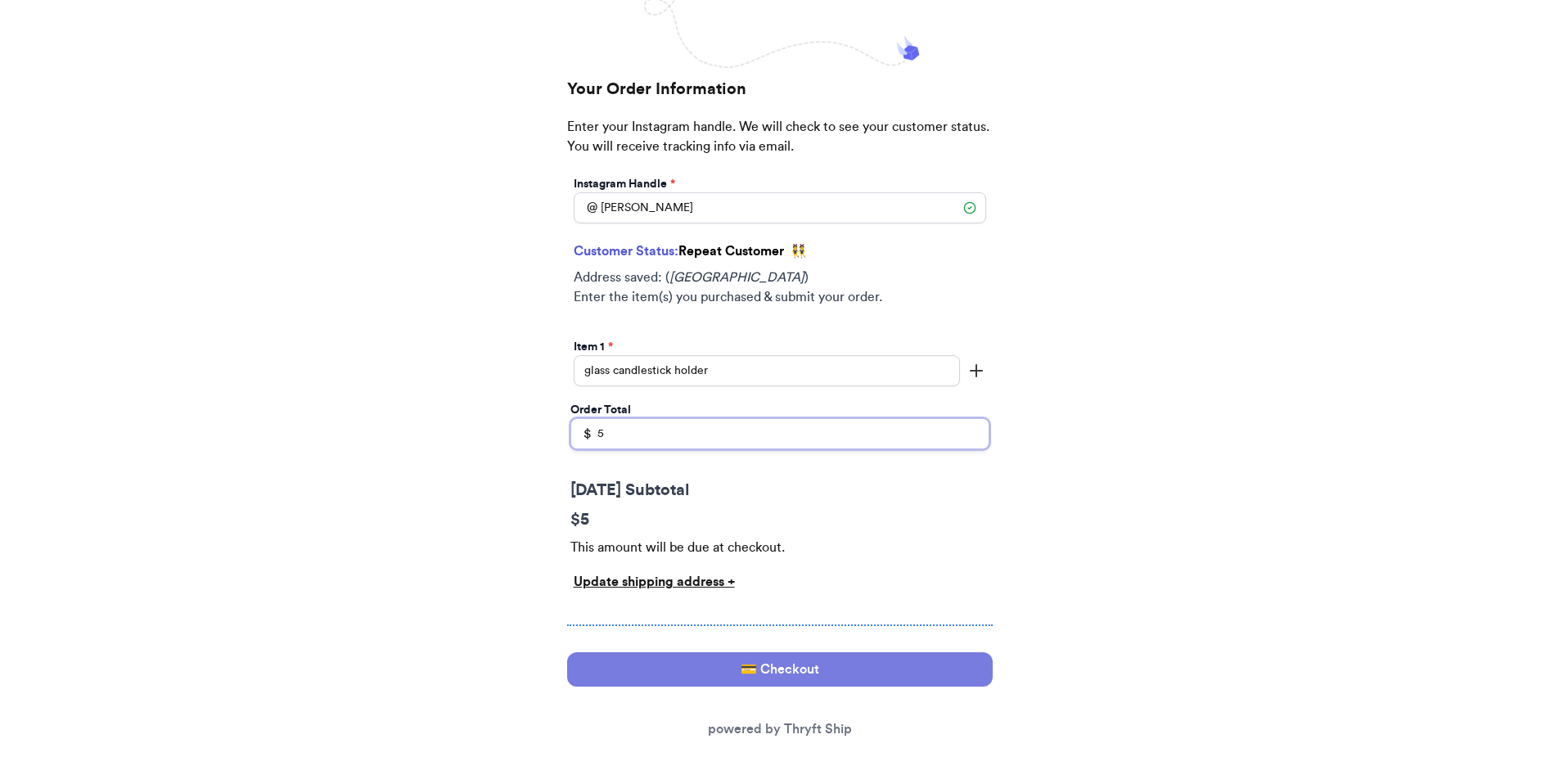
type input "5"
click at [688, 681] on button "💳 Checkout" at bounding box center [780, 669] width 426 height 34
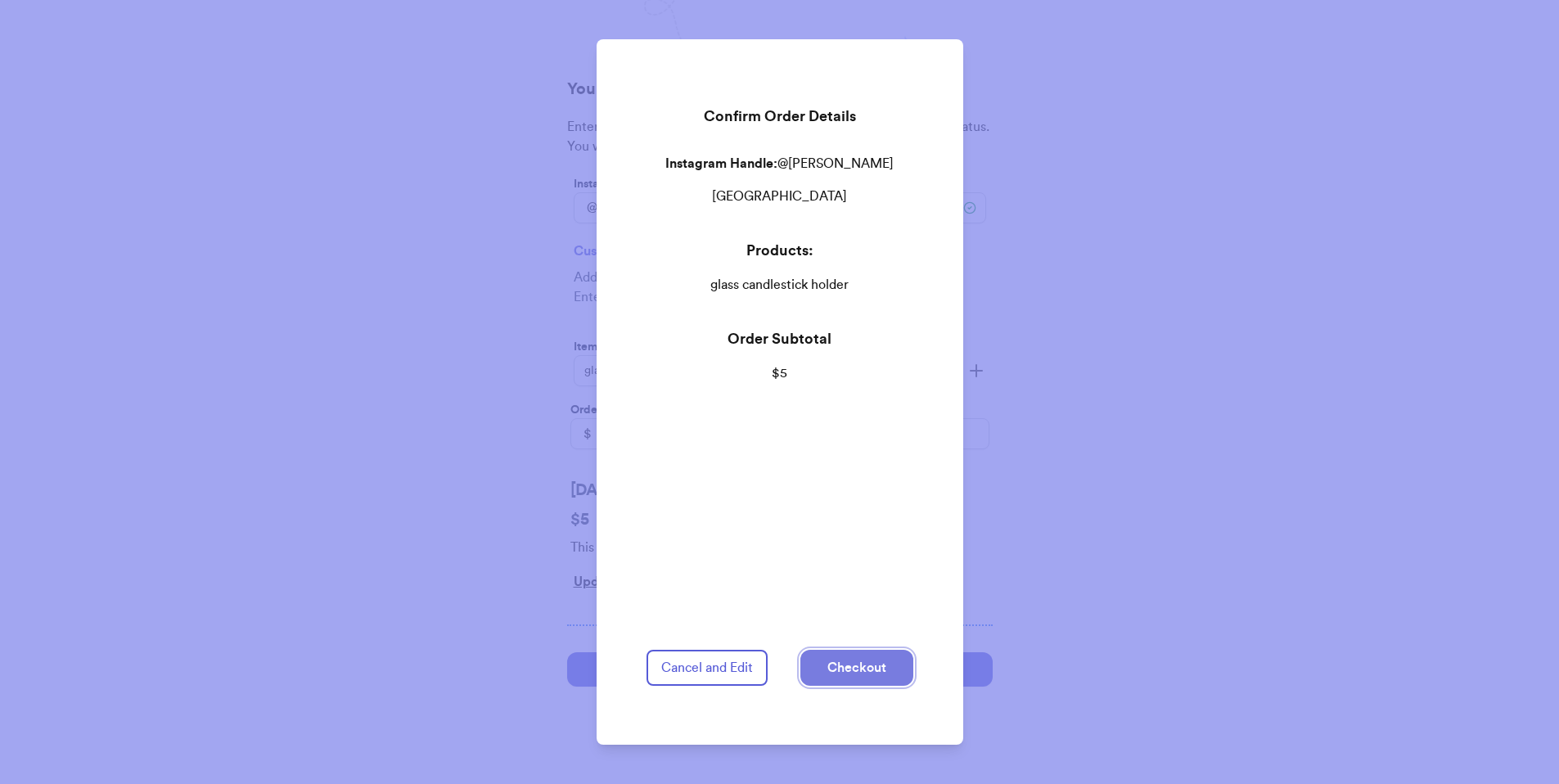
click at [854, 664] on button "Checkout" at bounding box center [857, 667] width 113 height 36
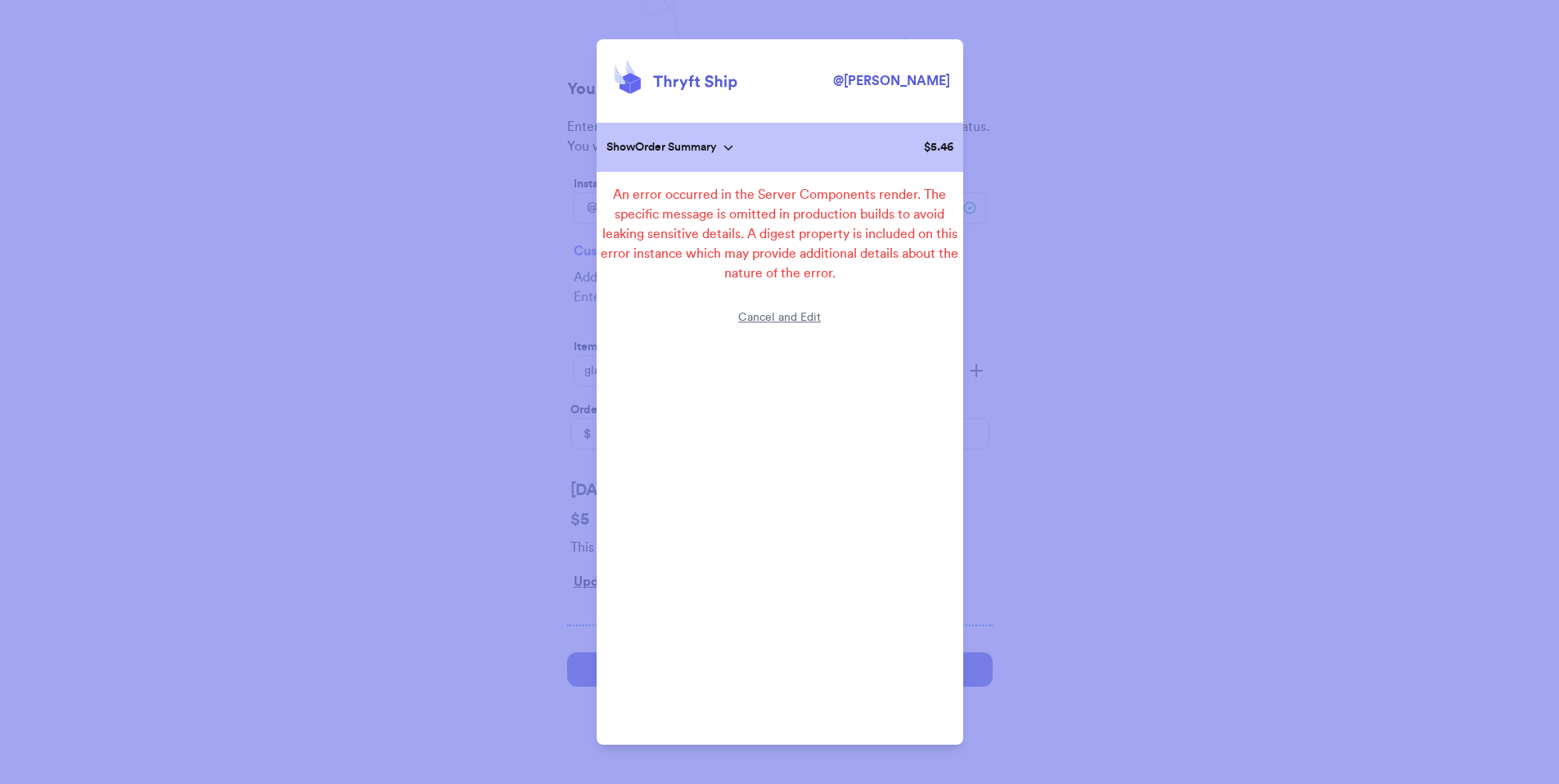
click at [717, 151] on p "Show Order Summary" at bounding box center [662, 148] width 110 height 17
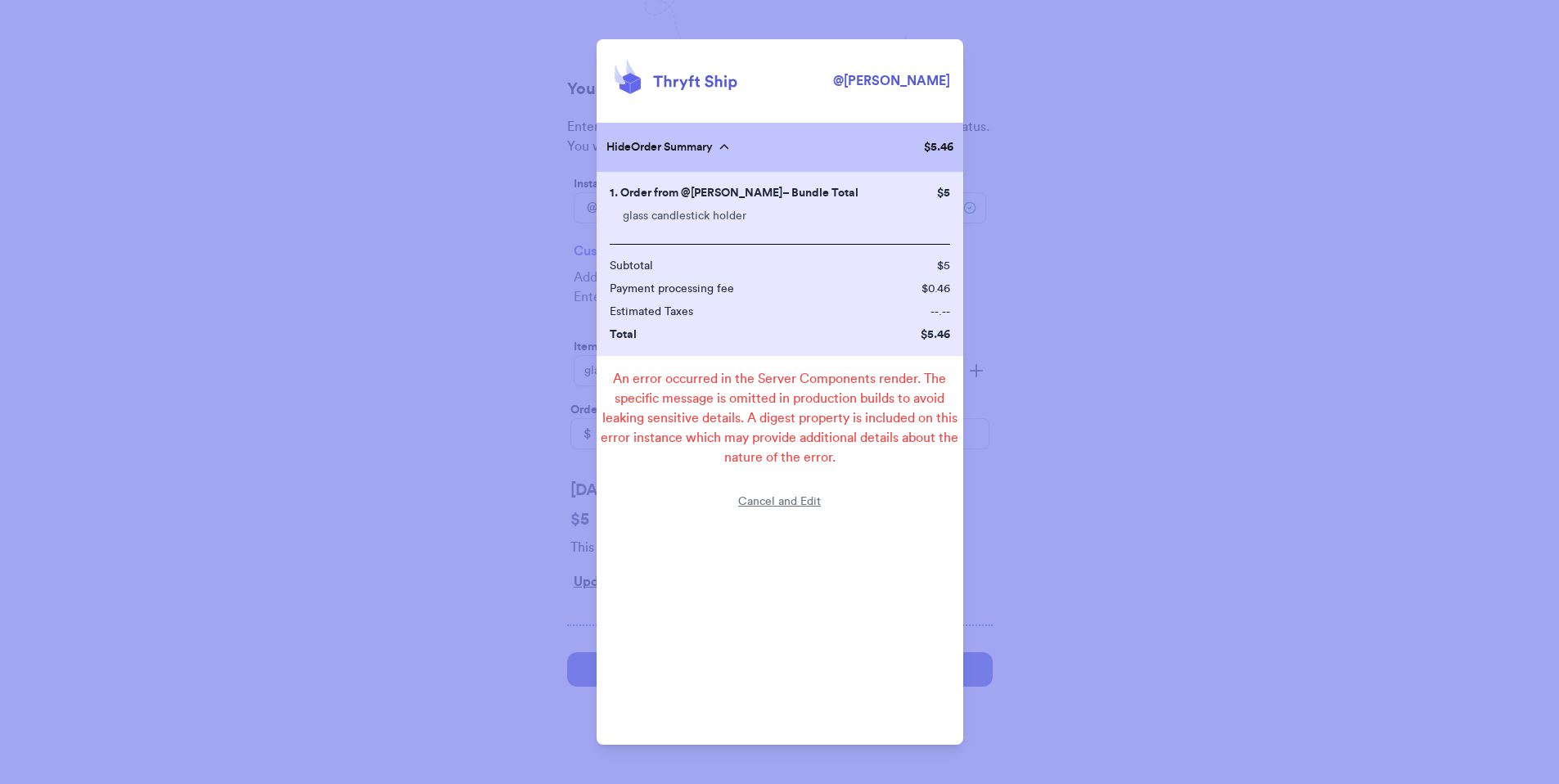
drag, startPoint x: 1025, startPoint y: 84, endPoint x: 1016, endPoint y: 84, distance: 9.0
click at [1026, 84] on div "@ valeria Hide Order Summary $ 5.46 1. Order from @ valeria – Bundle Total glas…" at bounding box center [780, 392] width 1559 height 784
click at [798, 494] on div "Cancel and Edit" at bounding box center [780, 518] width 83 height 49
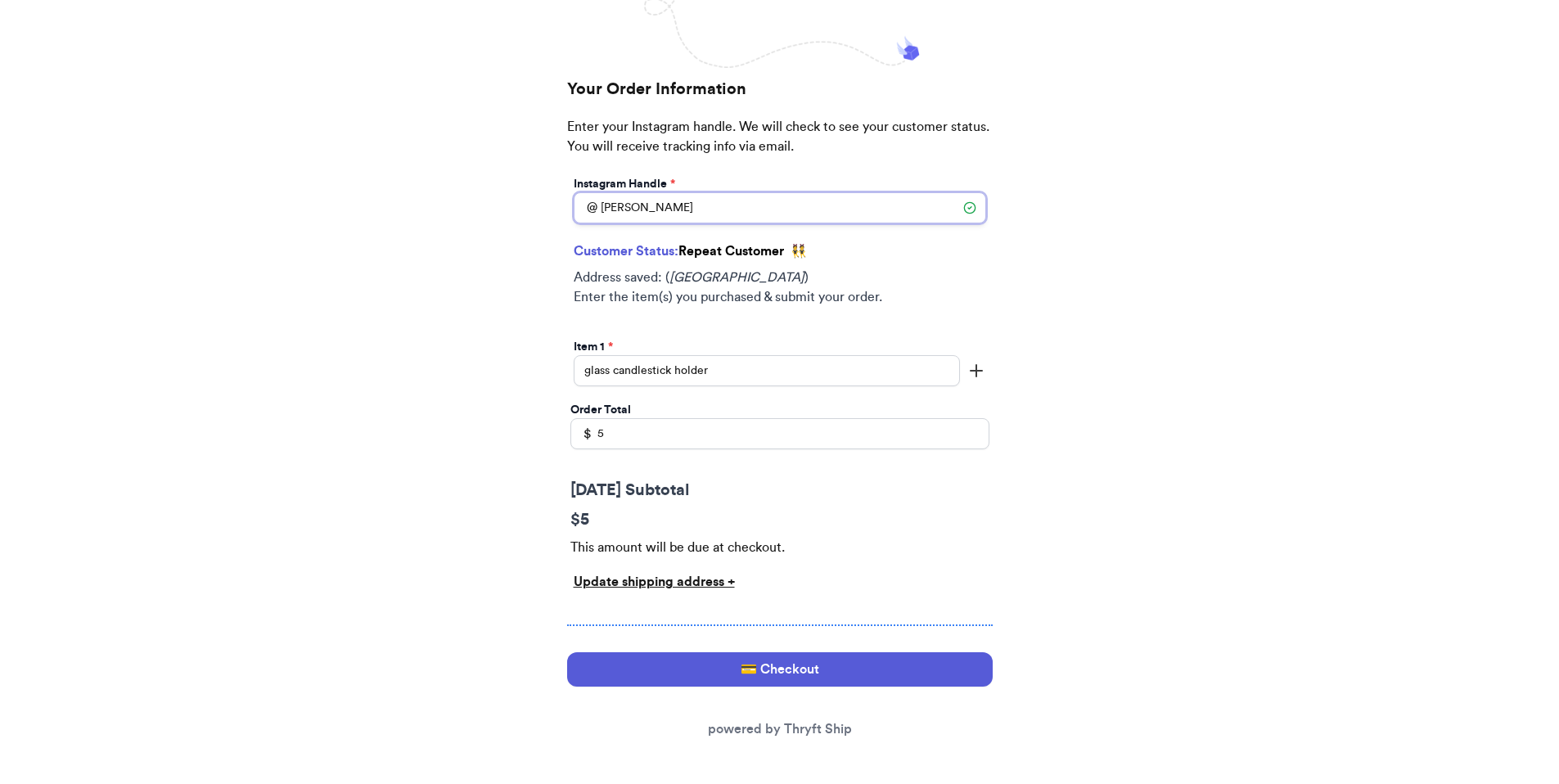
click at [717, 199] on input "[PERSON_NAME]" at bounding box center [780, 208] width 413 height 32
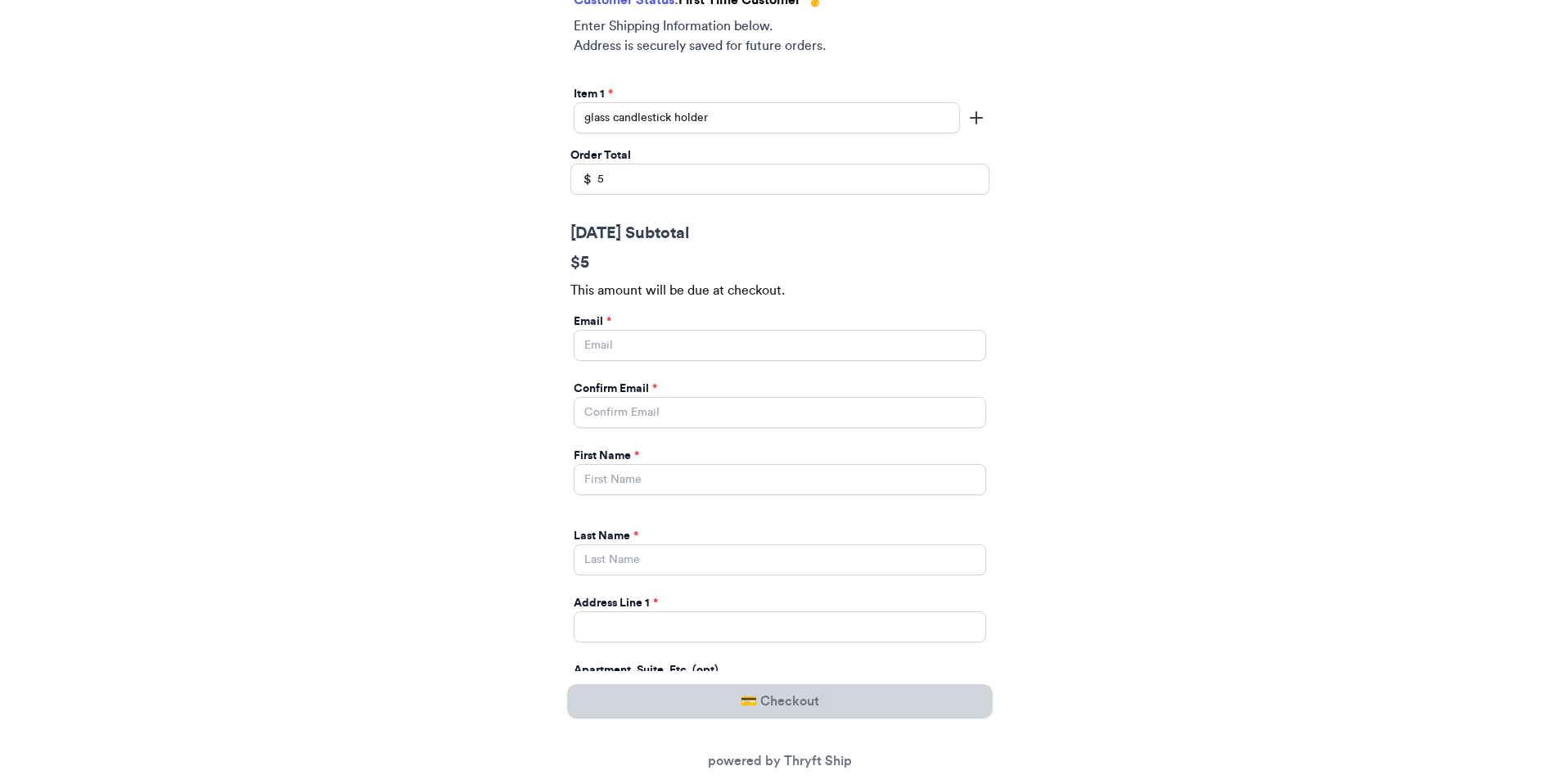
scroll to position [545, 0]
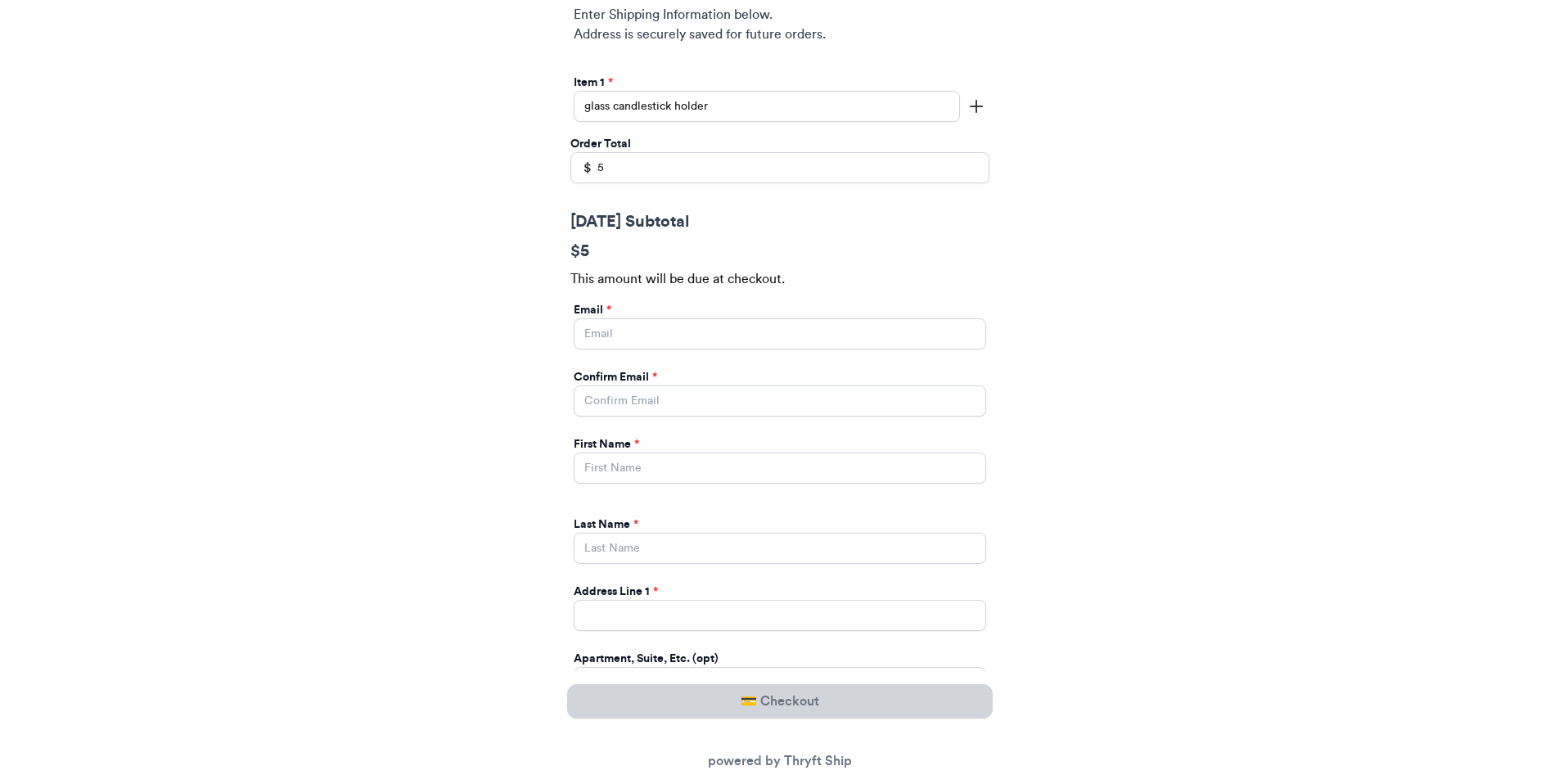
type input "valeria_brenner"
drag, startPoint x: 649, startPoint y: 355, endPoint x: 654, endPoint y: 343, distance: 13.0
click at [650, 353] on div "Email * Confirm Email * First Name * Last Name * Address Line 1 * Apartment, Su…" at bounding box center [780, 648] width 419 height 698
click at [655, 335] on input "[DATE] Subtotal" at bounding box center [780, 334] width 413 height 32
type input "paulchutney69@gmail.com"
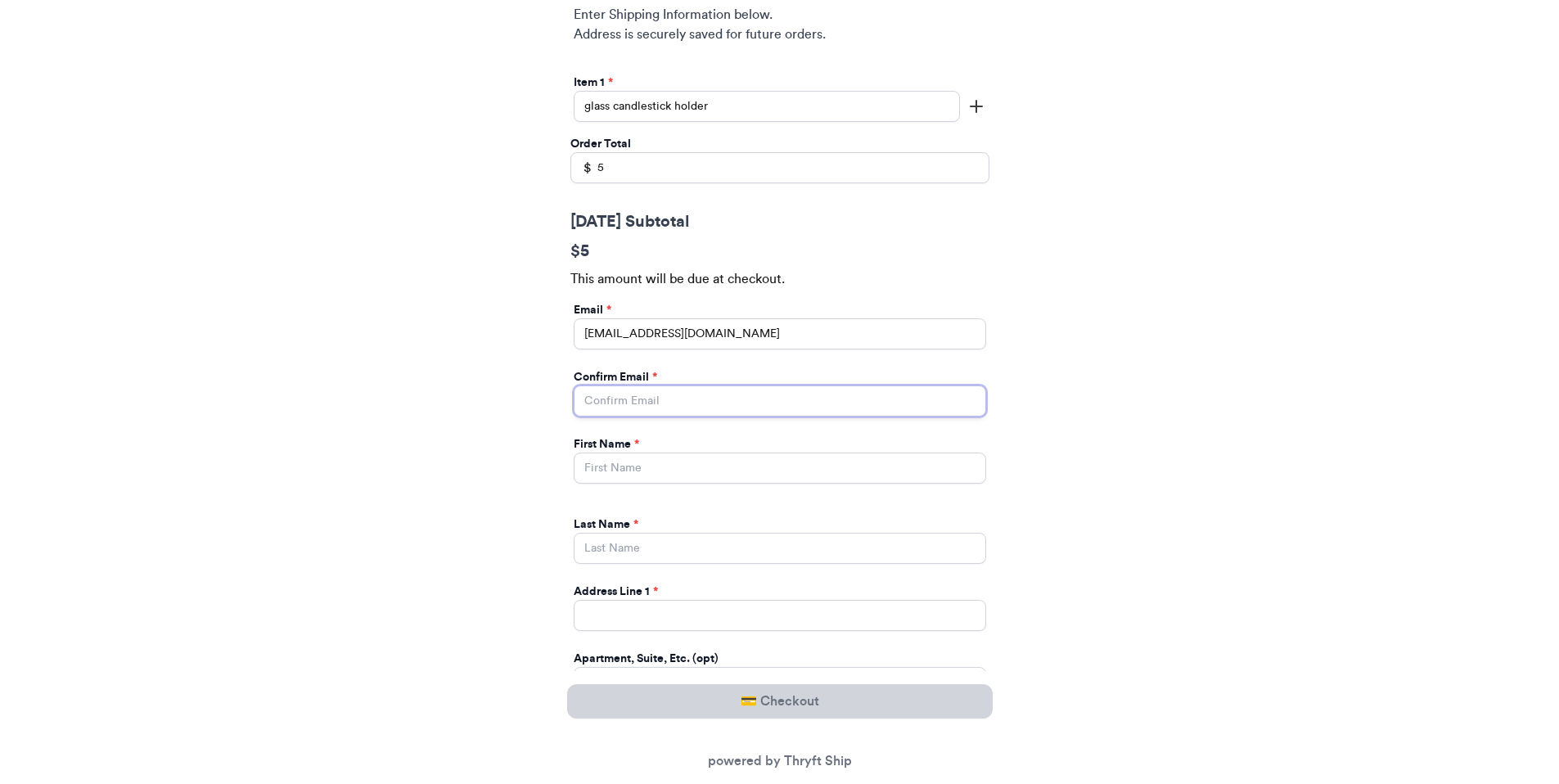
type input "paulchutney69@gmail.com"
click at [744, 453] on input "[DATE] Subtotal" at bounding box center [780, 469] width 413 height 32
type input "Valeria"
type input "Brenner"
type input "269 hull street"
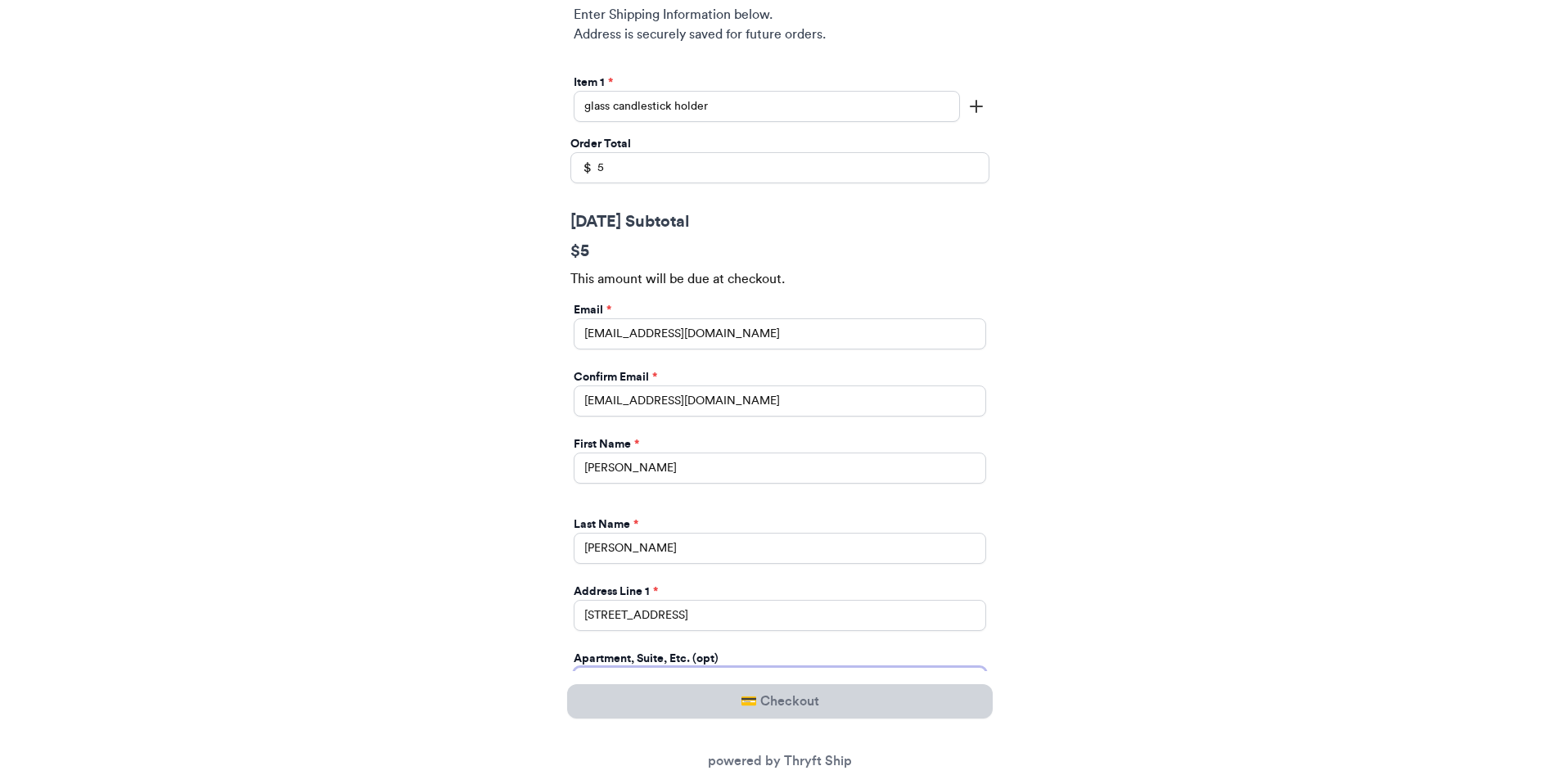
type input "apt 211"
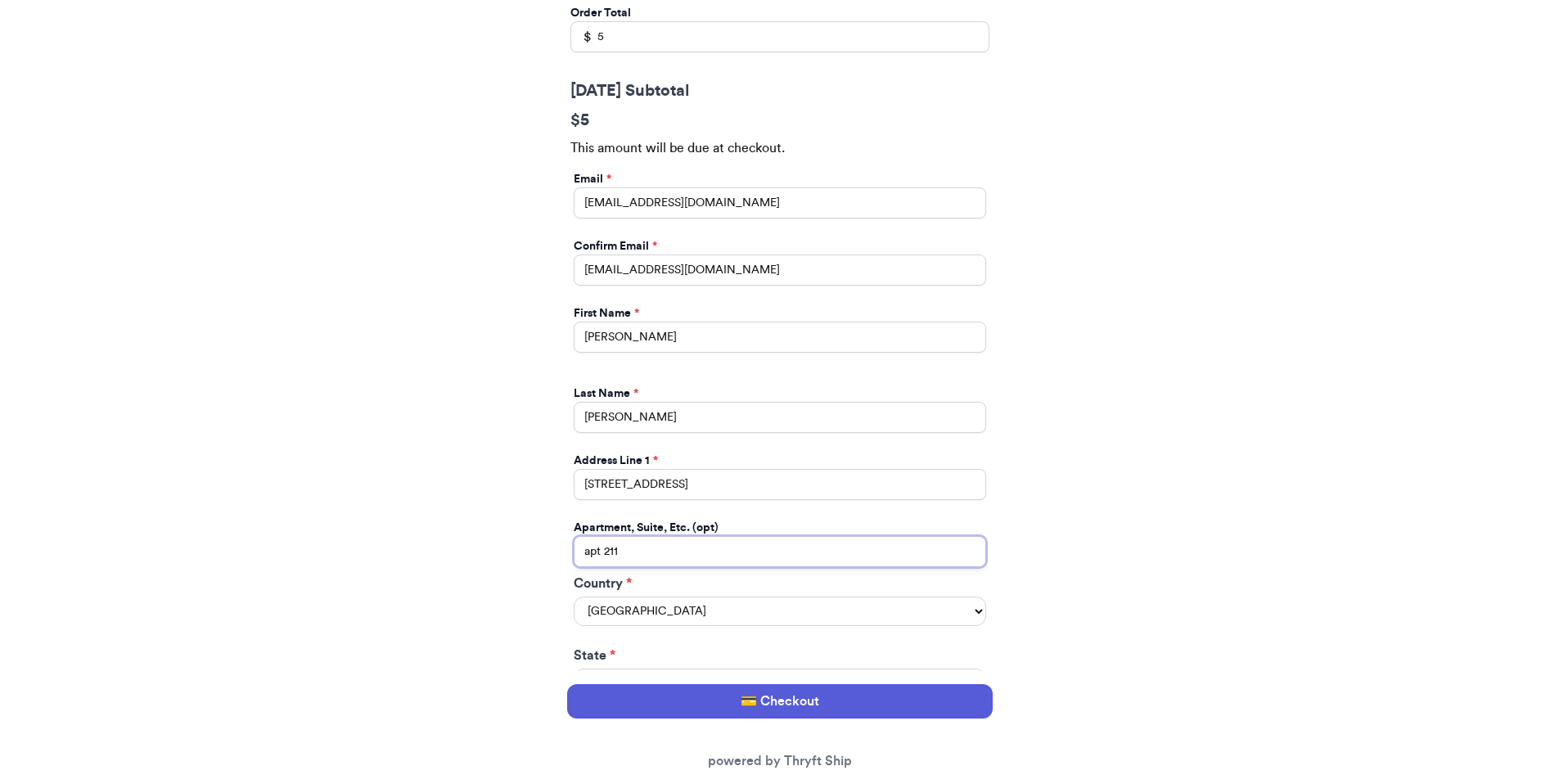
scroll to position [916, 0]
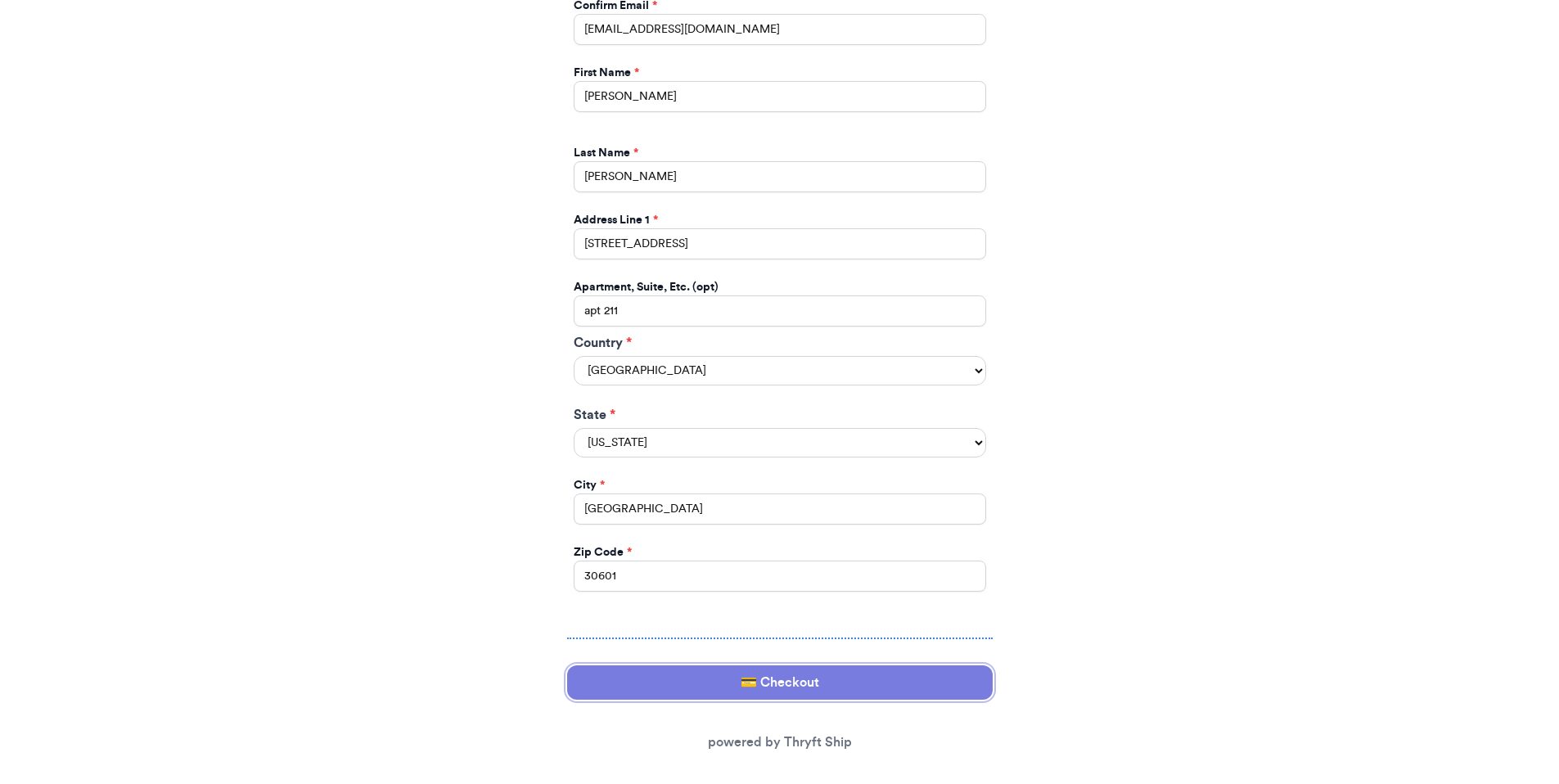
click at [715, 676] on button "💳 Checkout" at bounding box center [780, 682] width 426 height 34
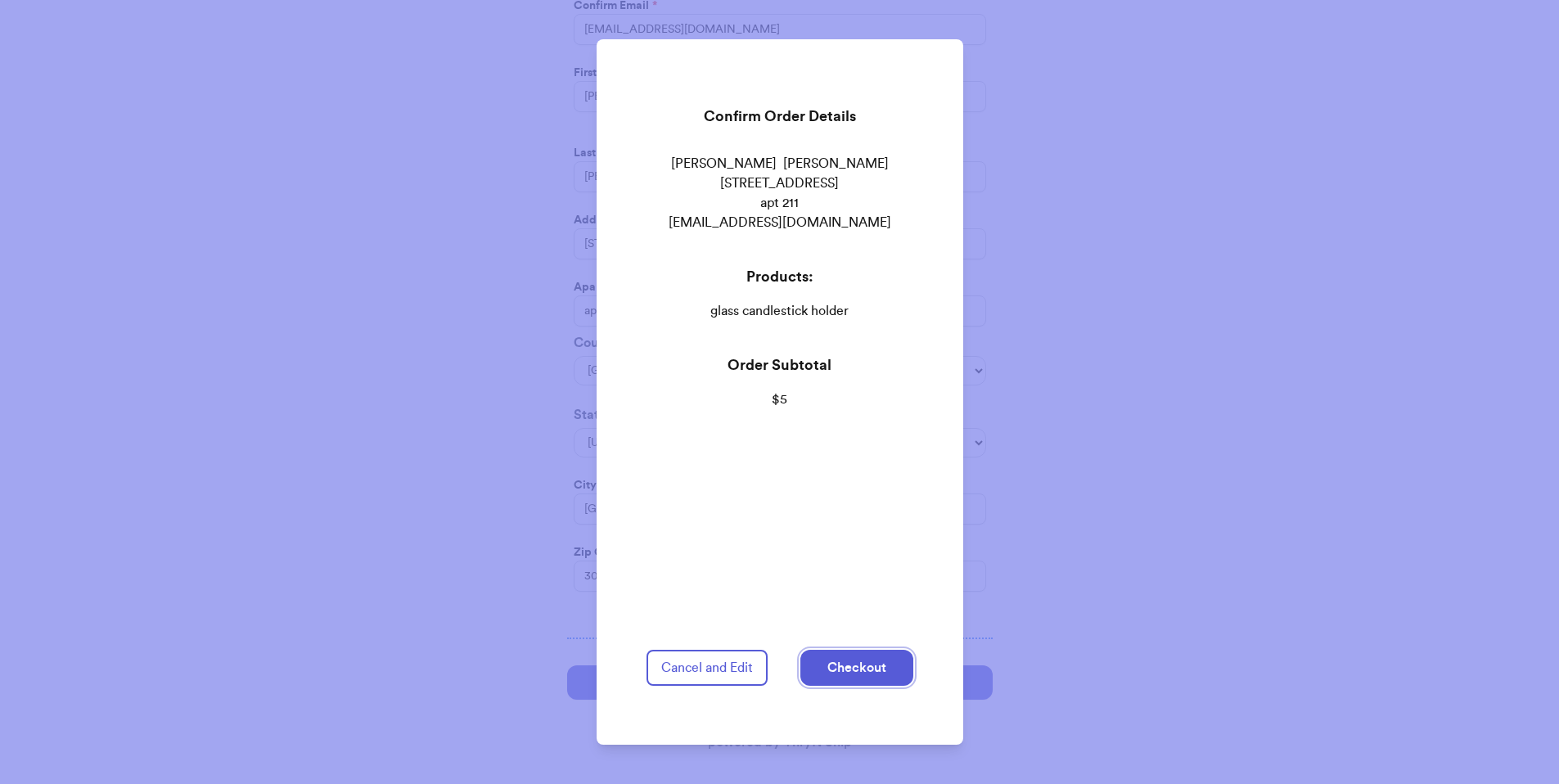
click at [837, 649] on button "Checkout" at bounding box center [857, 667] width 113 height 36
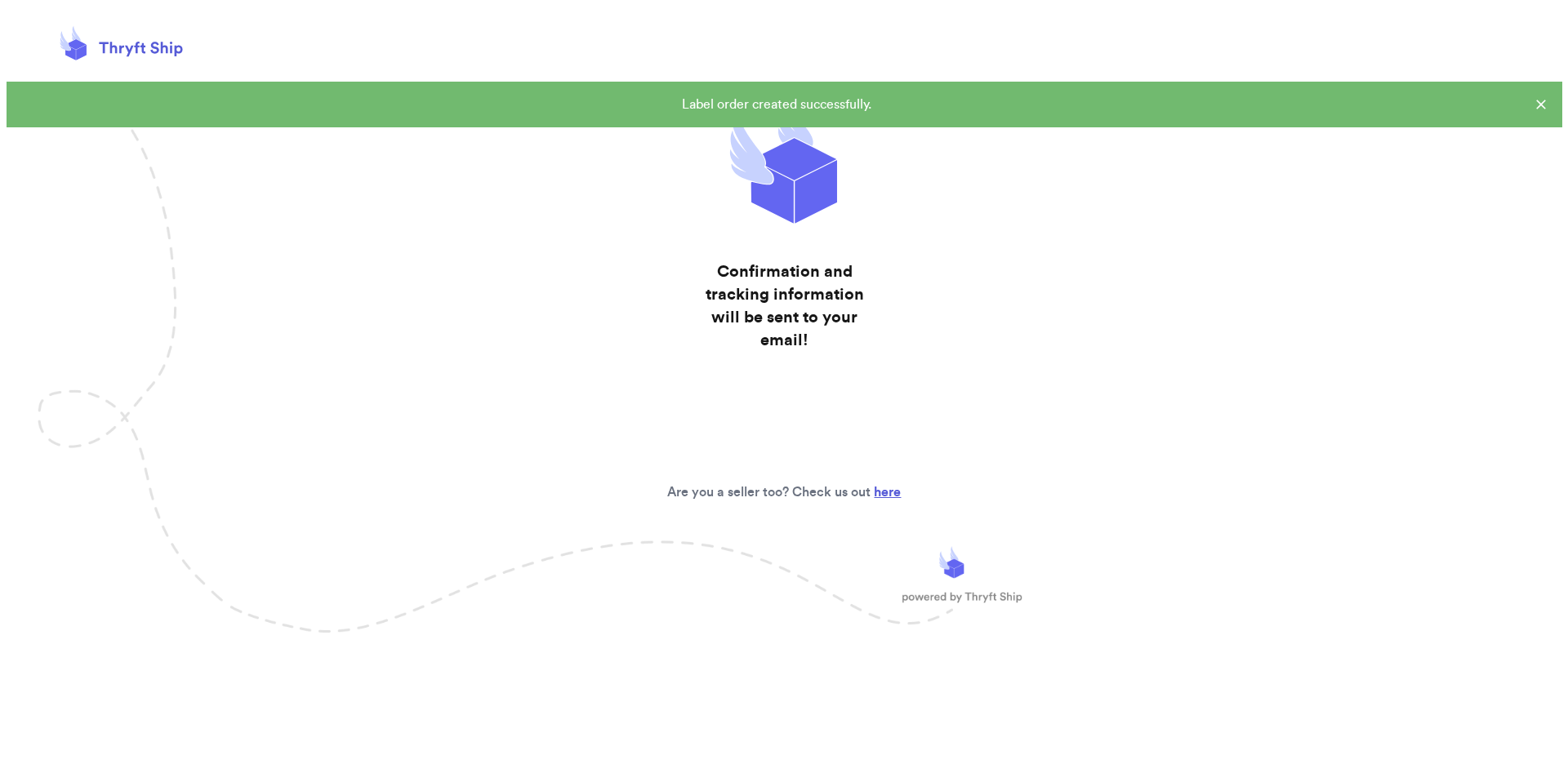
scroll to position [0, 0]
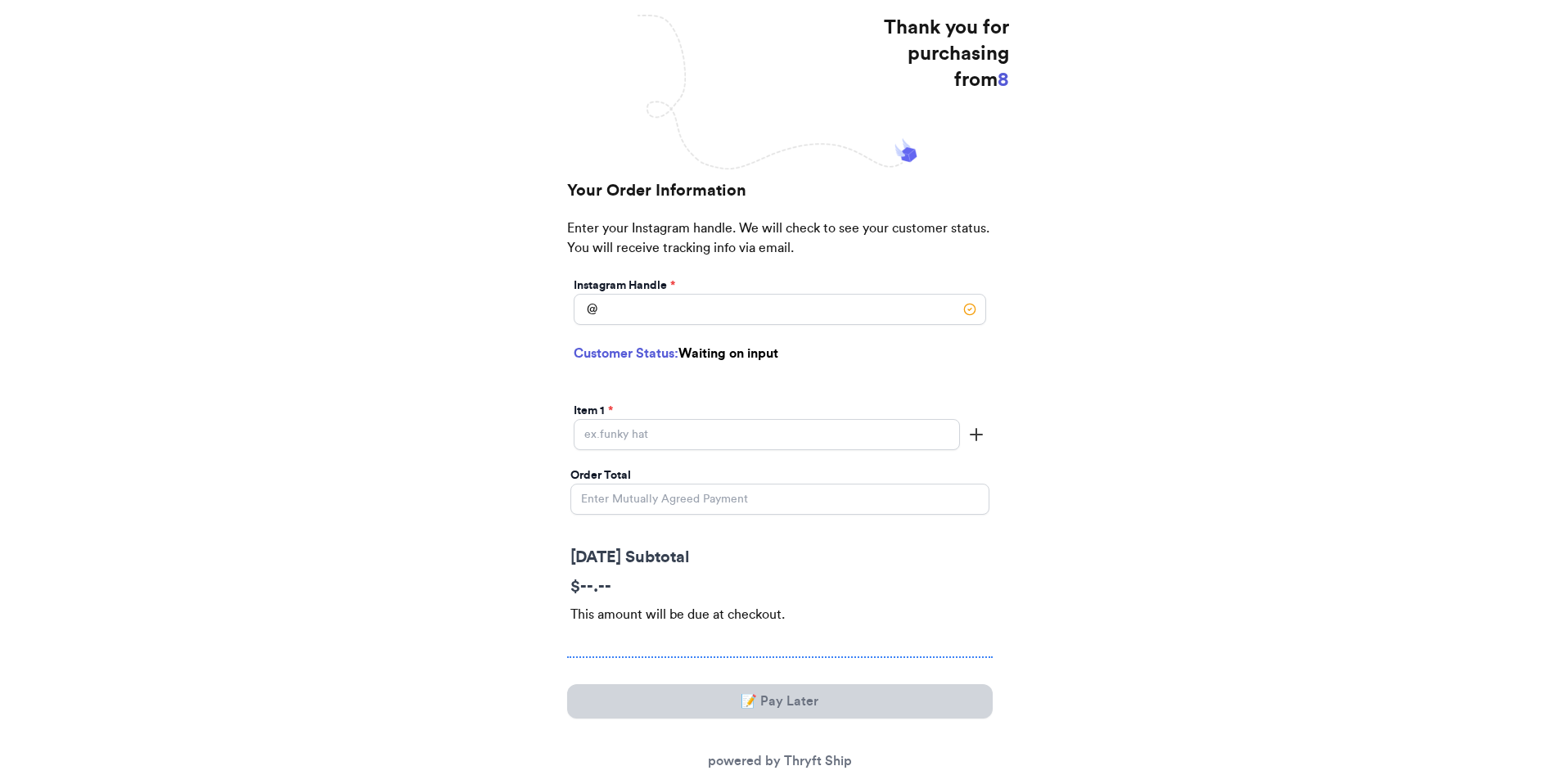
scroll to position [197, 0]
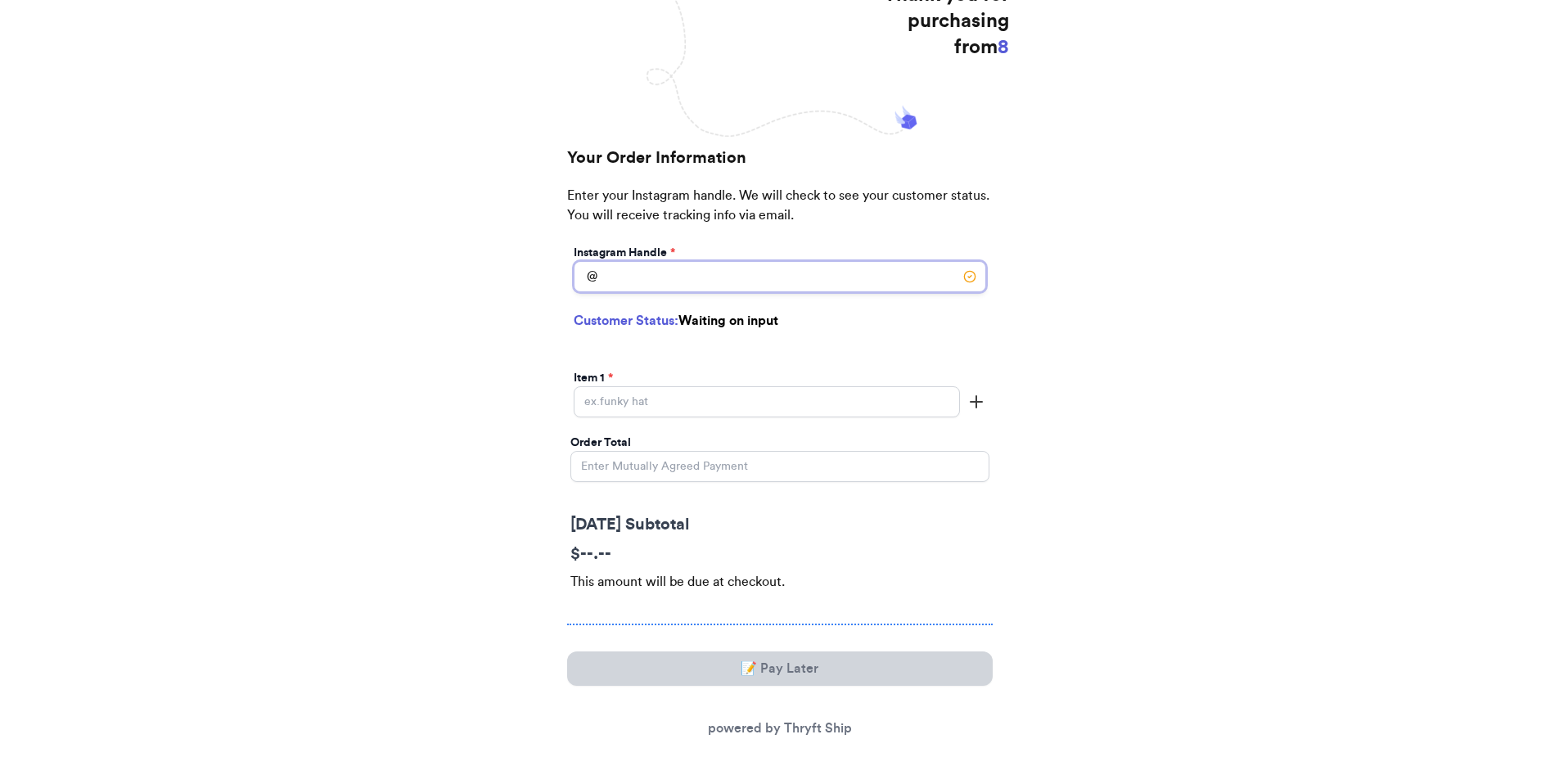
drag, startPoint x: 763, startPoint y: 275, endPoint x: 766, endPoint y: 260, distance: 15.3
click at [765, 271] on input "[DATE] Subtotal" at bounding box center [780, 276] width 413 height 32
type input "valeria_brenner"
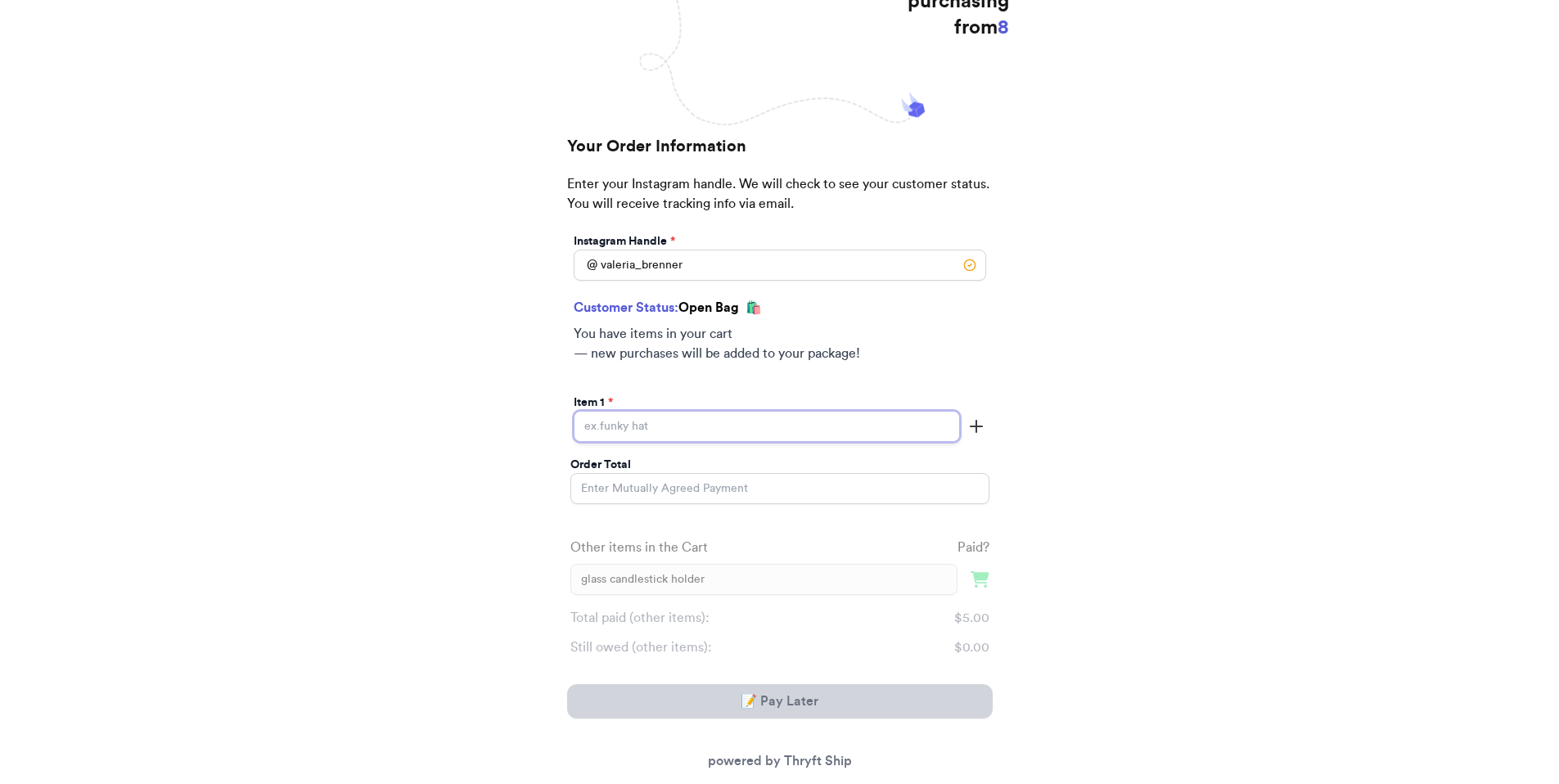
scroll to position [311, 0]
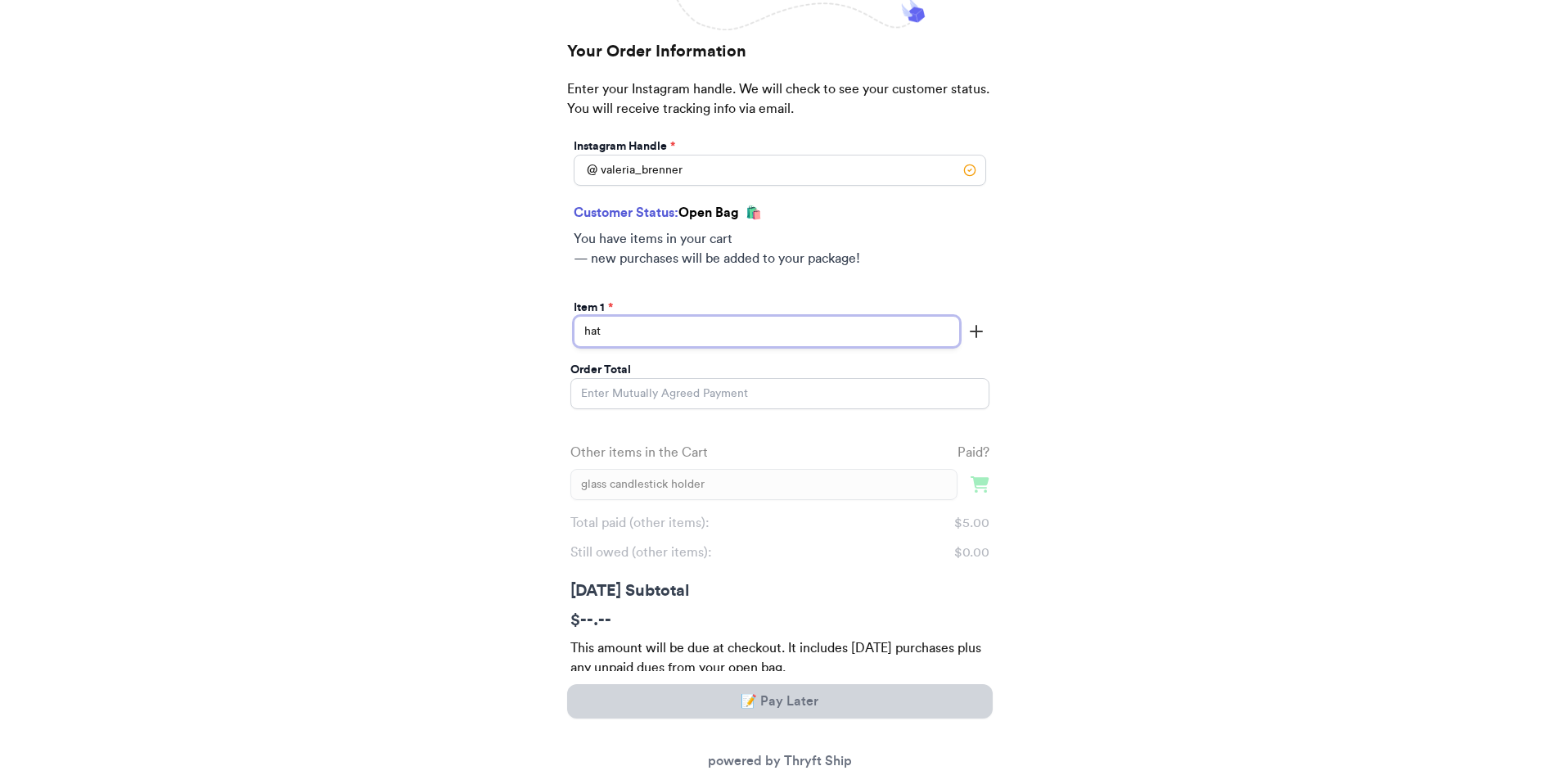
type input "hat"
type input "5"
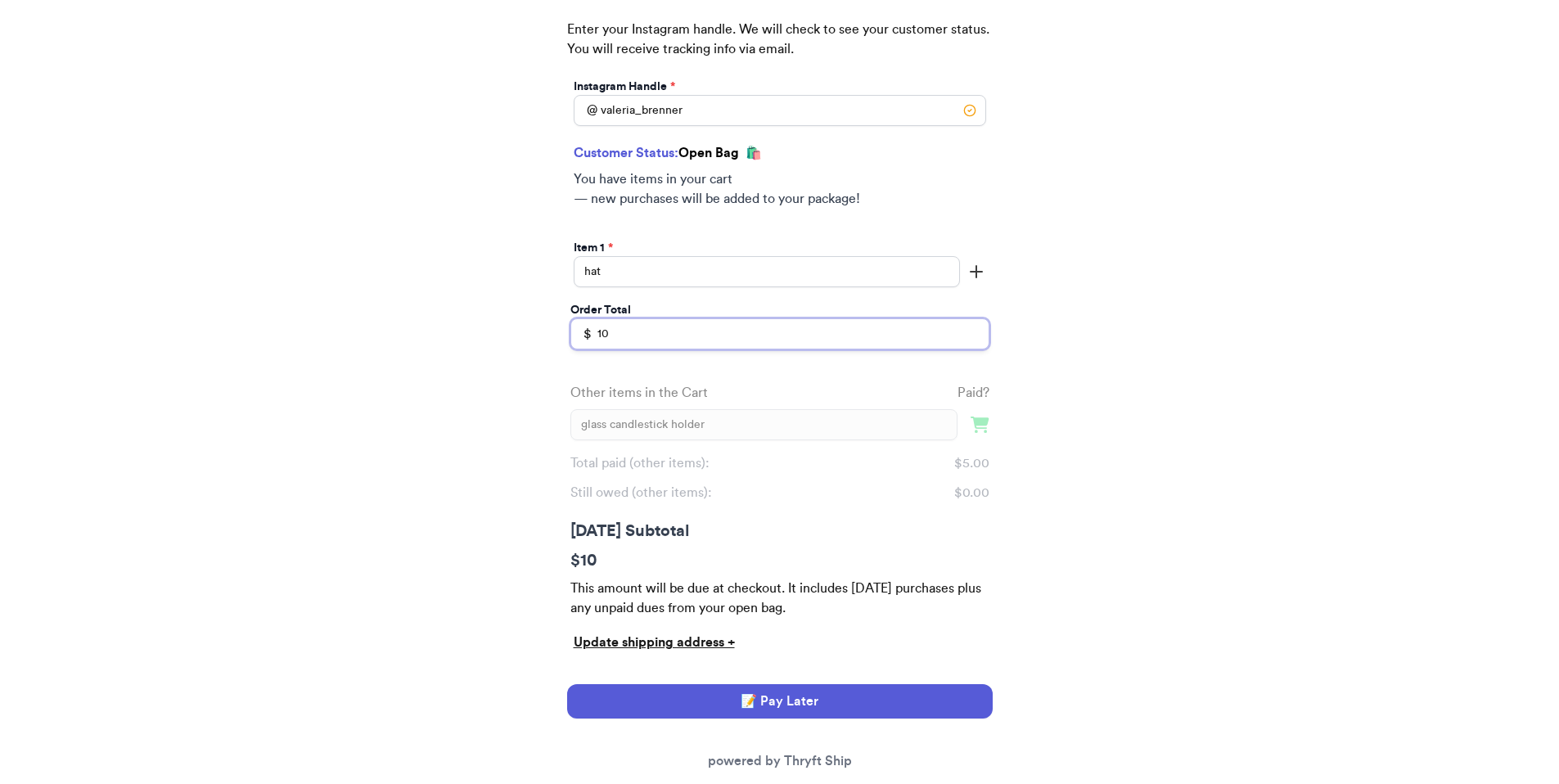
scroll to position [431, 0]
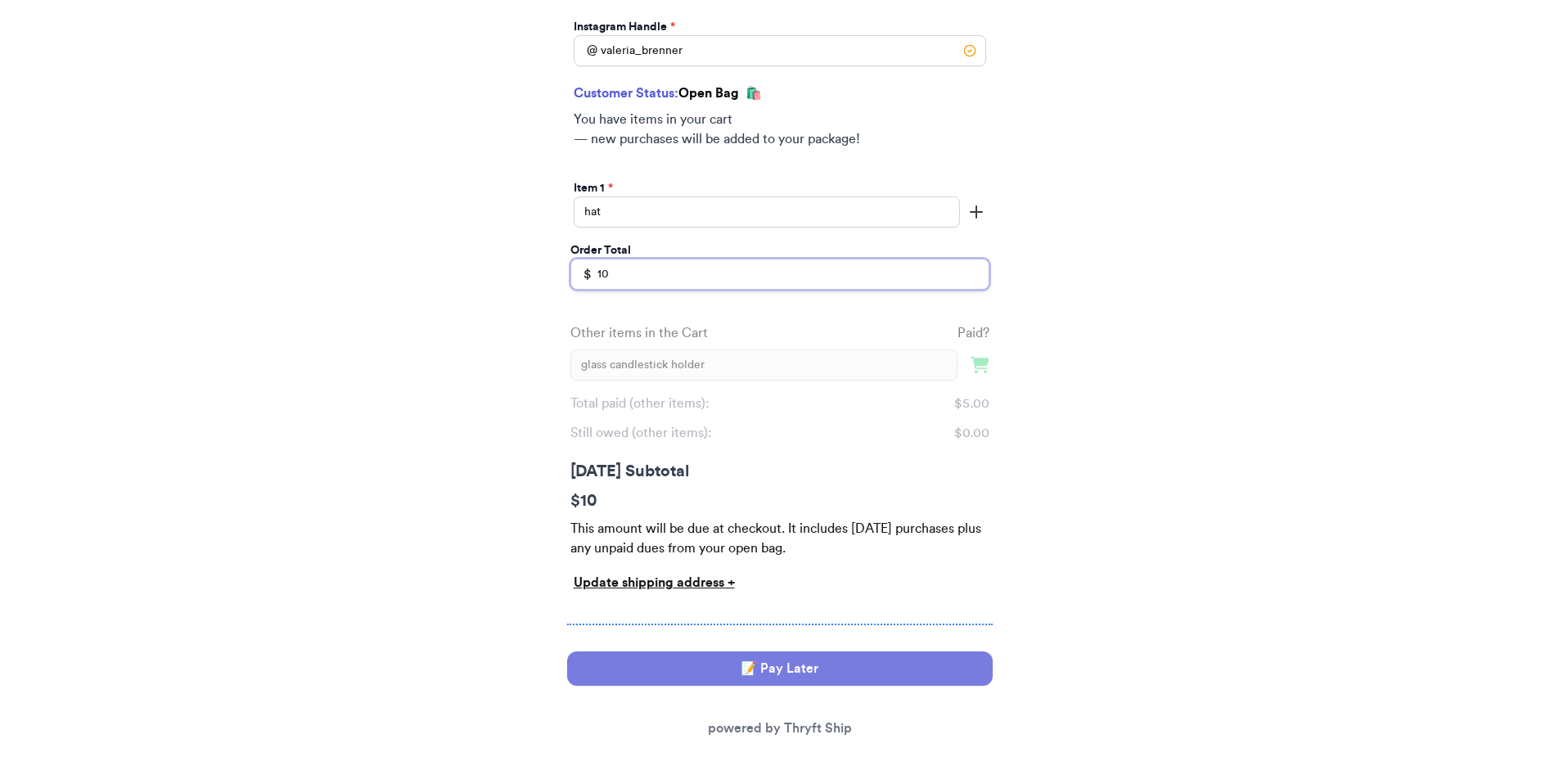
type input "10"
click at [780, 670] on button "📝 Pay Later" at bounding box center [780, 668] width 426 height 34
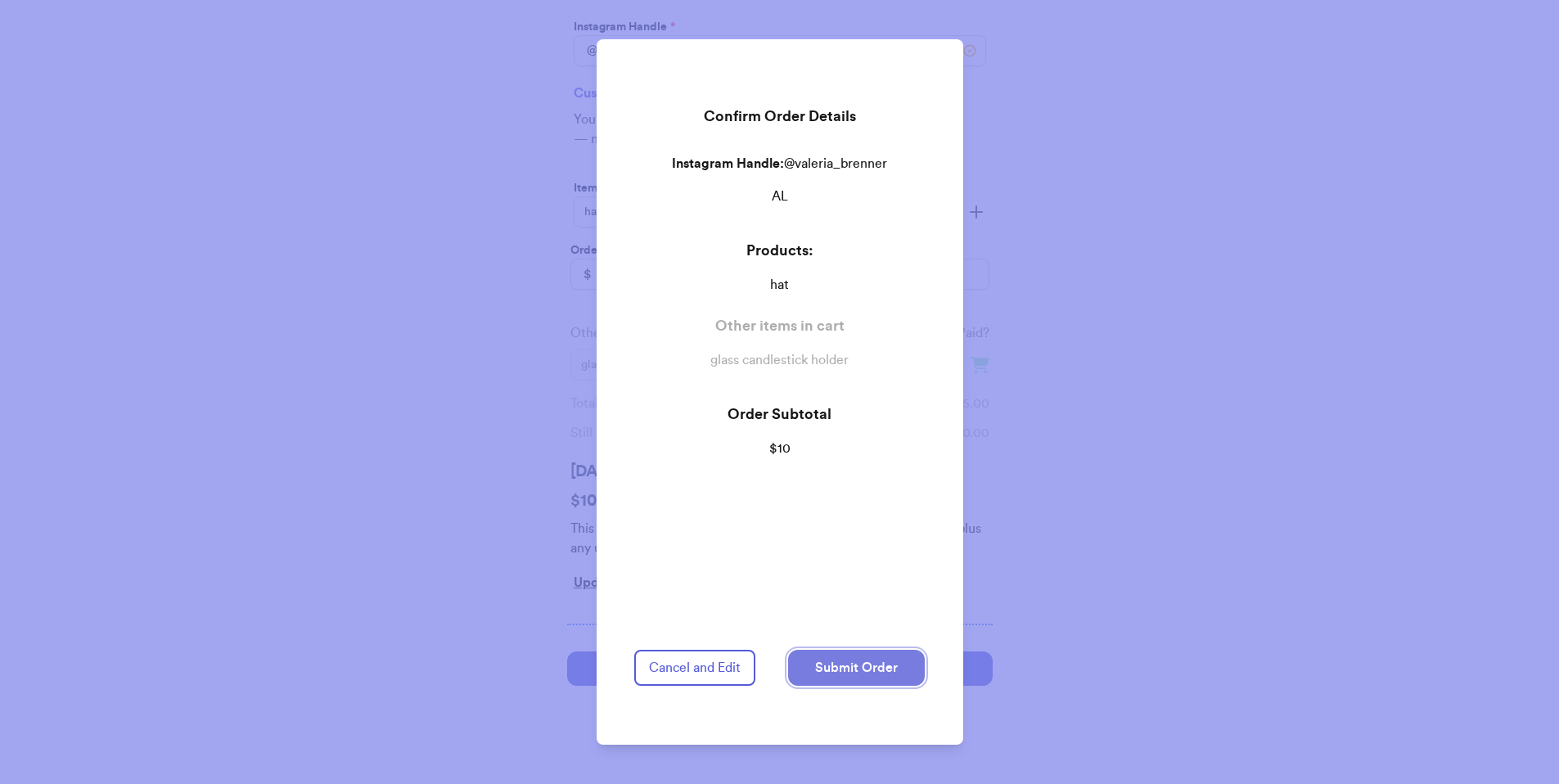
click at [853, 666] on button "Submit Order" at bounding box center [856, 667] width 136 height 36
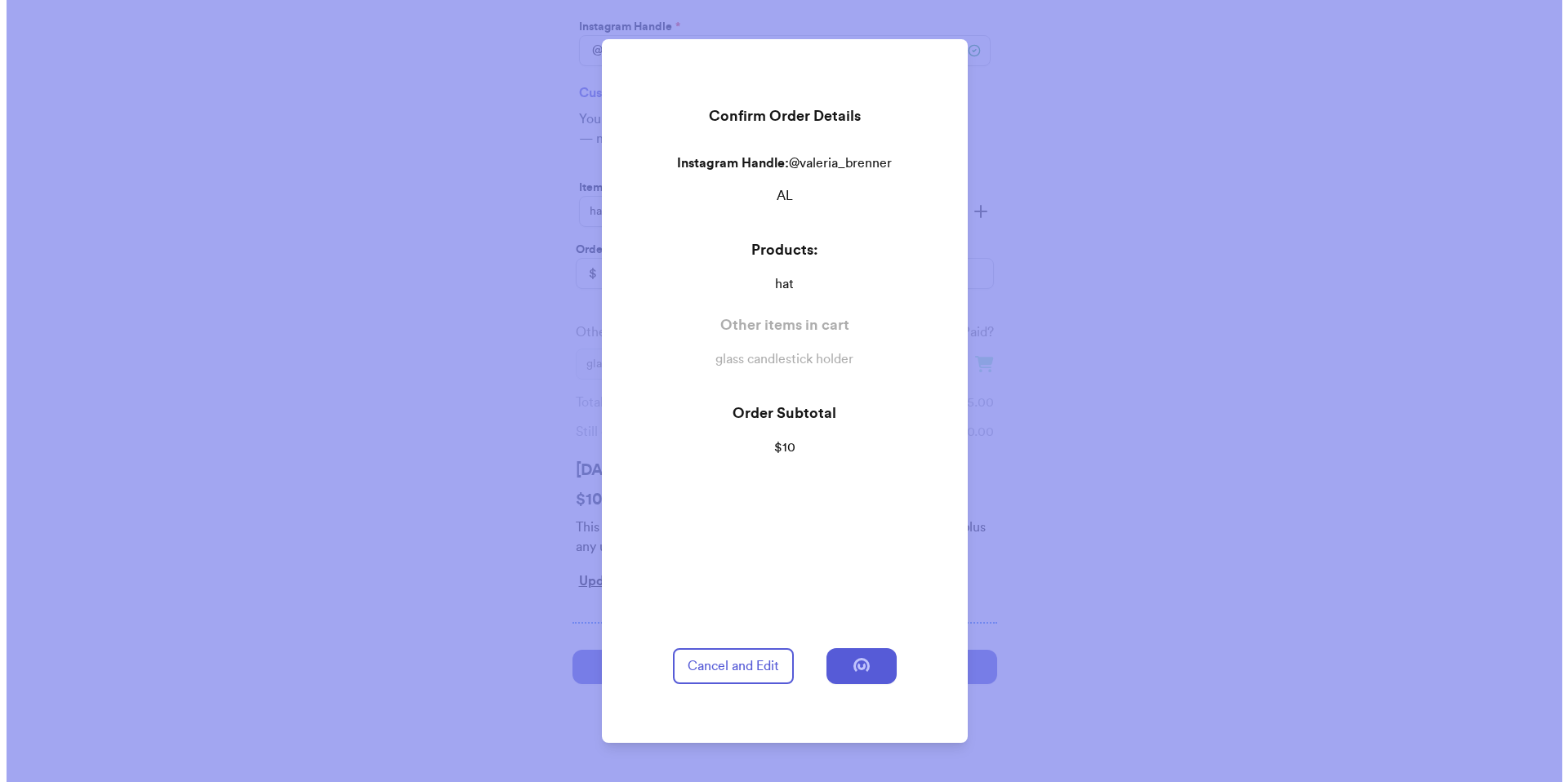
scroll to position [0, 0]
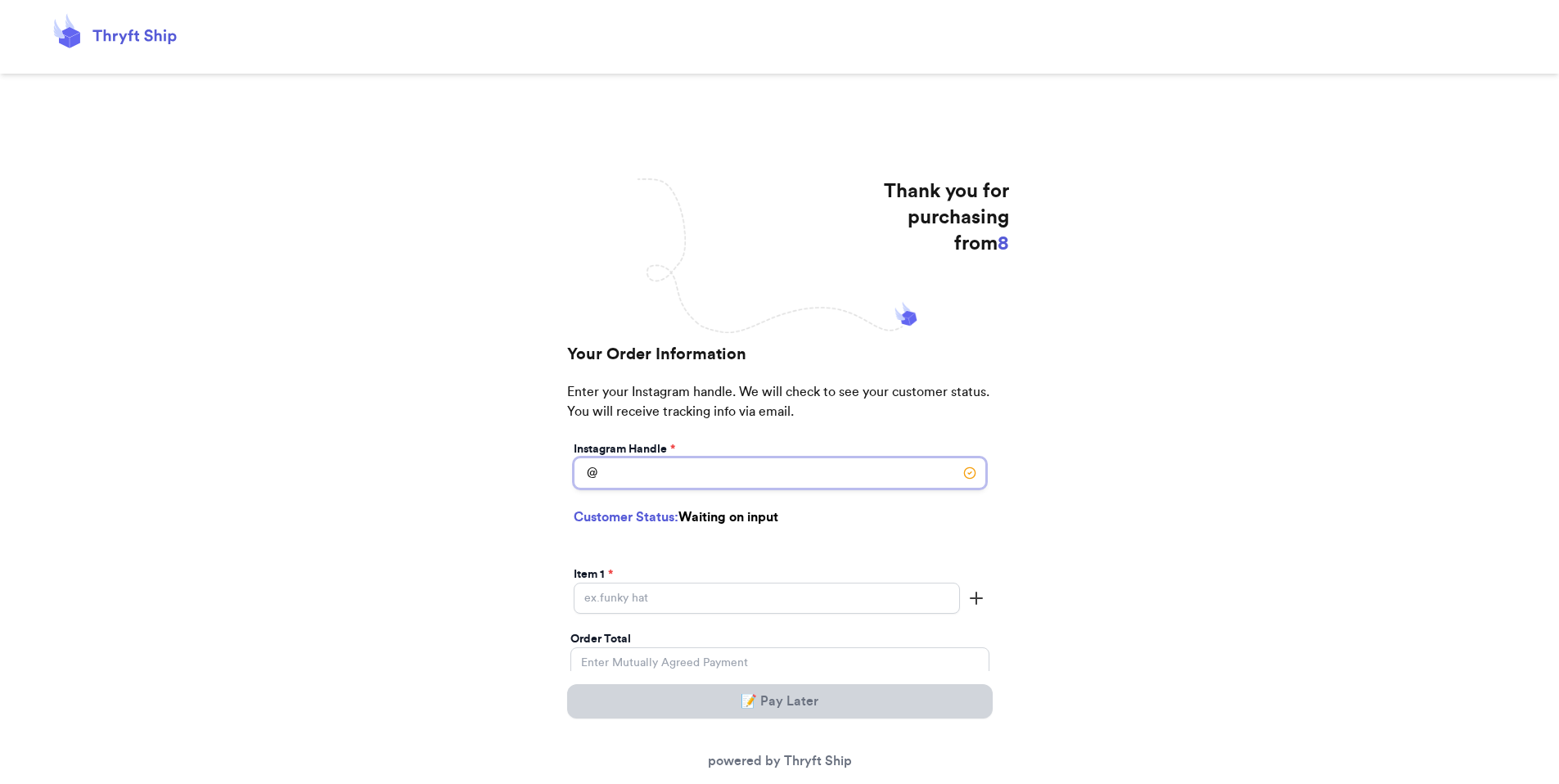
click at [667, 475] on input "[DATE] Subtotal" at bounding box center [780, 473] width 413 height 32
type input "[PERSON_NAME]"
select select "GA"
type input "[GEOGRAPHIC_DATA]"
type input "30601"
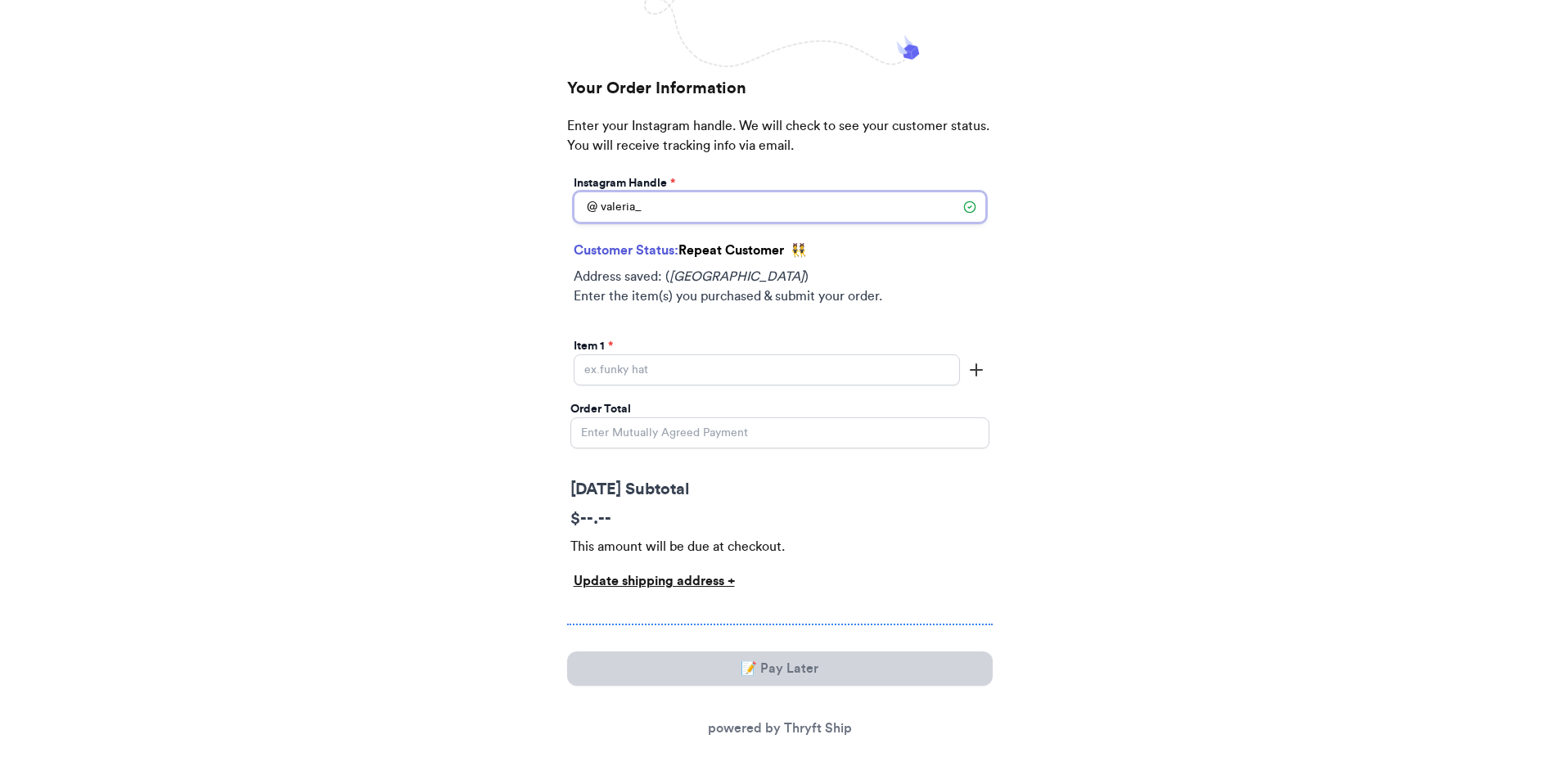
scroll to position [197, 0]
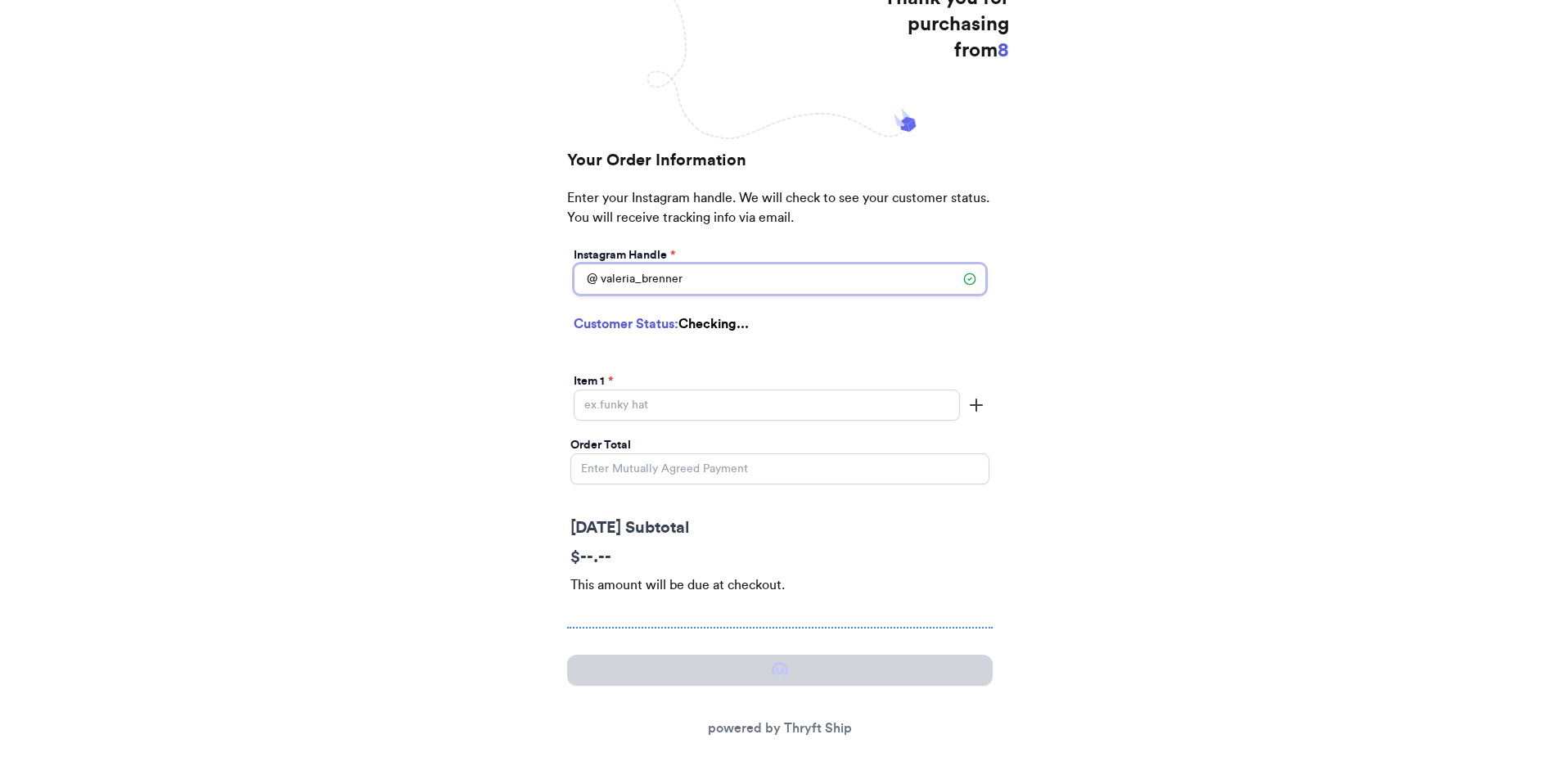
type input "valeria_brenner"
click at [726, 437] on div "Order Total" at bounding box center [780, 445] width 419 height 17
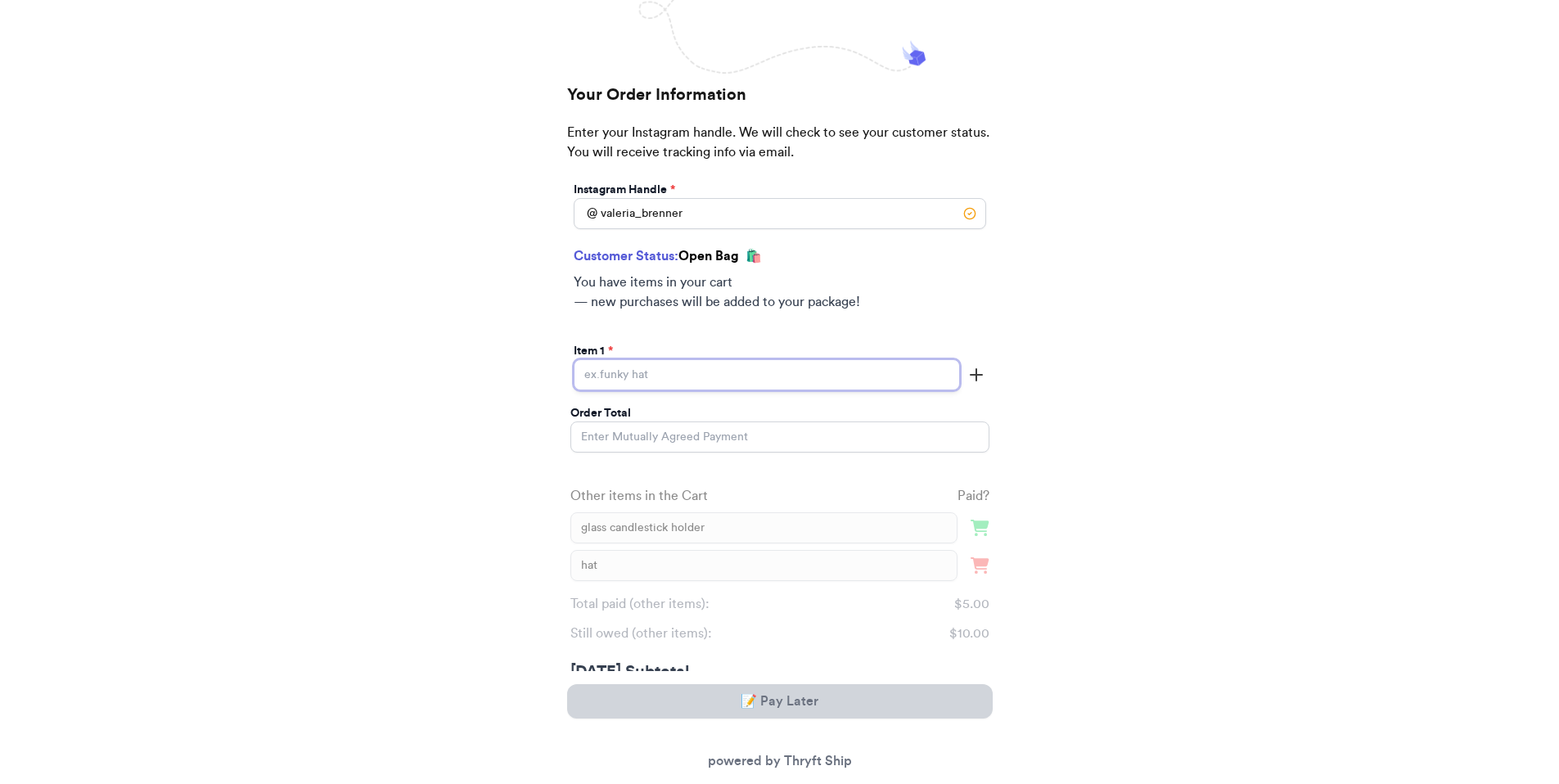
click at [730, 381] on input "[DATE] Subtotal" at bounding box center [767, 375] width 386 height 32
type input "scarf"
click at [986, 371] on div "Item 1 * scarf" at bounding box center [780, 368] width 419 height 59
click at [983, 372] on icon "button" at bounding box center [976, 374] width 19 height 19
click at [722, 452] on div "Item 1 * scarf Item 2" at bounding box center [780, 398] width 419 height 117
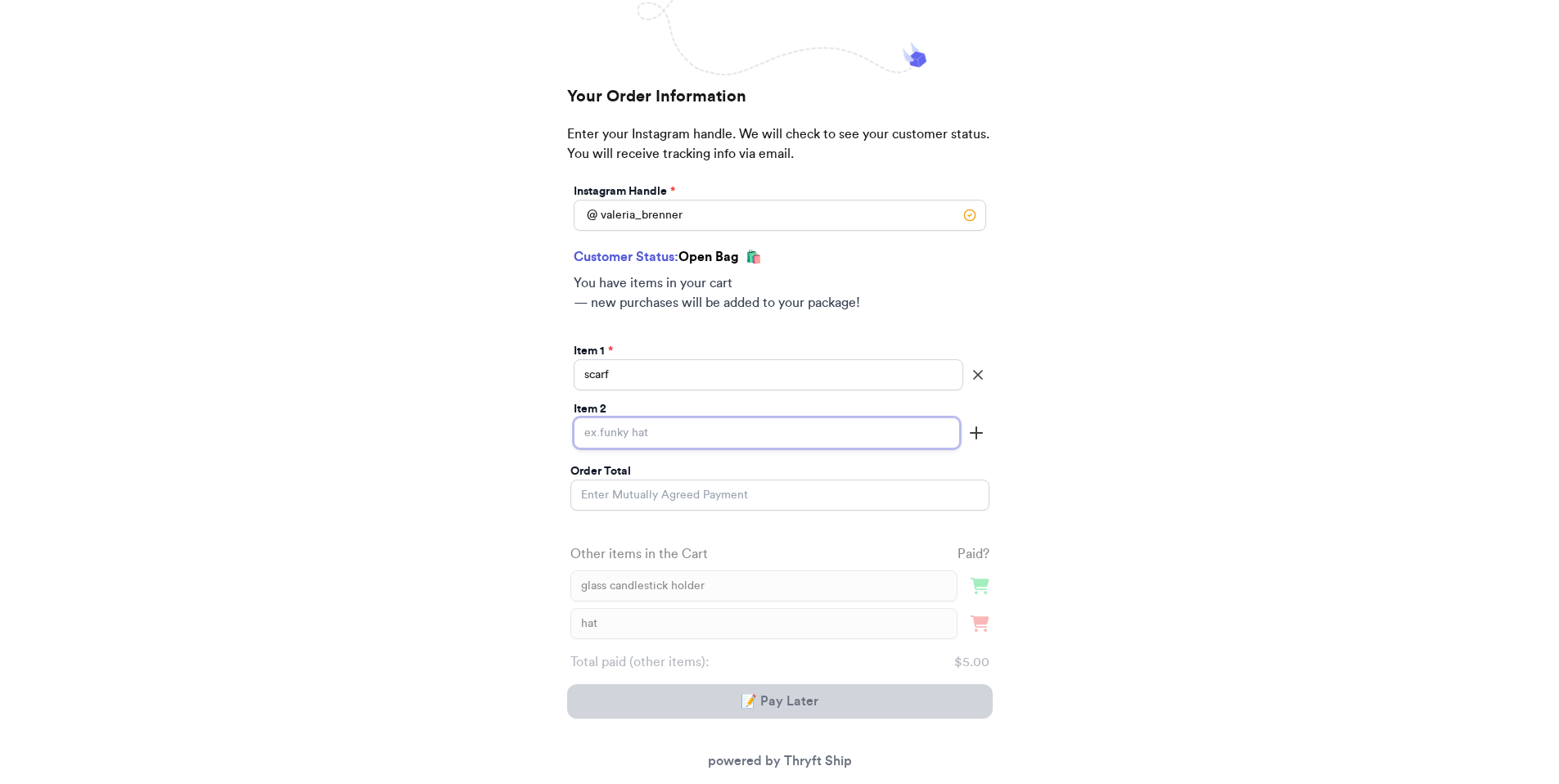
click at [734, 432] on input "[DATE] Subtotal" at bounding box center [767, 433] width 386 height 32
type input "socks"
click at [699, 496] on input "Order Total" at bounding box center [780, 495] width 419 height 32
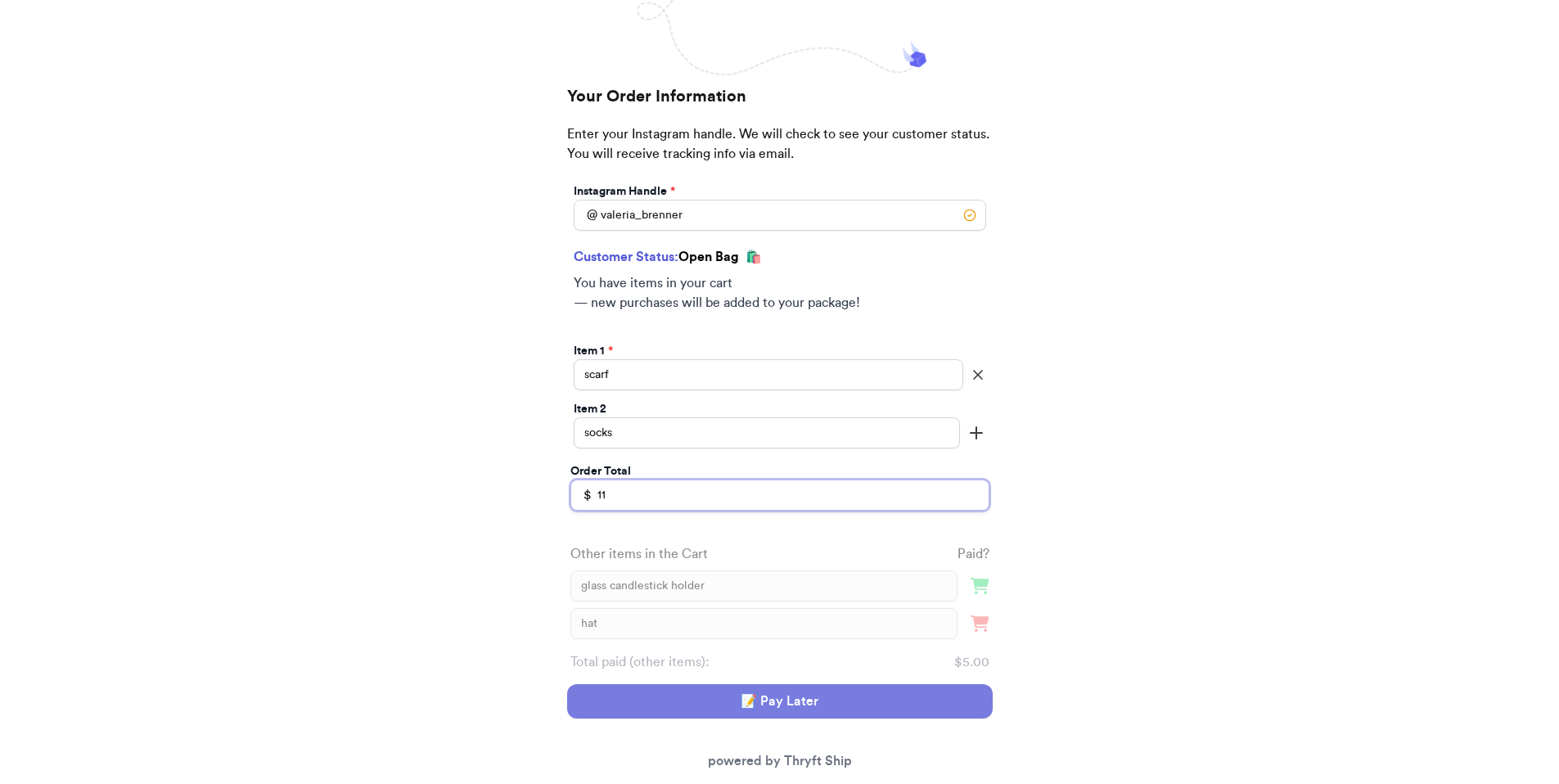
type input "11"
click at [743, 705] on button "📝 Pay Later" at bounding box center [780, 700] width 426 height 34
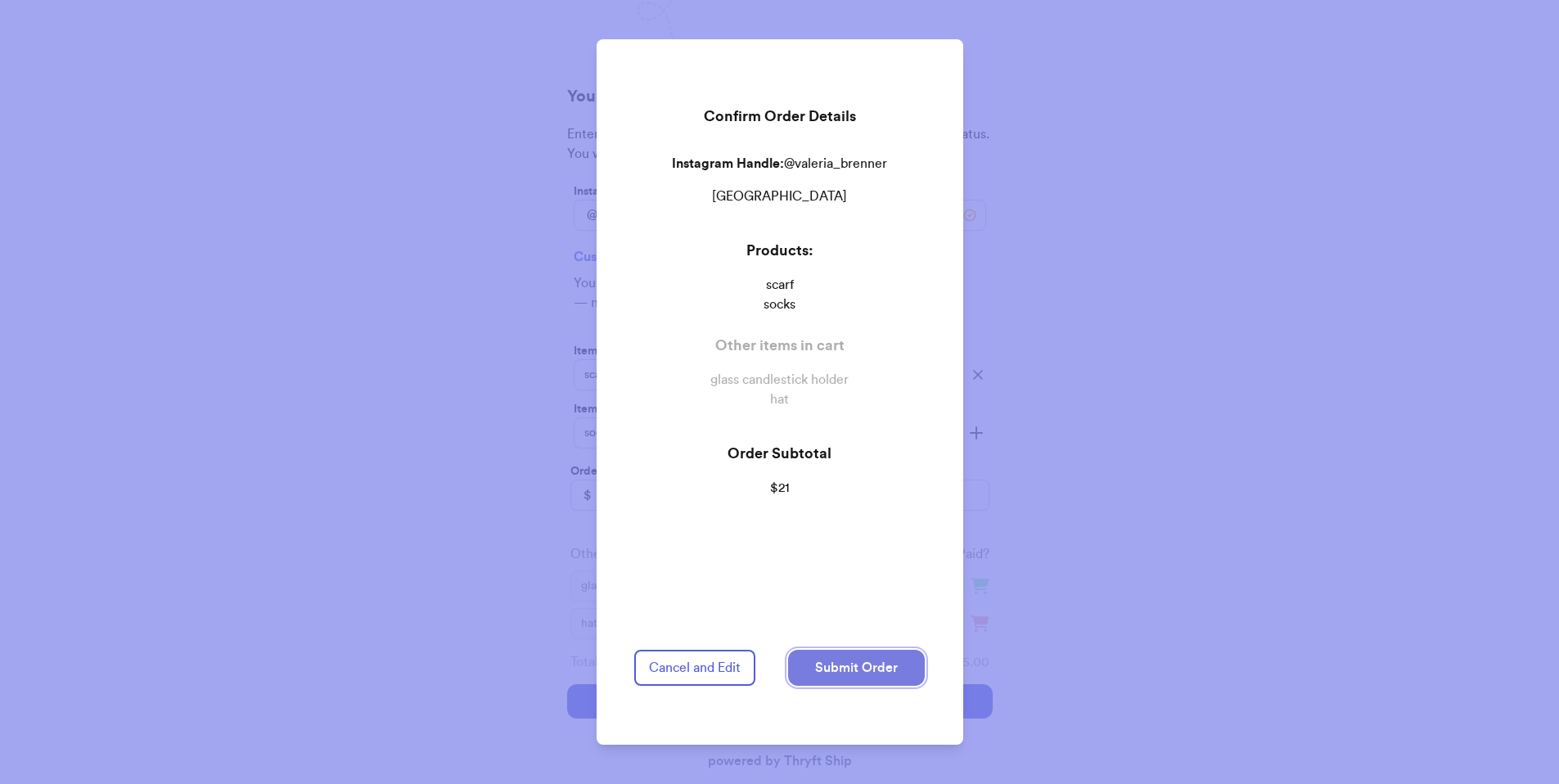
click at [892, 660] on button "Submit Order" at bounding box center [856, 667] width 136 height 36
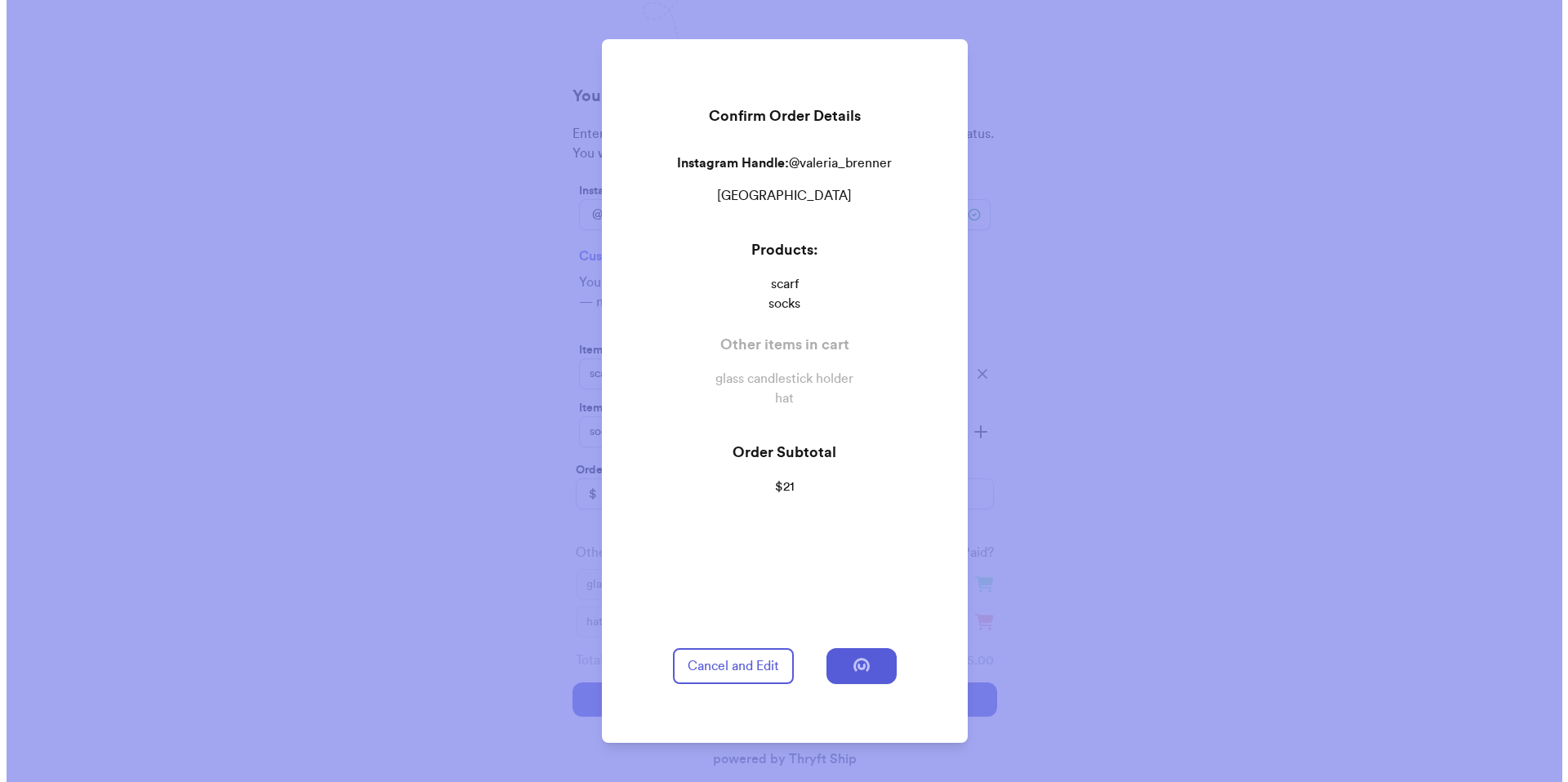
scroll to position [0, 0]
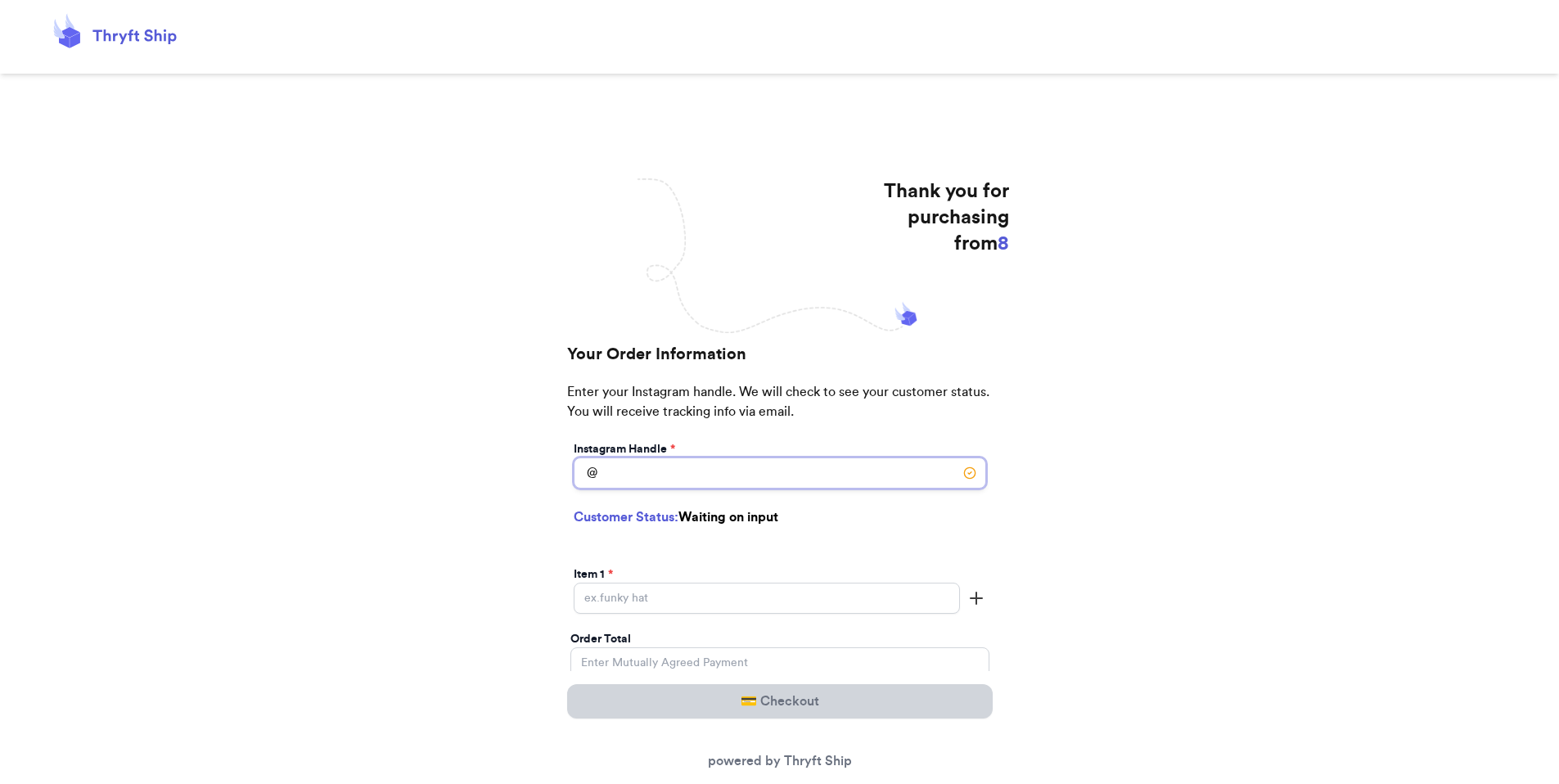
click at [689, 464] on input "[DATE] Subtotal" at bounding box center [780, 473] width 413 height 32
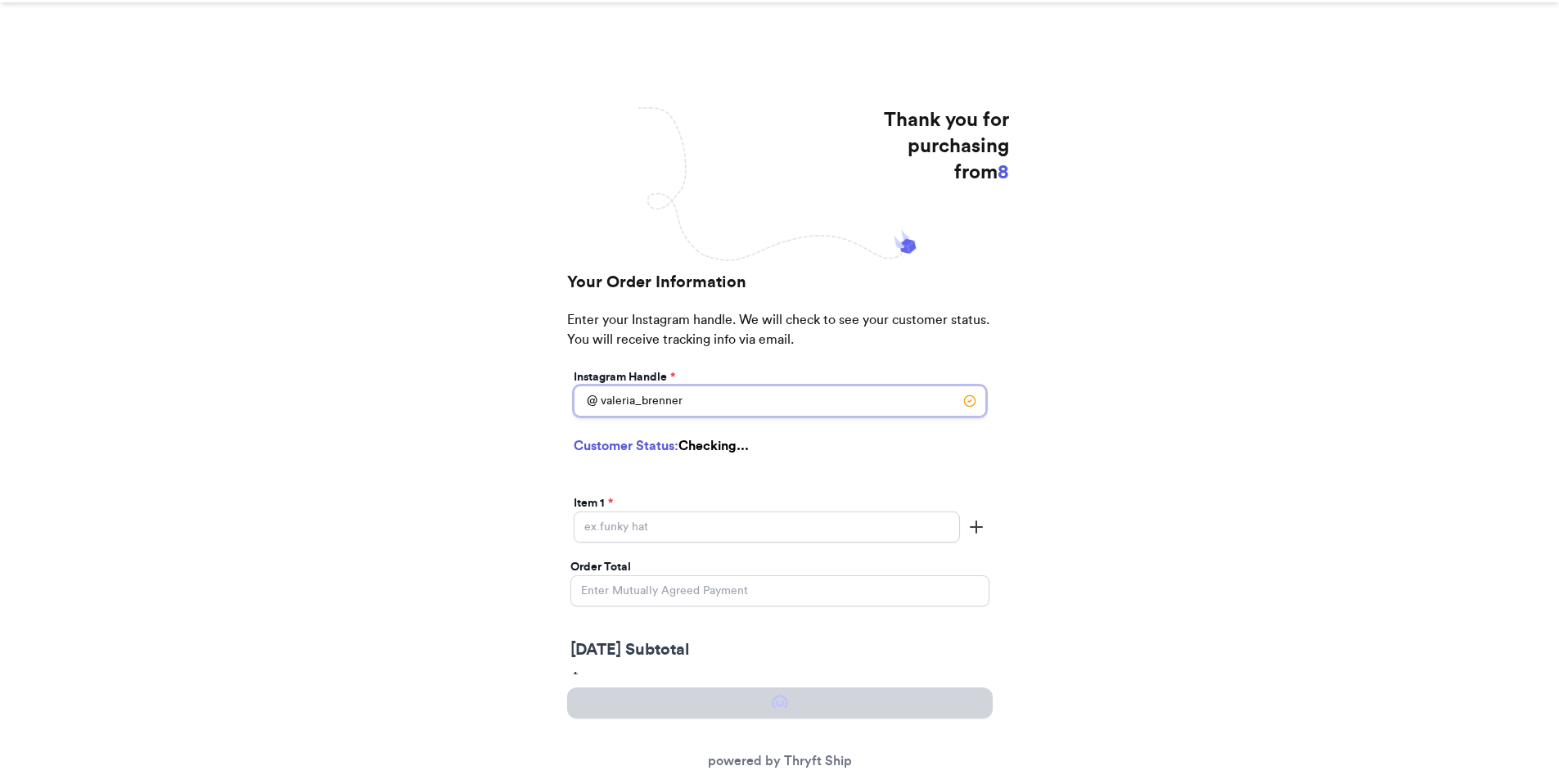
scroll to position [75, 0]
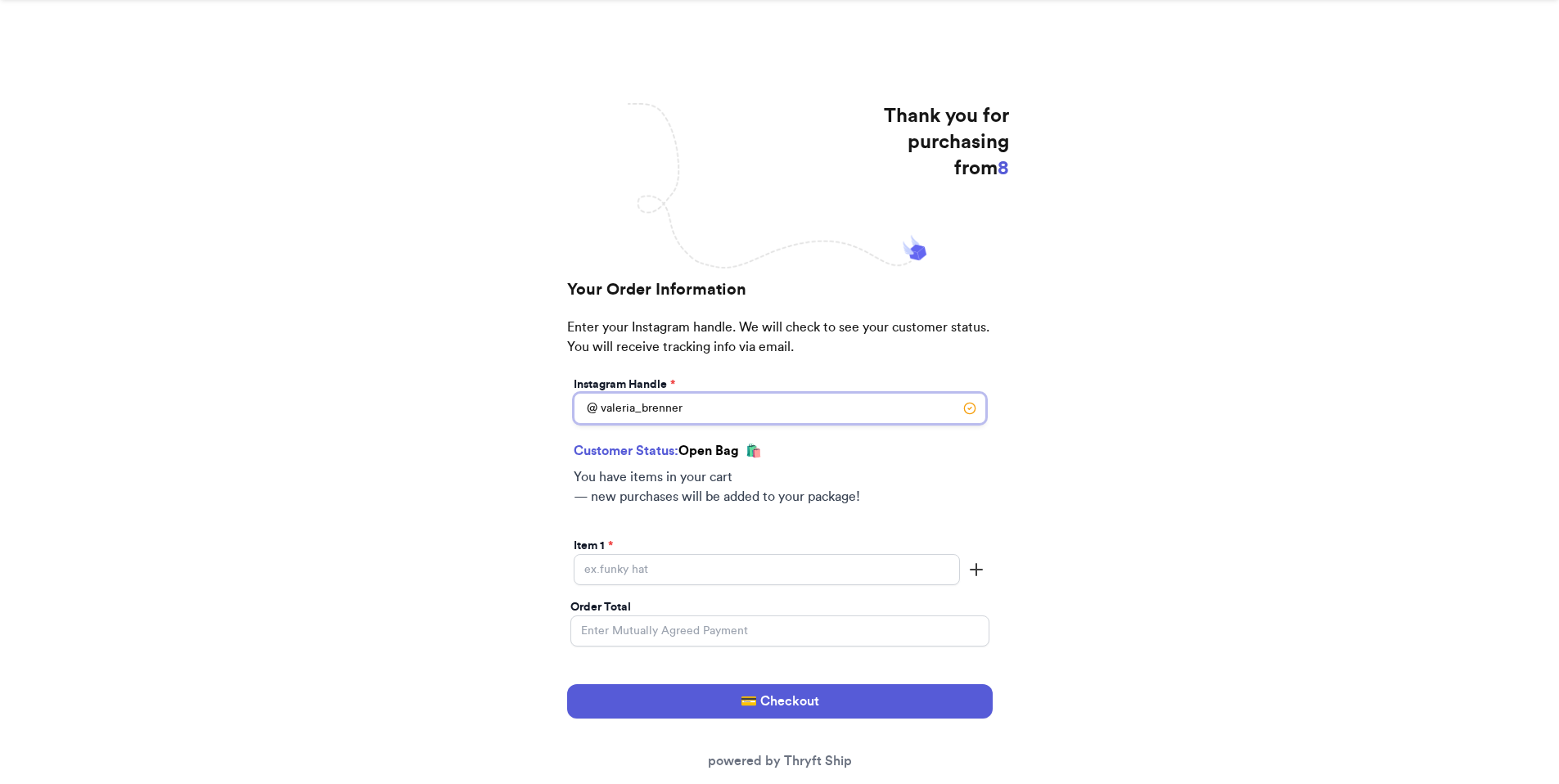
type input "valeria_brenner"
click at [677, 554] on input "[DATE] Subtotal" at bounding box center [767, 570] width 386 height 32
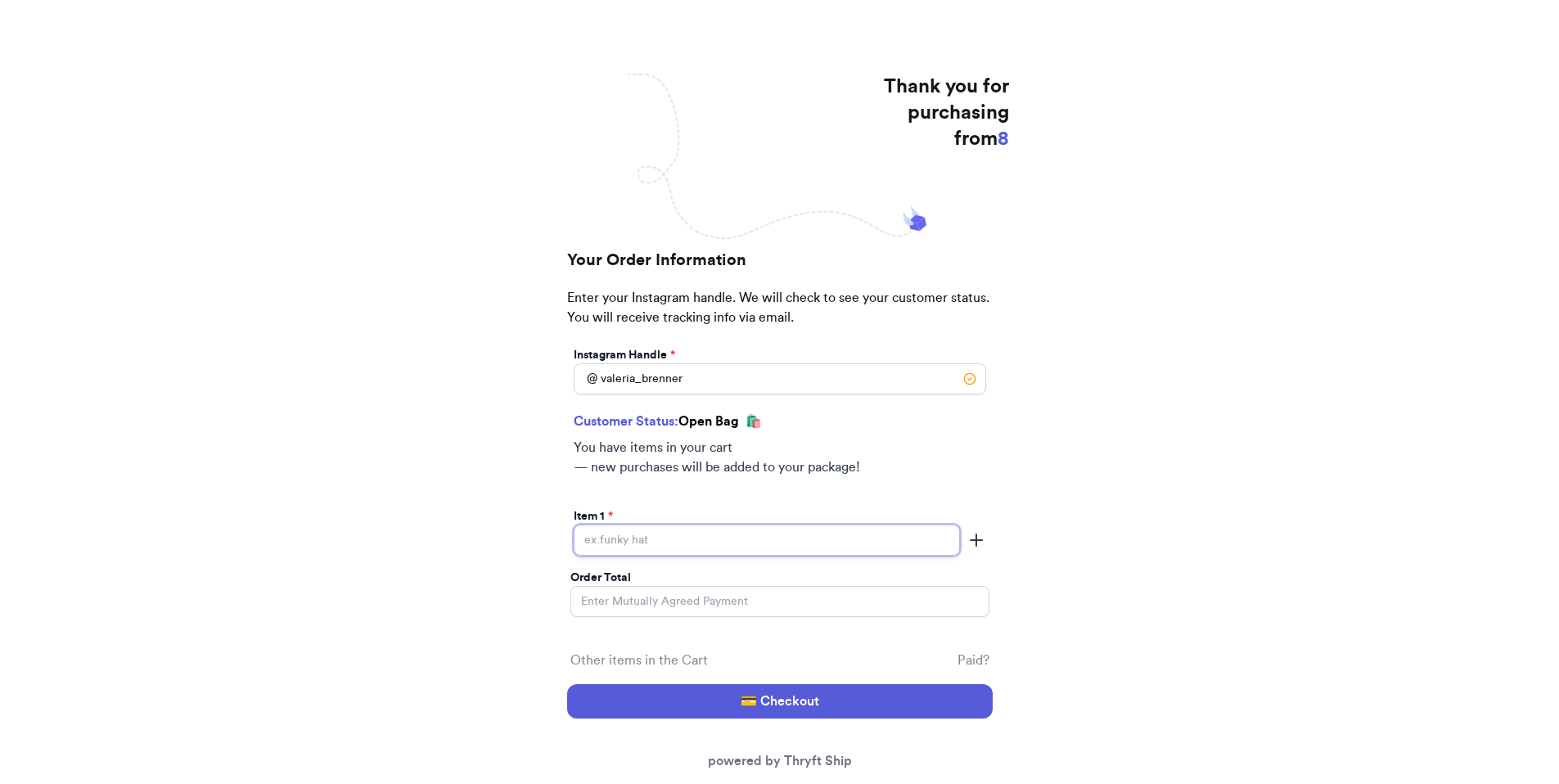
scroll to position [109, 0]
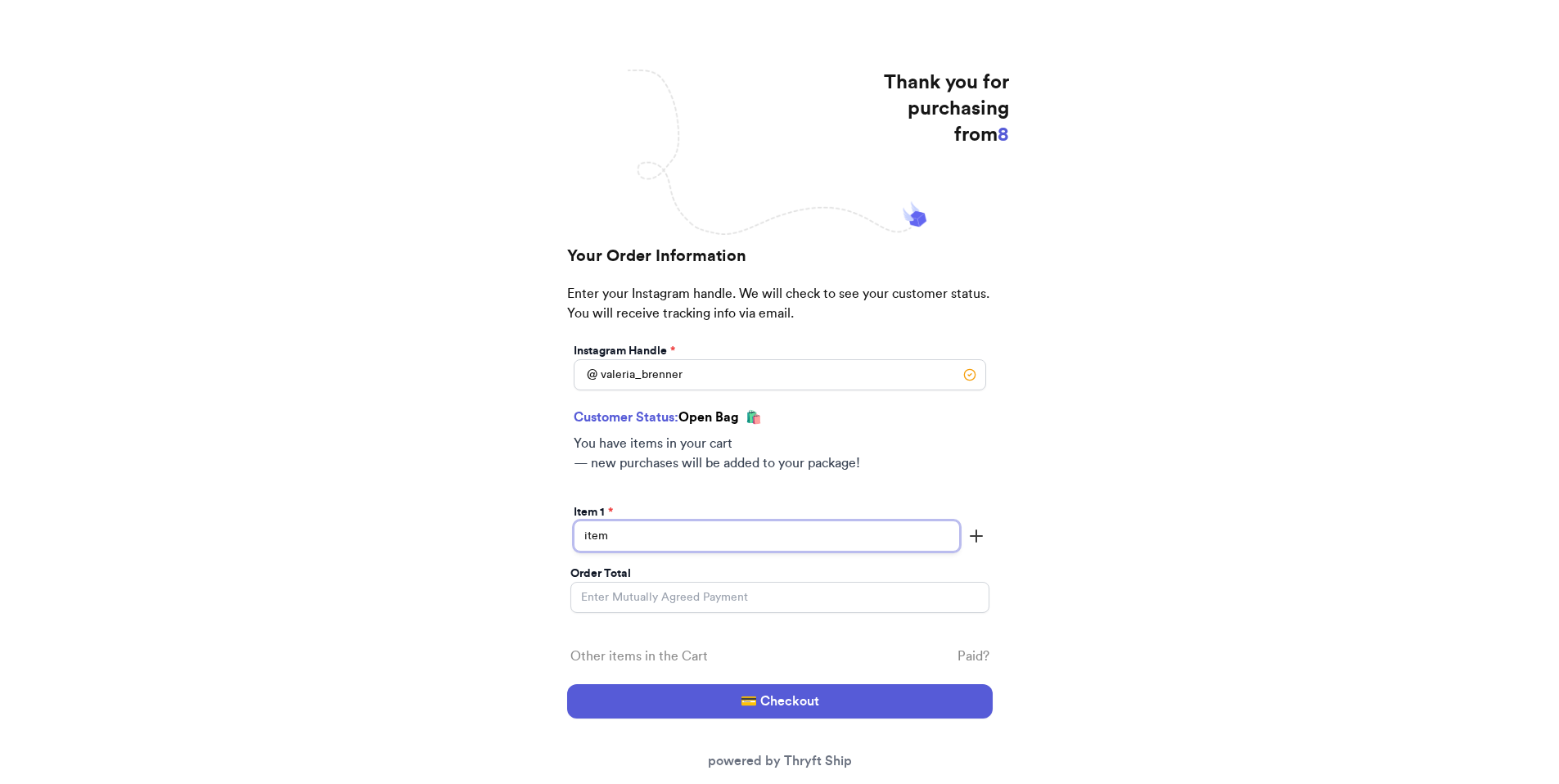
type input "item"
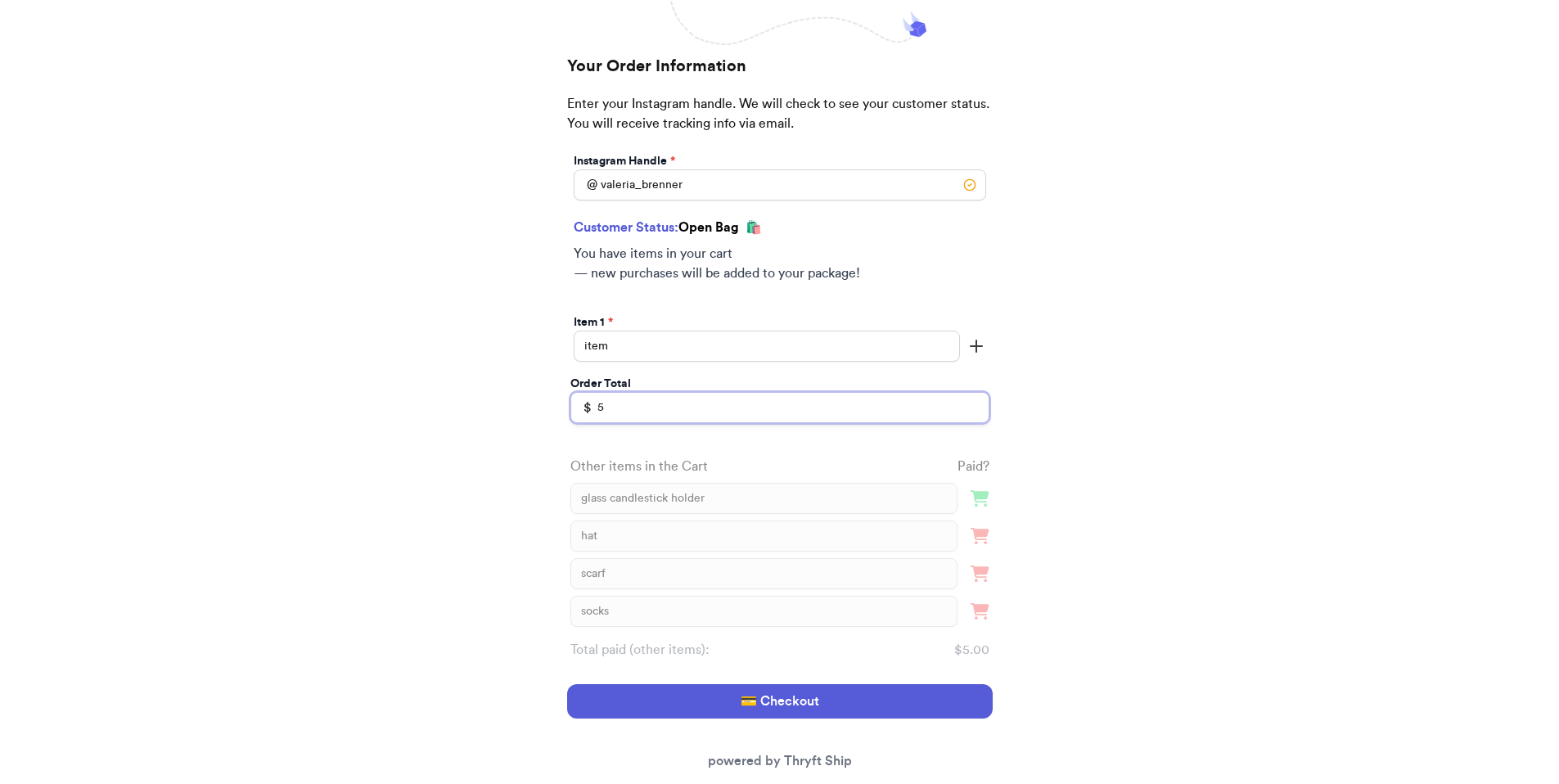
scroll to position [328, 0]
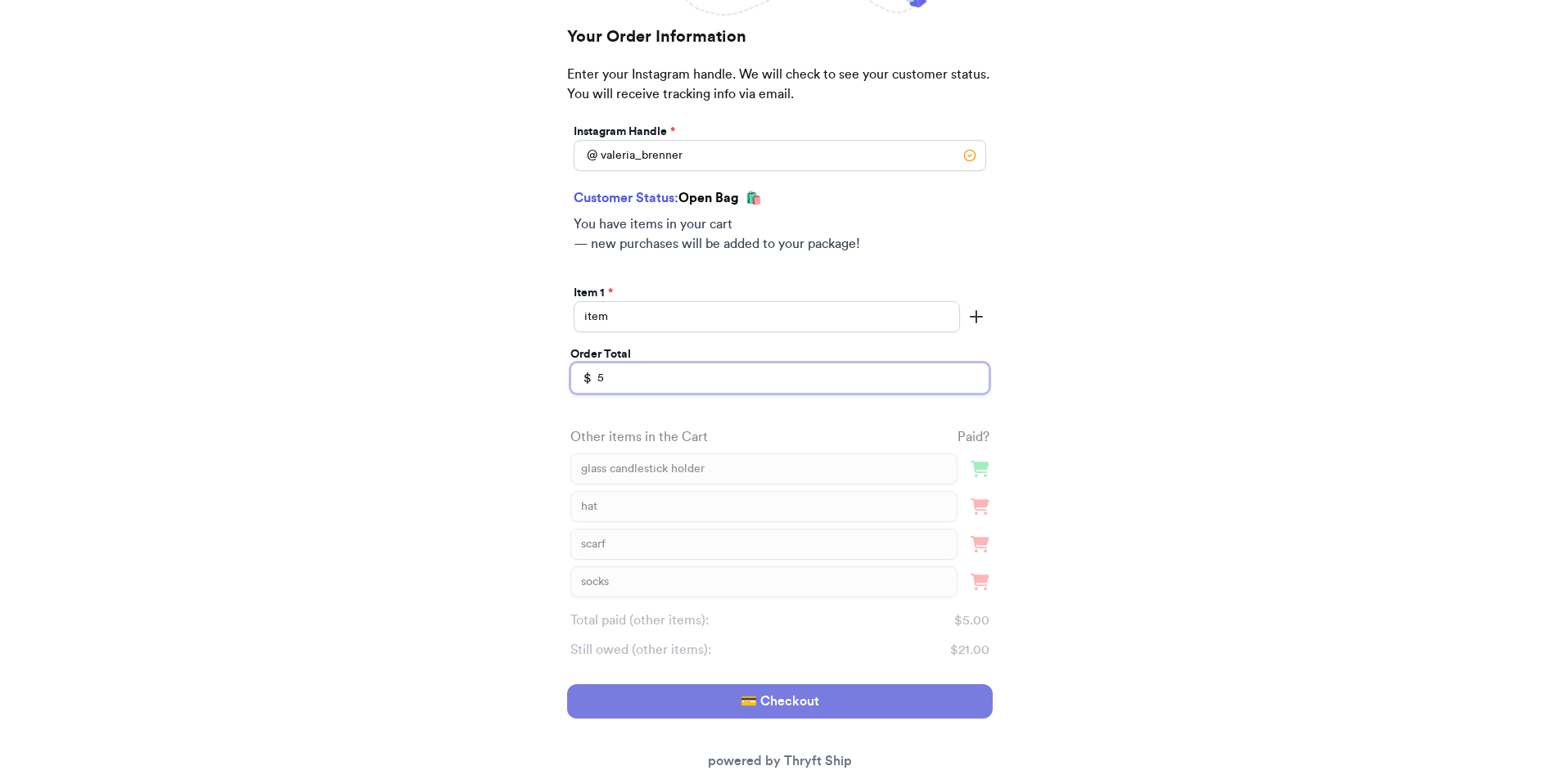
type input "5"
click at [732, 684] on button "💳 Checkout" at bounding box center [780, 700] width 426 height 34
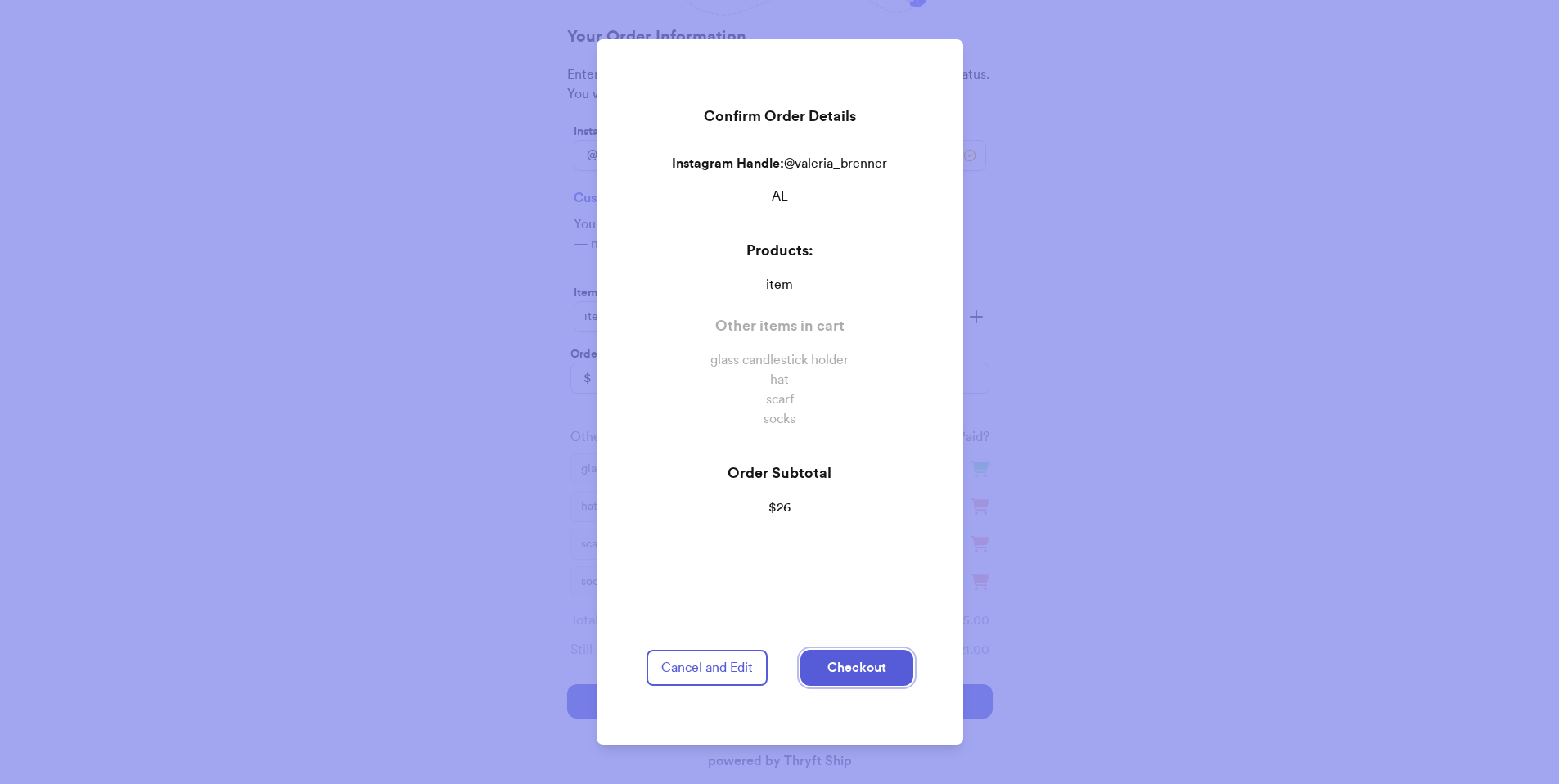
drag, startPoint x: 848, startPoint y: 642, endPoint x: 848, endPoint y: 633, distance: 9.0
click at [848, 633] on div "Confirm Order Details Instagram Handle: @ valeria_brenner AL Products: item Oth…" at bounding box center [780, 392] width 306 height 705
click at [858, 649] on button "Checkout" at bounding box center [857, 667] width 113 height 36
